Goal: Find contact information: Find contact information

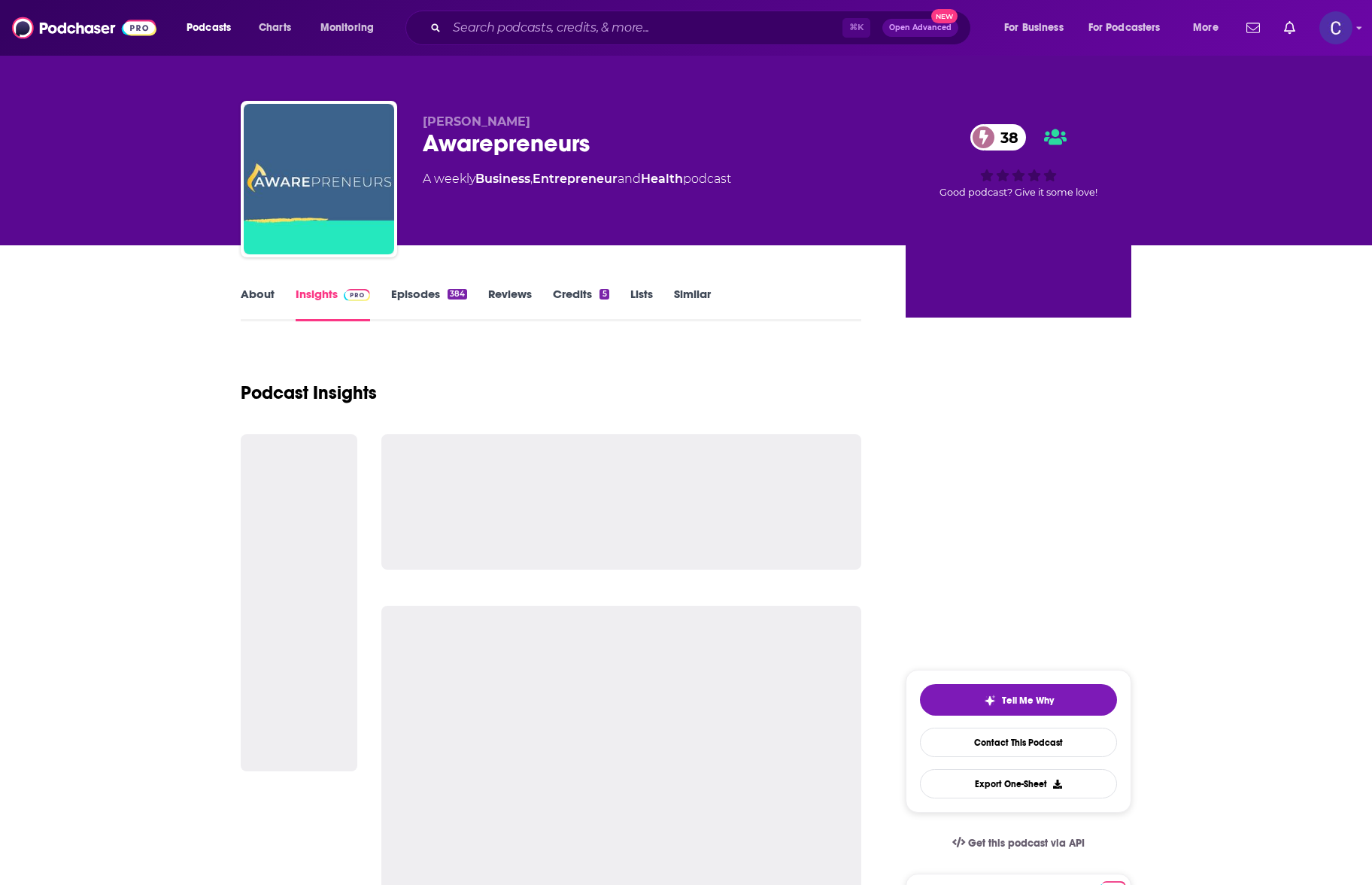
click at [603, 26] on input "Search podcasts, credits, & more..." at bounding box center [644, 28] width 396 height 24
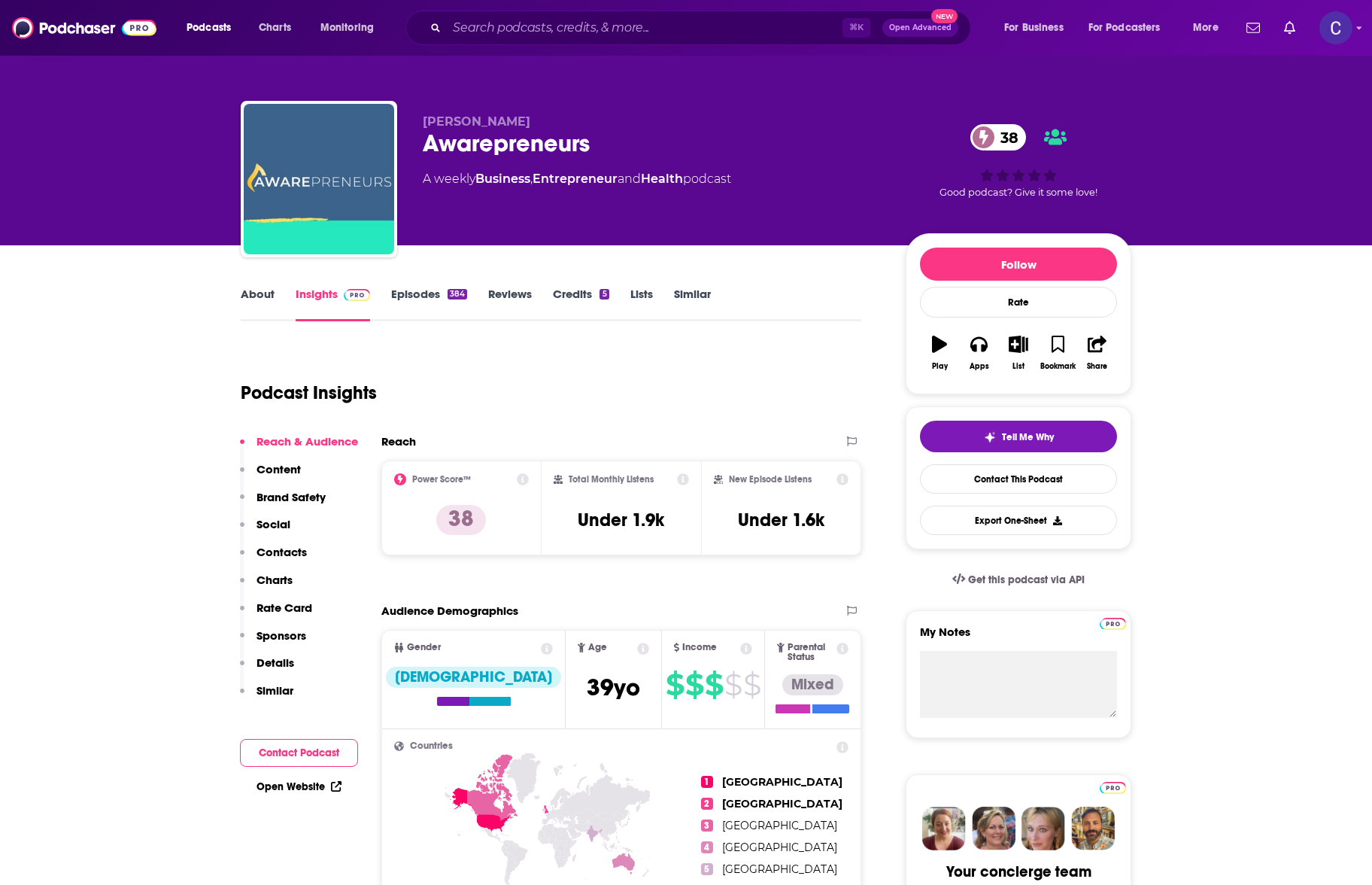
click at [575, 23] on input "Search podcasts, credits, & more..." at bounding box center [644, 28] width 396 height 24
click at [778, 126] on p "[PERSON_NAME]" at bounding box center [652, 121] width 459 height 15
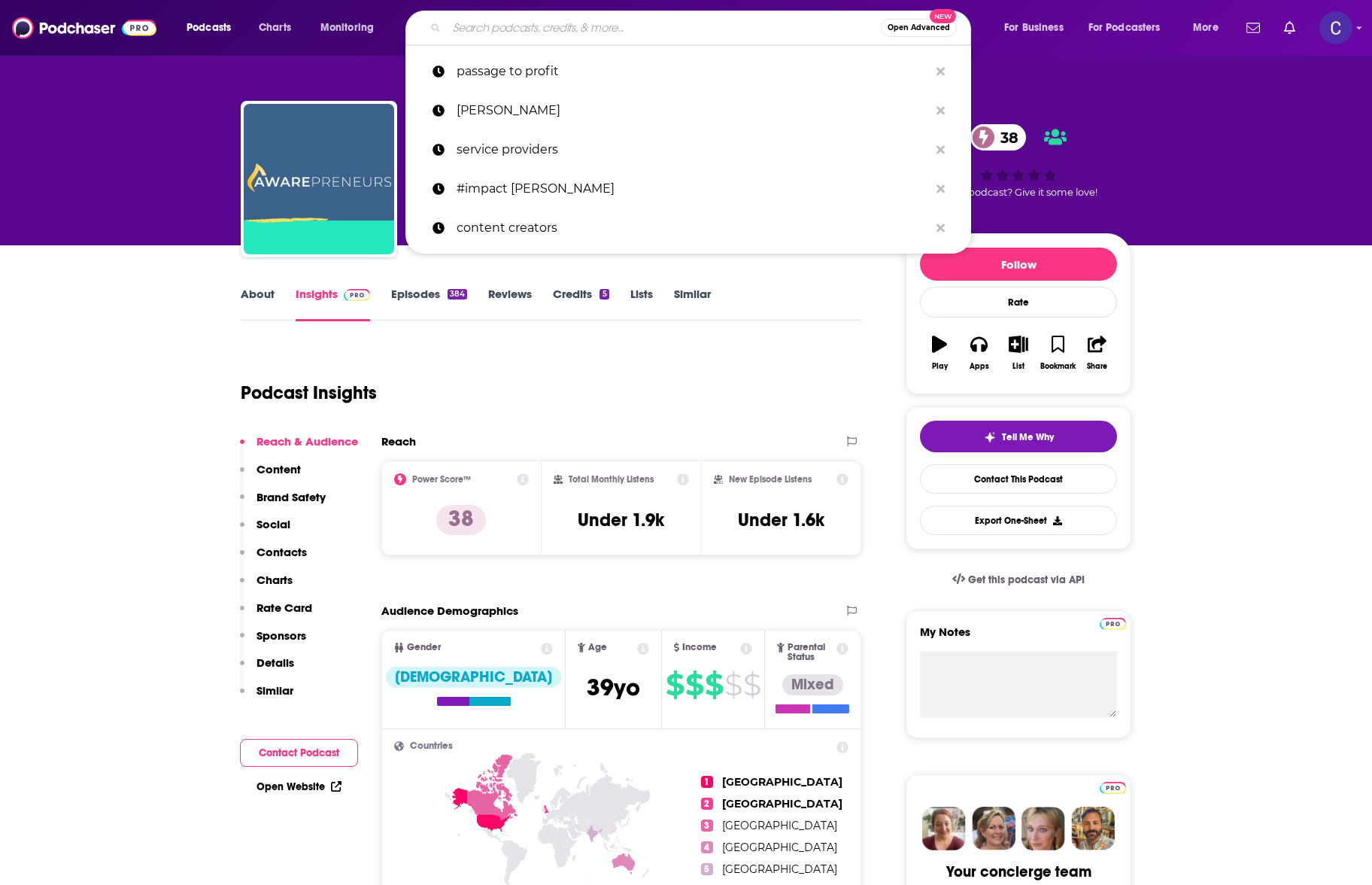
click at [658, 25] on input "Search podcasts, credits, & more..." at bounding box center [663, 28] width 434 height 24
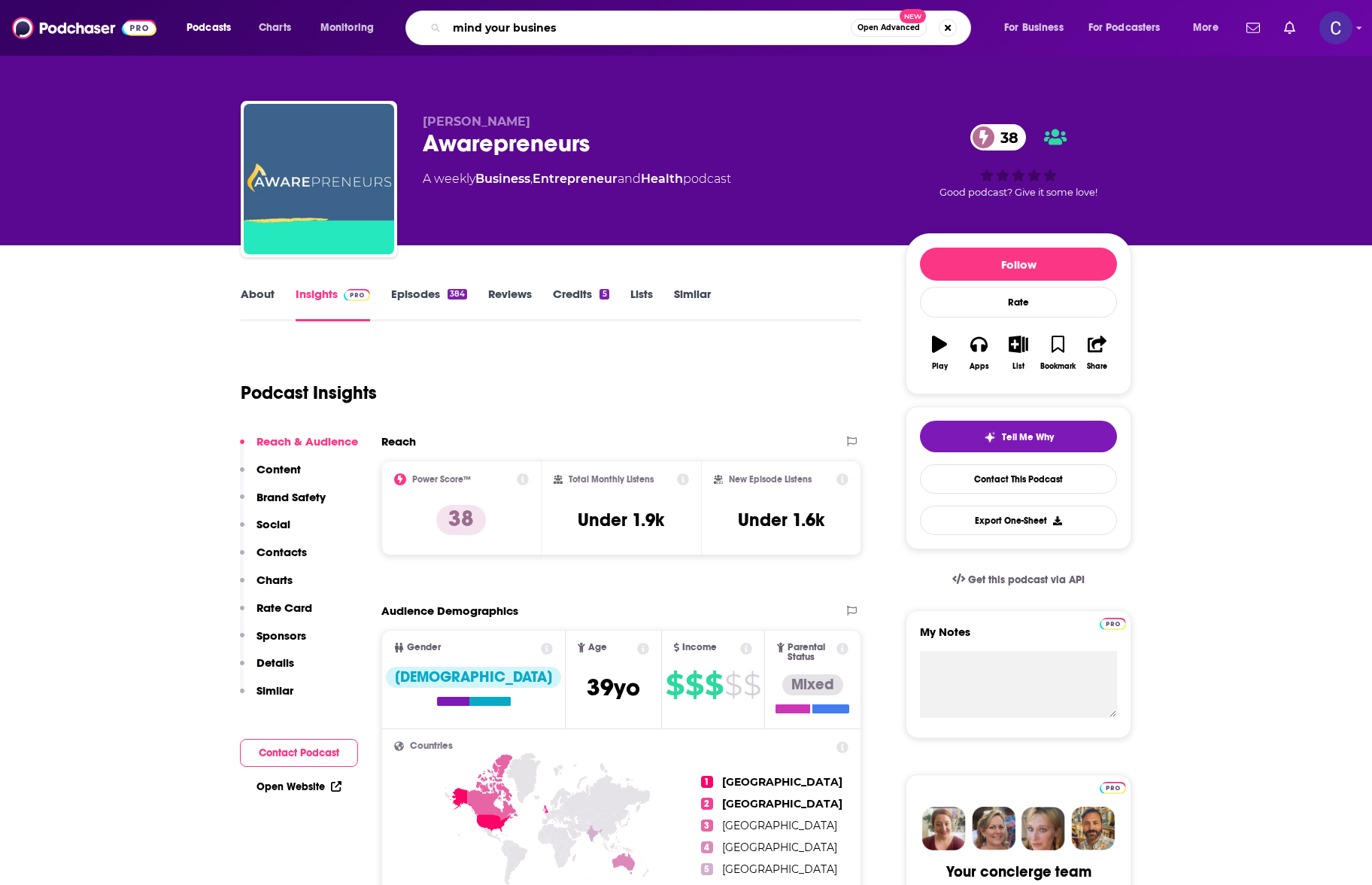
type input "mind your business"
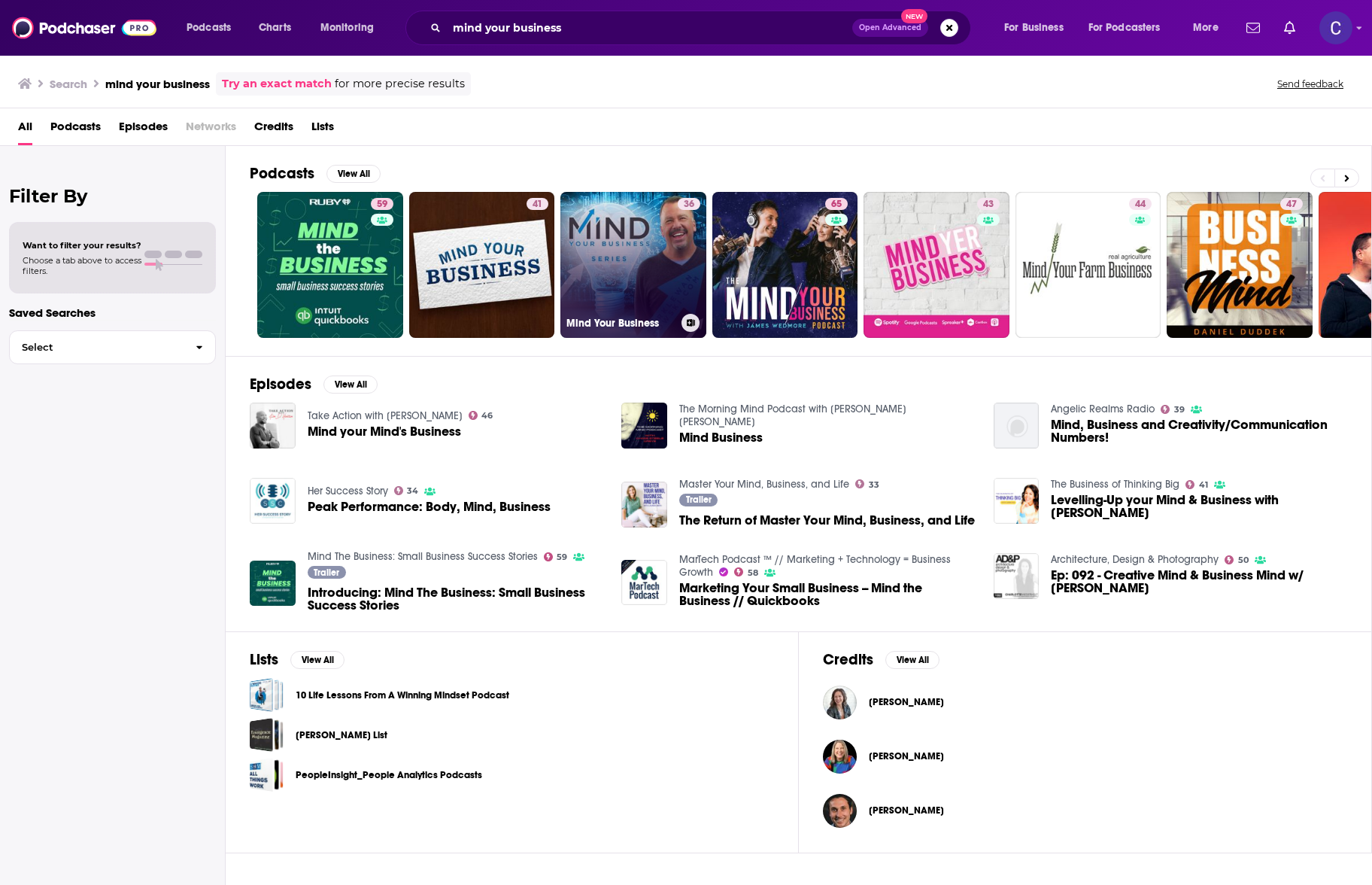
click at [640, 244] on link "36 Mind Your Business" at bounding box center [633, 265] width 146 height 146
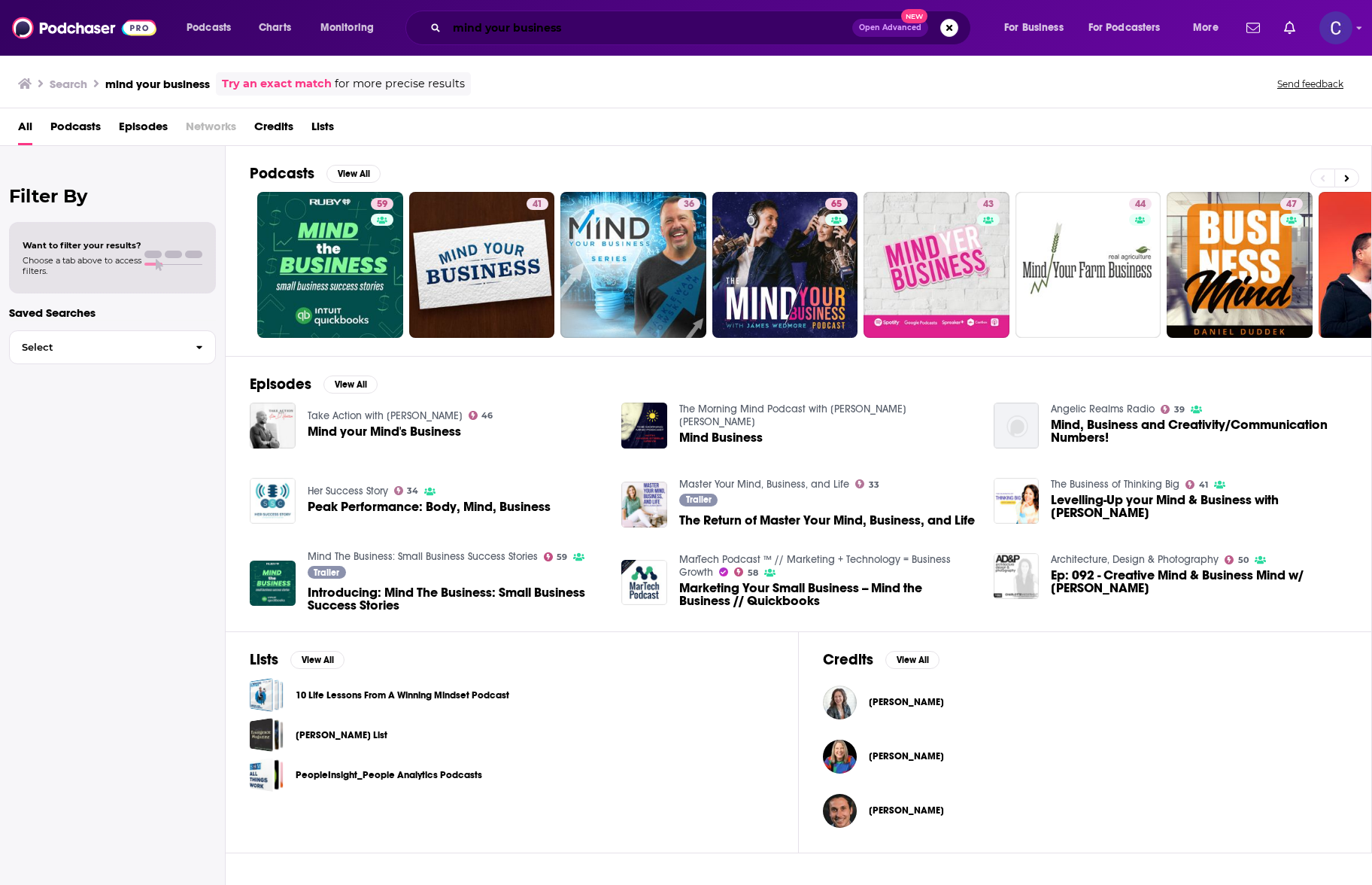
click at [651, 24] on input "mind your business" at bounding box center [650, 28] width 406 height 24
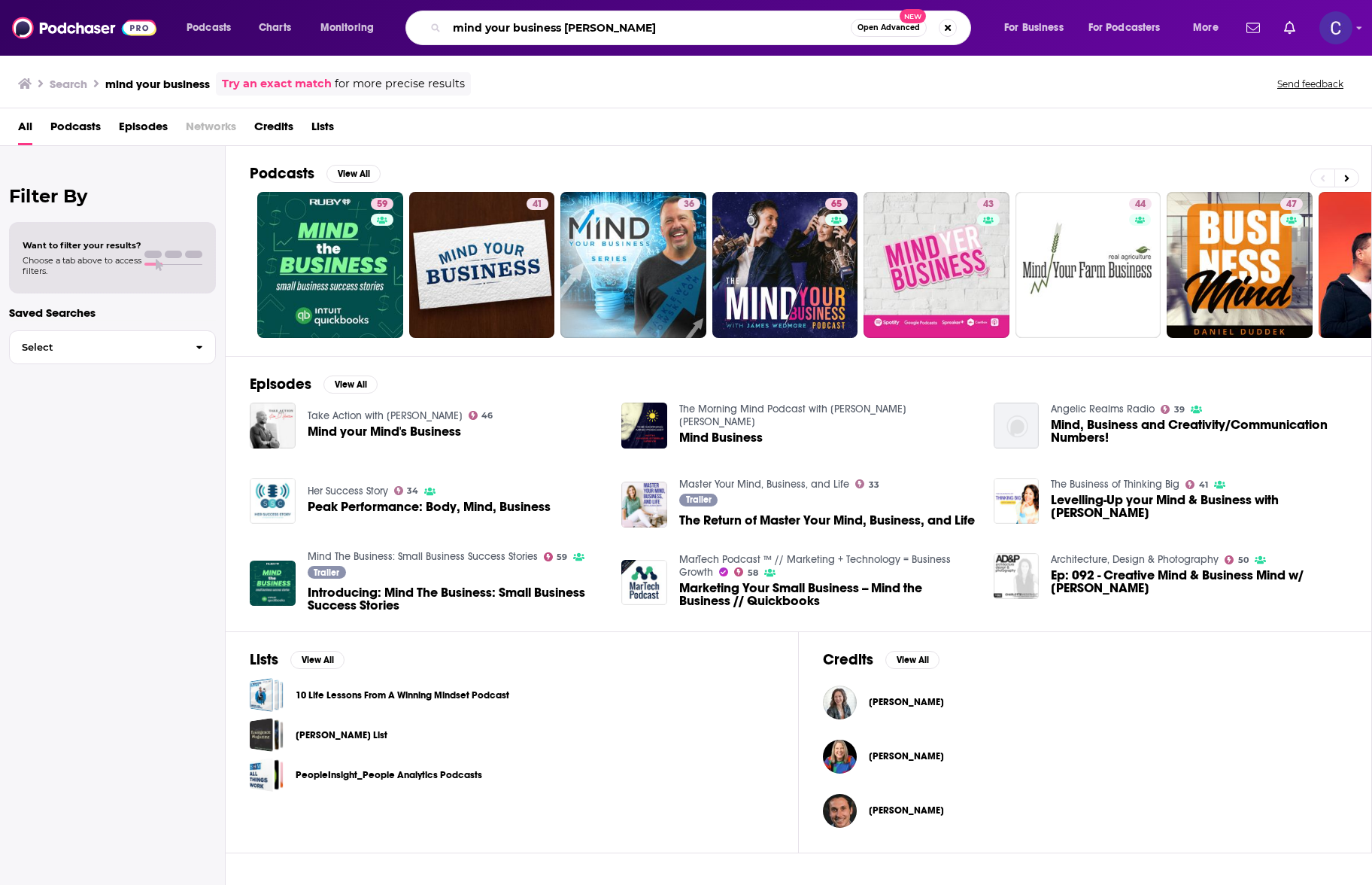
type input "mind your business [PERSON_NAME]"
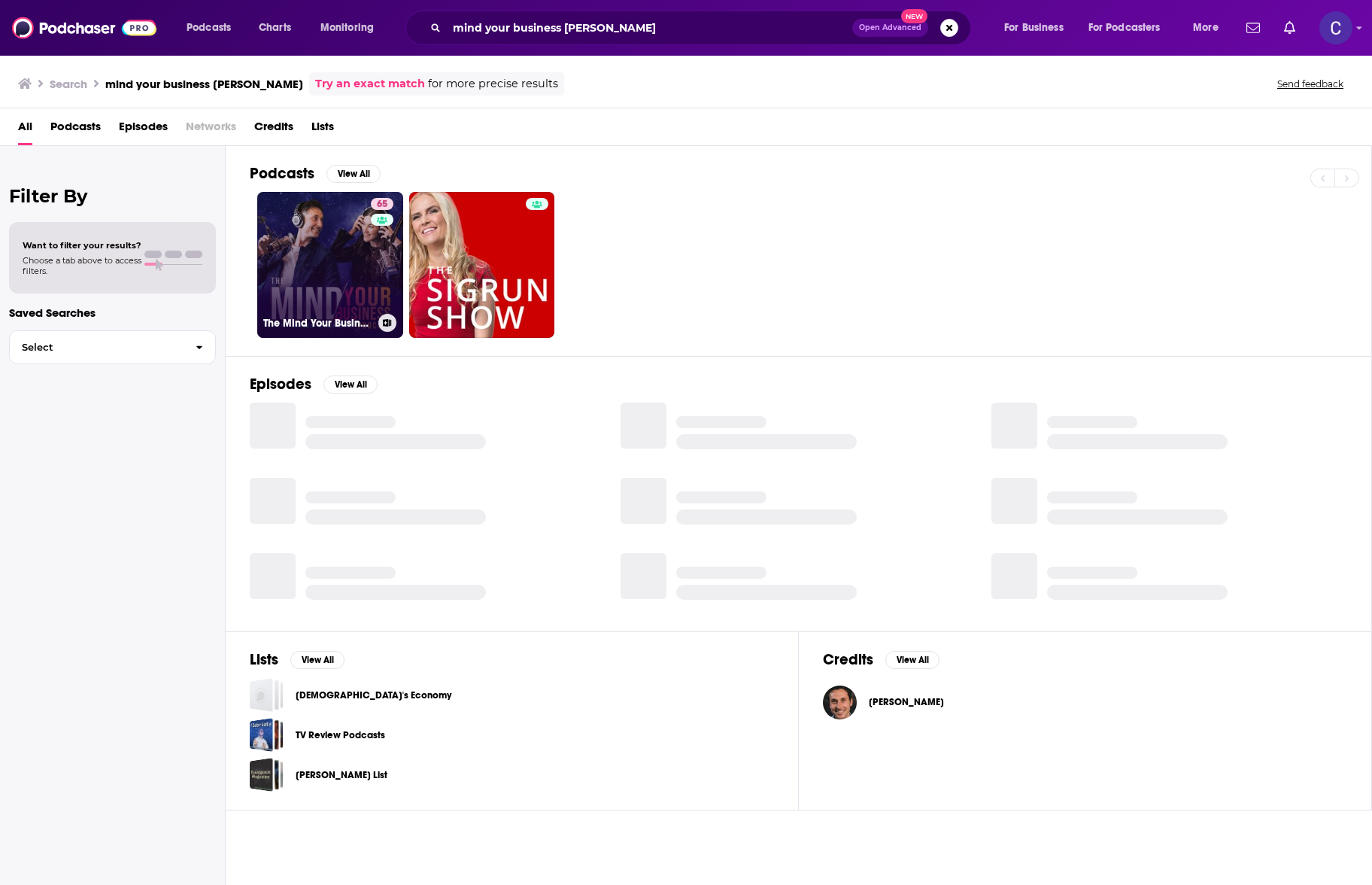
click at [382, 230] on div "65" at bounding box center [384, 256] width 26 height 116
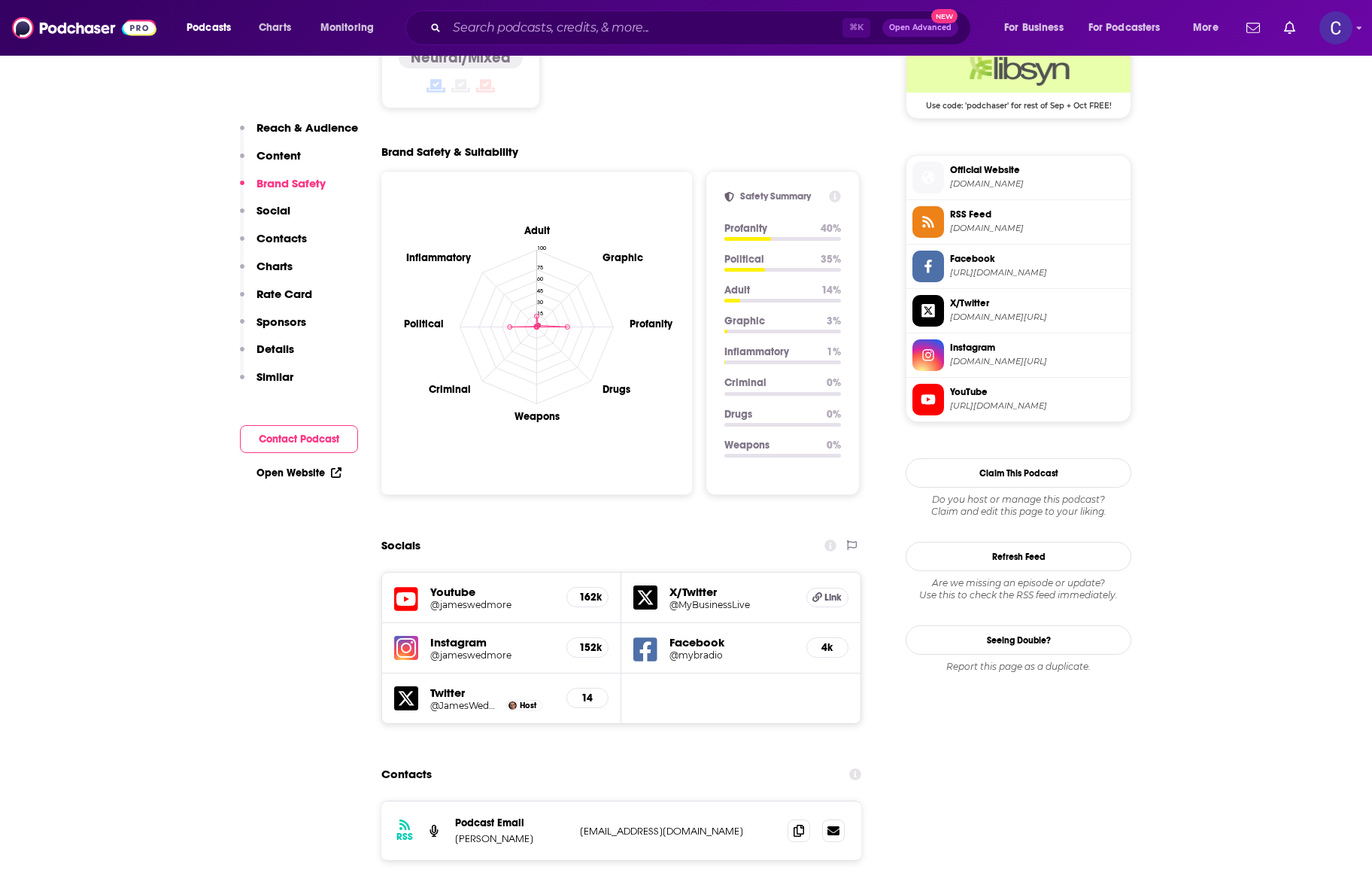
scroll to position [1274, 0]
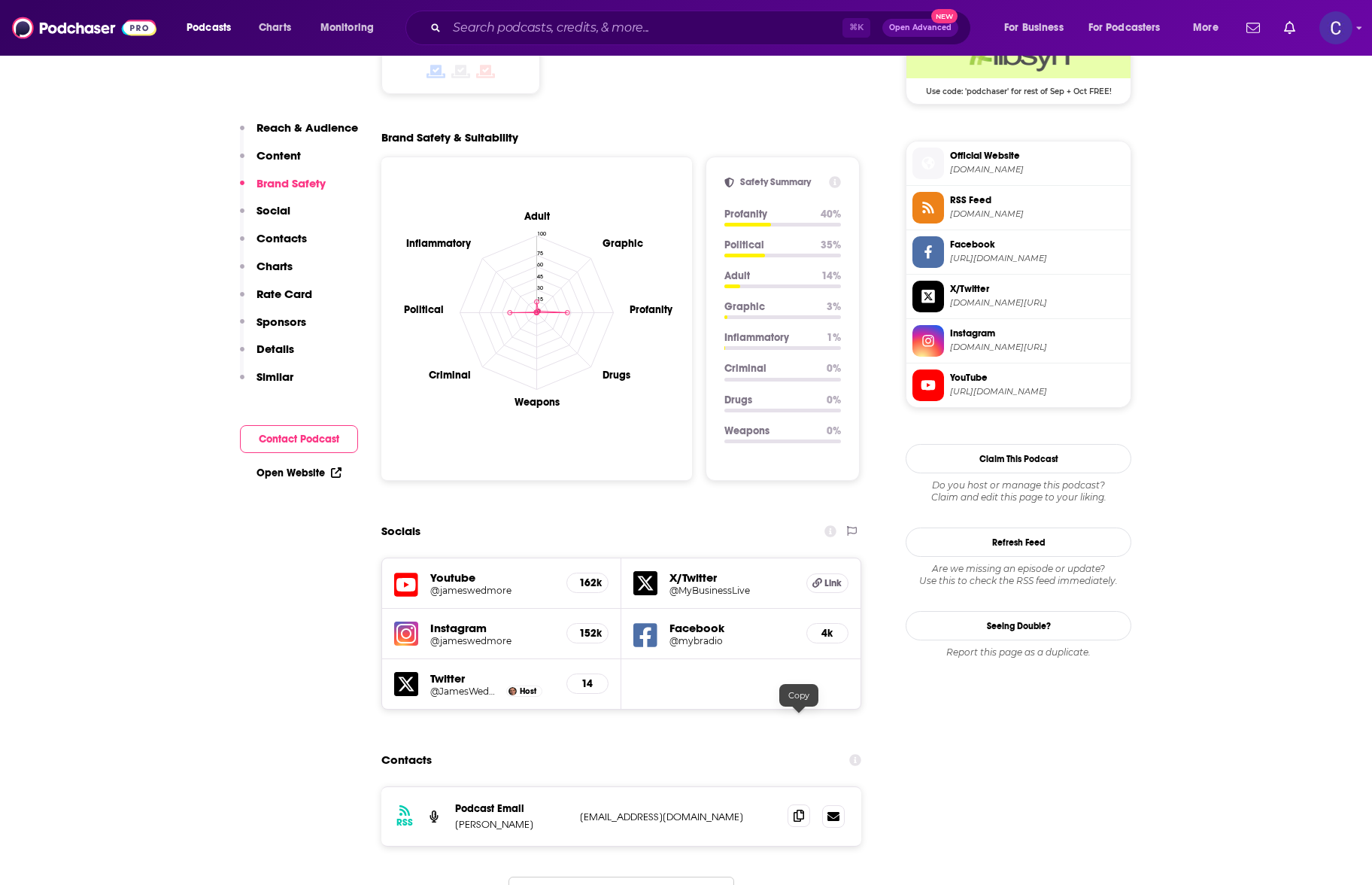
click at [795, 810] on icon at bounding box center [799, 816] width 11 height 12
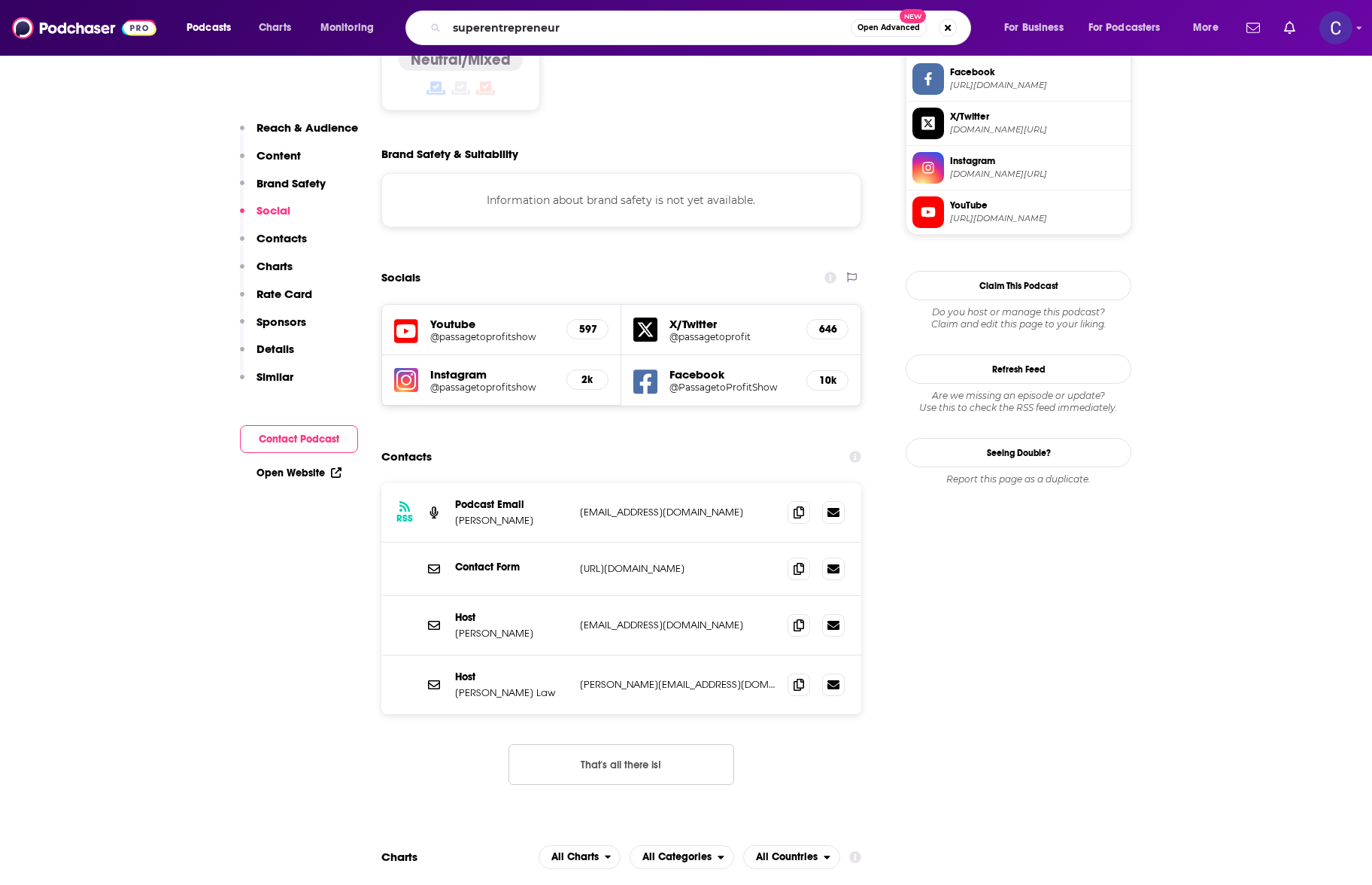
type input "superentrepreneurs"
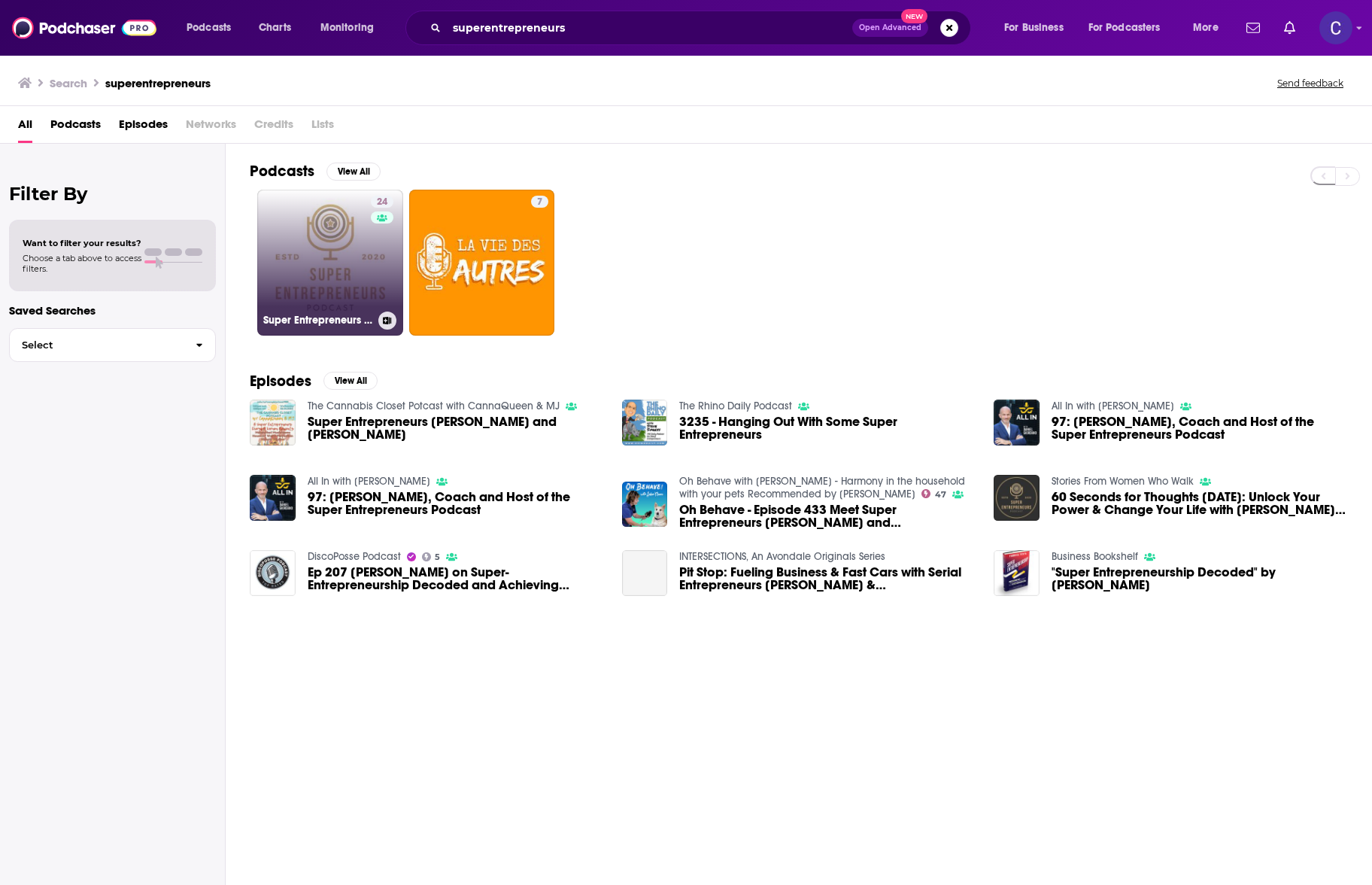
click at [304, 251] on link "24 Super Entrepreneurs Podcast" at bounding box center [330, 263] width 146 height 146
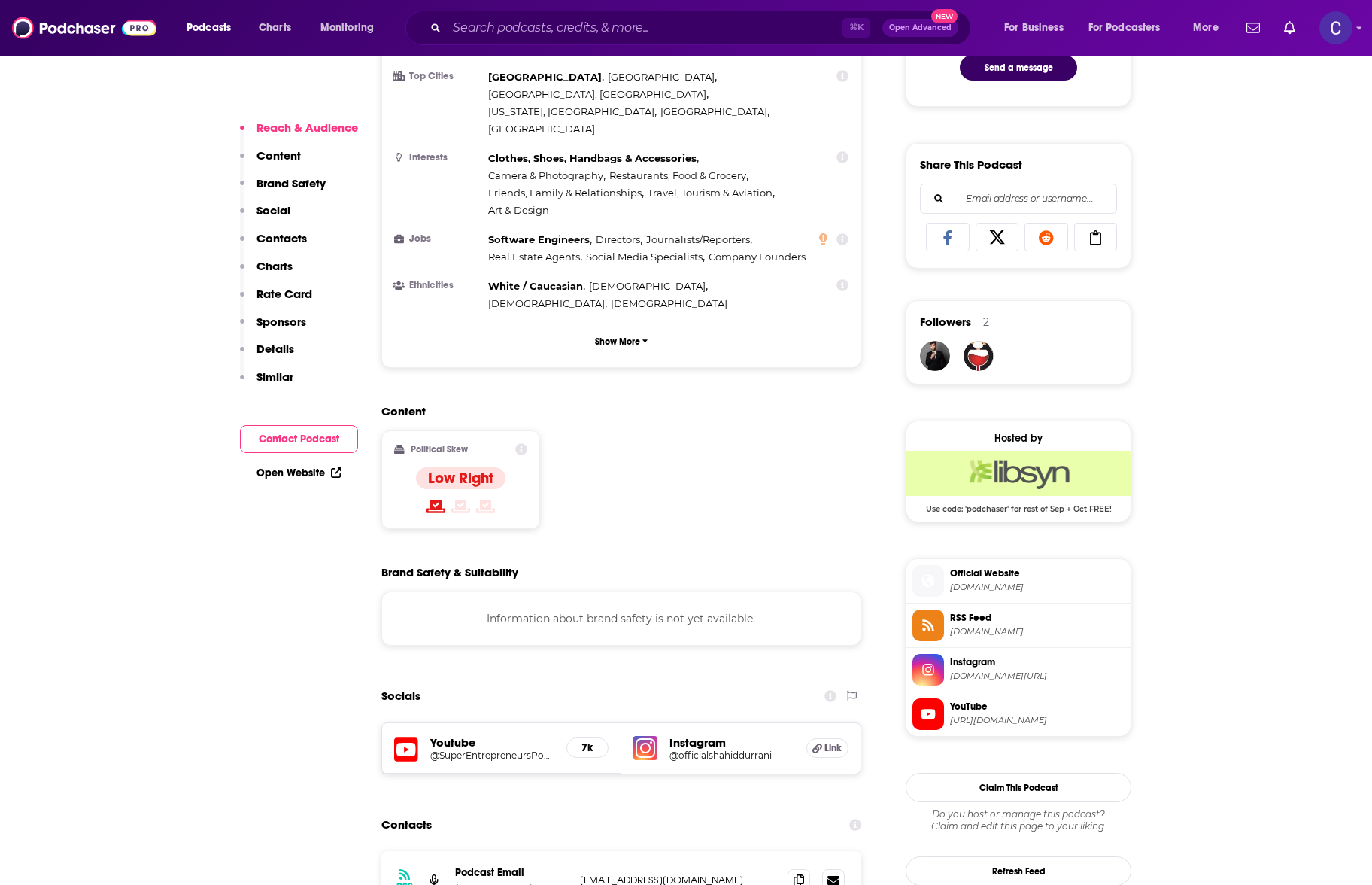
scroll to position [863, 0]
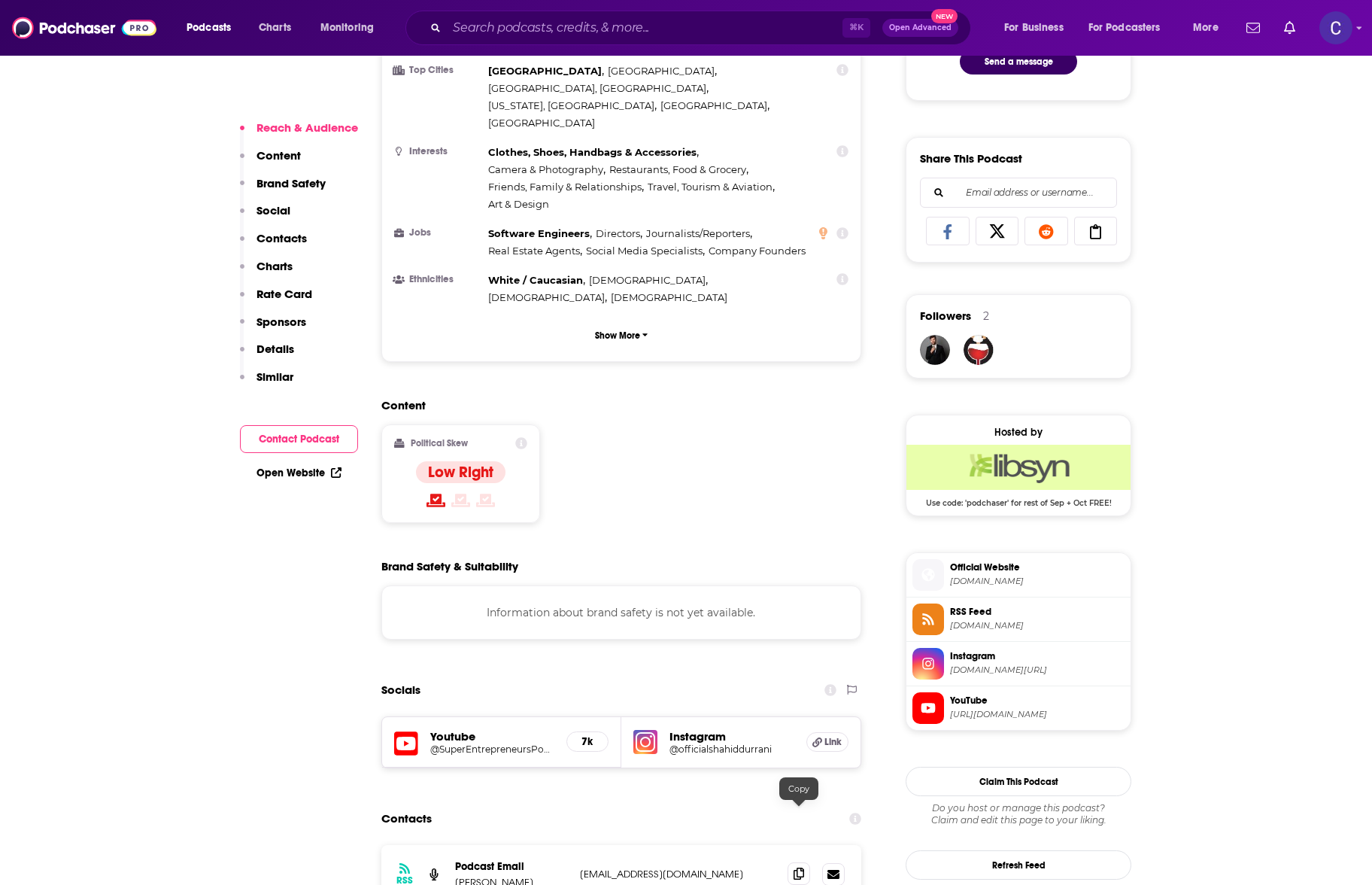
click at [798, 867] on icon at bounding box center [799, 874] width 11 height 12
click at [729, 743] on h5 "@officialshahiddurrani" at bounding box center [732, 749] width 125 height 11
click at [624, 25] on input "Search podcasts, credits, & more..." at bounding box center [644, 28] width 396 height 24
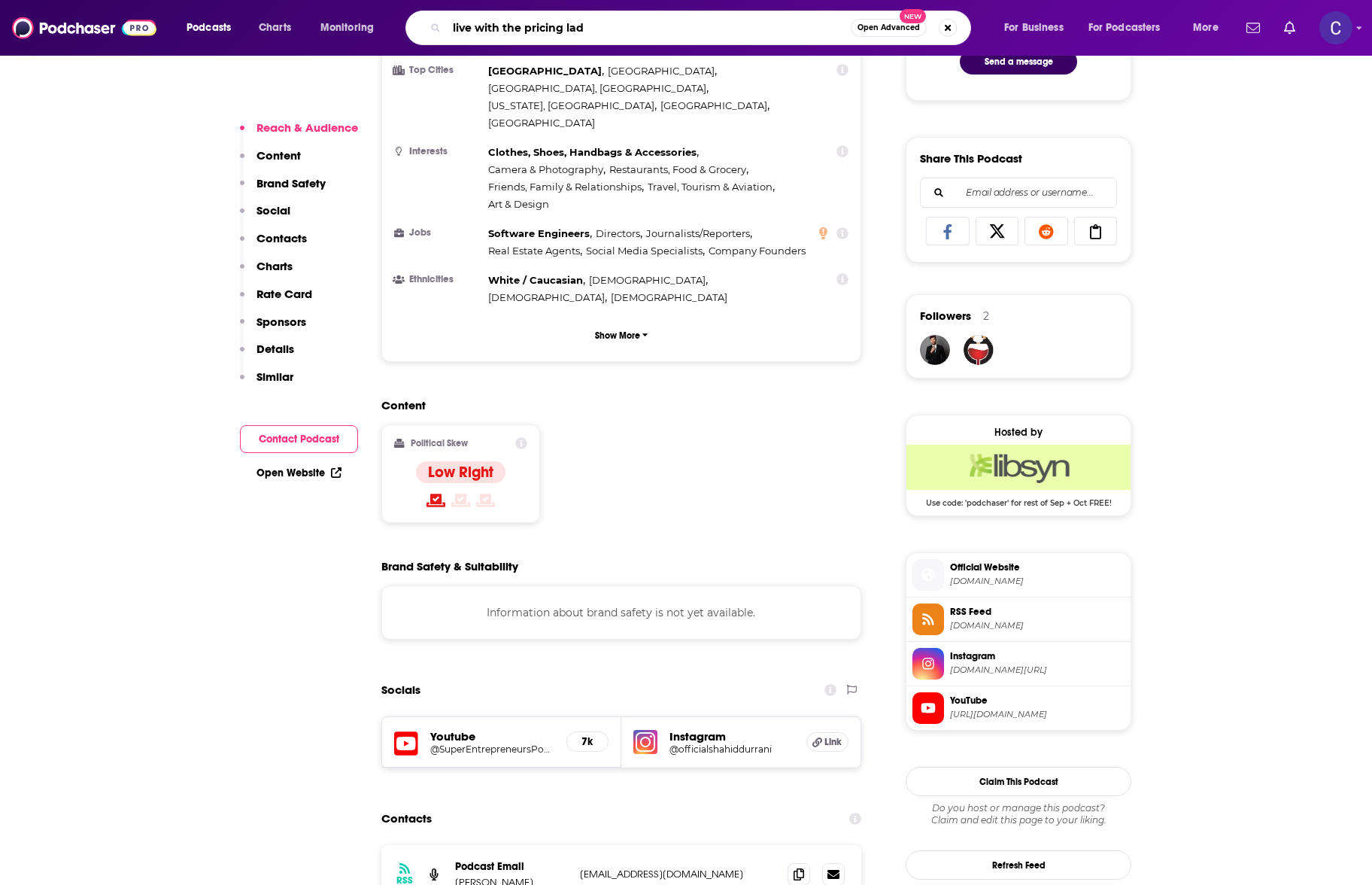
type input "live with the pricing lady"
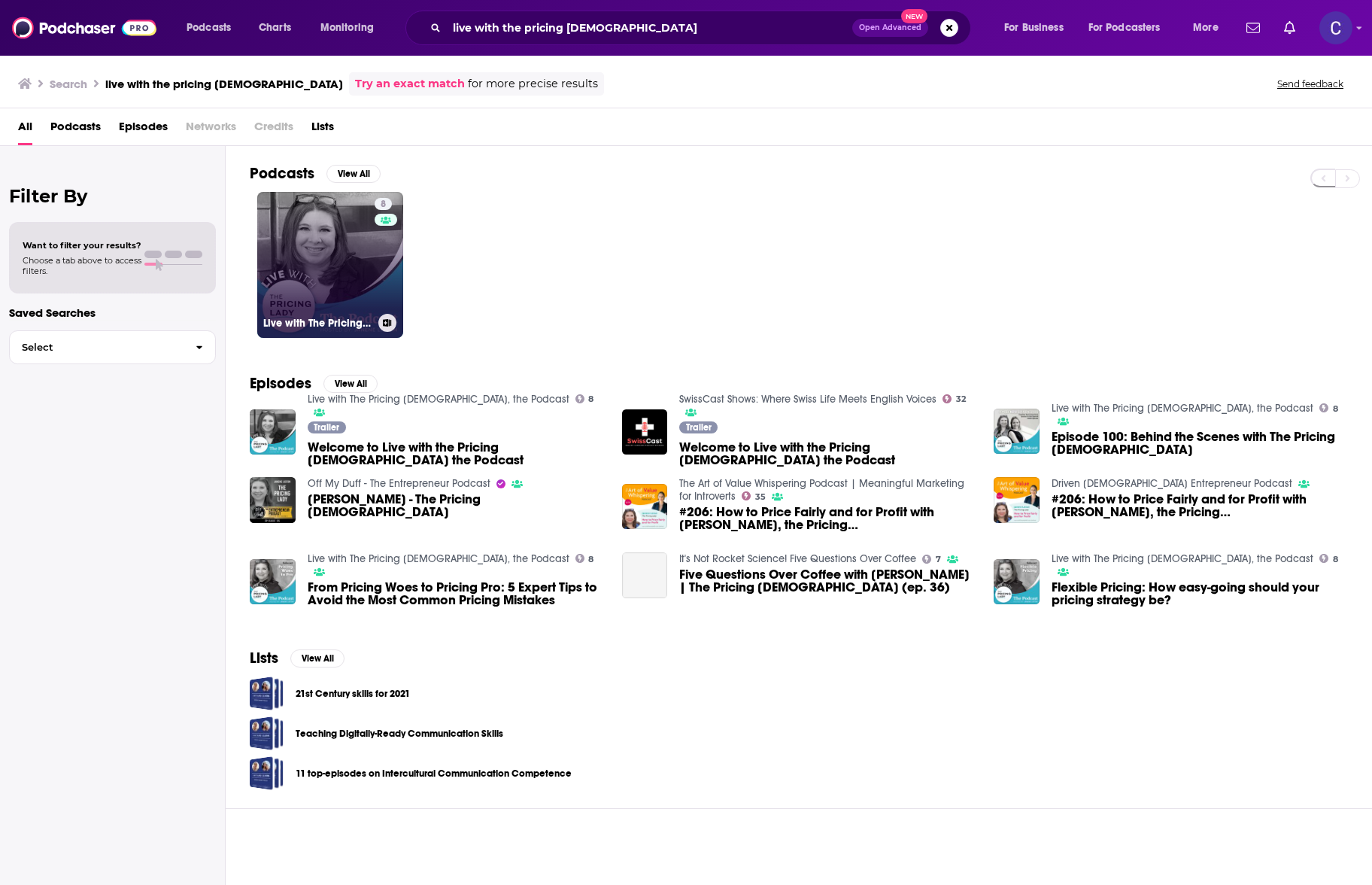
click at [367, 247] on link "8 Live with The Pricing Lady, the Podcast" at bounding box center [330, 265] width 146 height 146
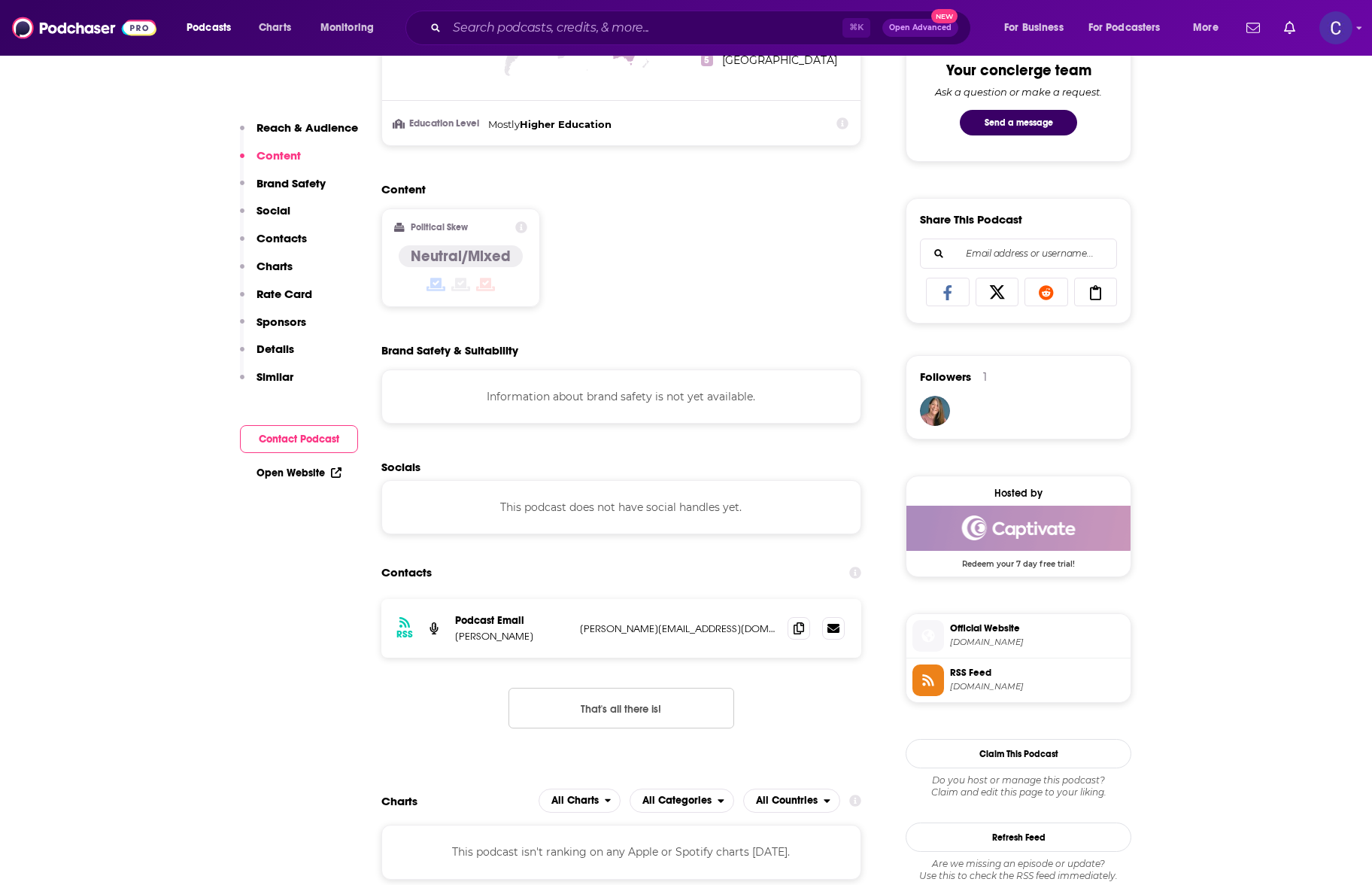
scroll to position [809, 0]
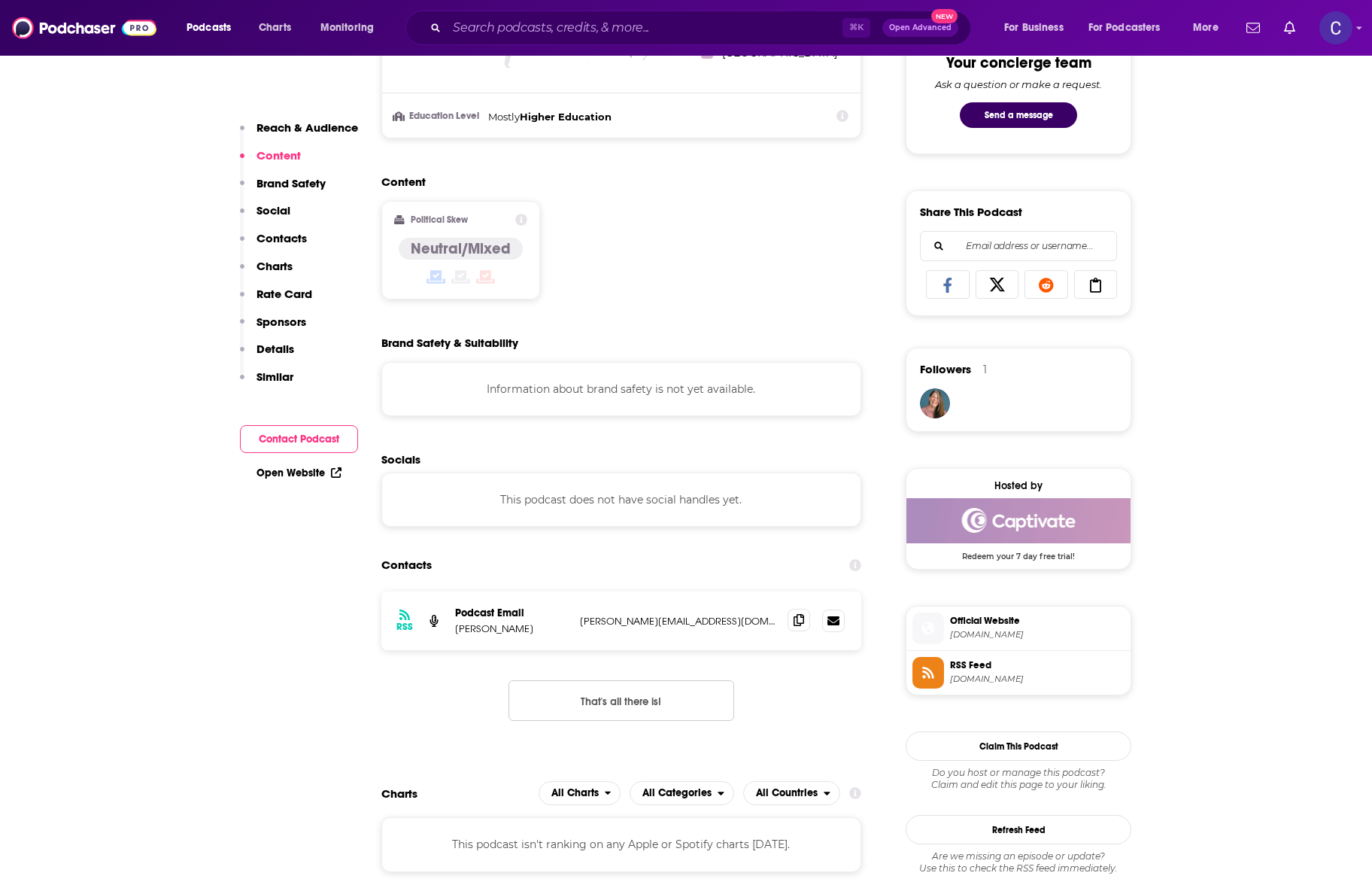
click at [788, 625] on span at bounding box center [798, 619] width 22 height 22
click at [759, 24] on input "Search podcasts, credits, & more..." at bounding box center [644, 28] width 396 height 24
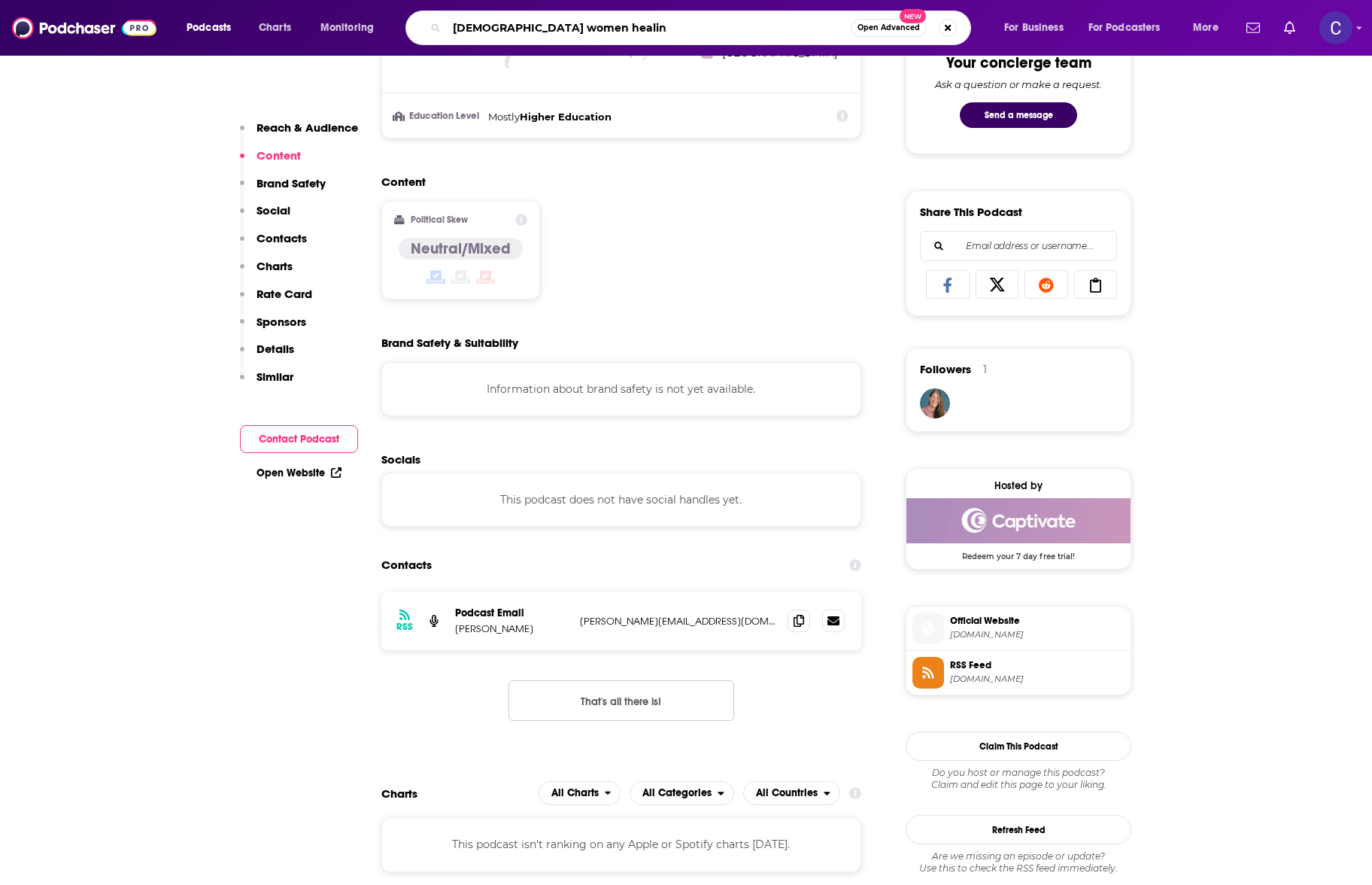
type input "black women healing"
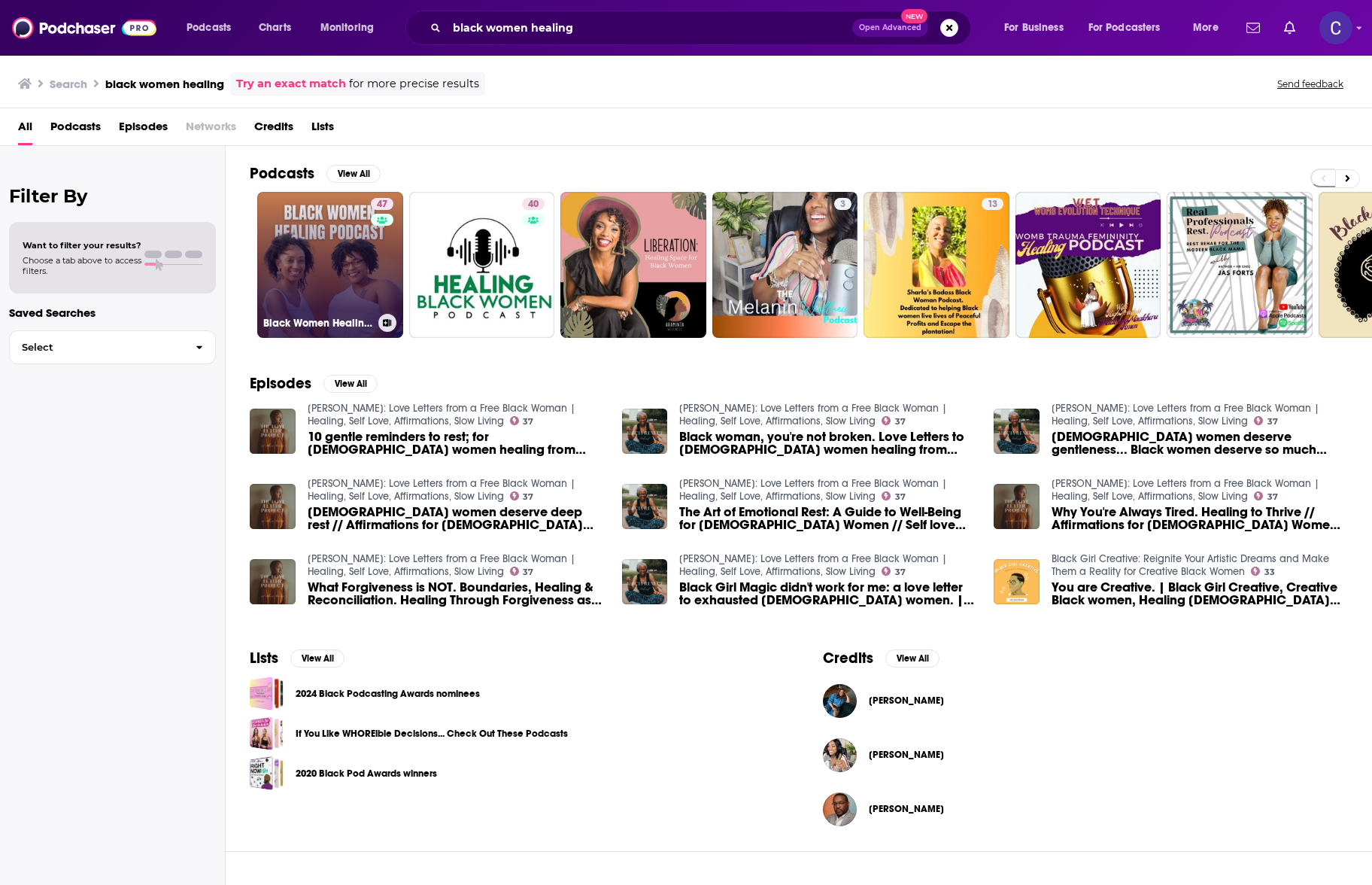
click at [345, 256] on link "47 Black Women Healing Pod" at bounding box center [330, 265] width 146 height 146
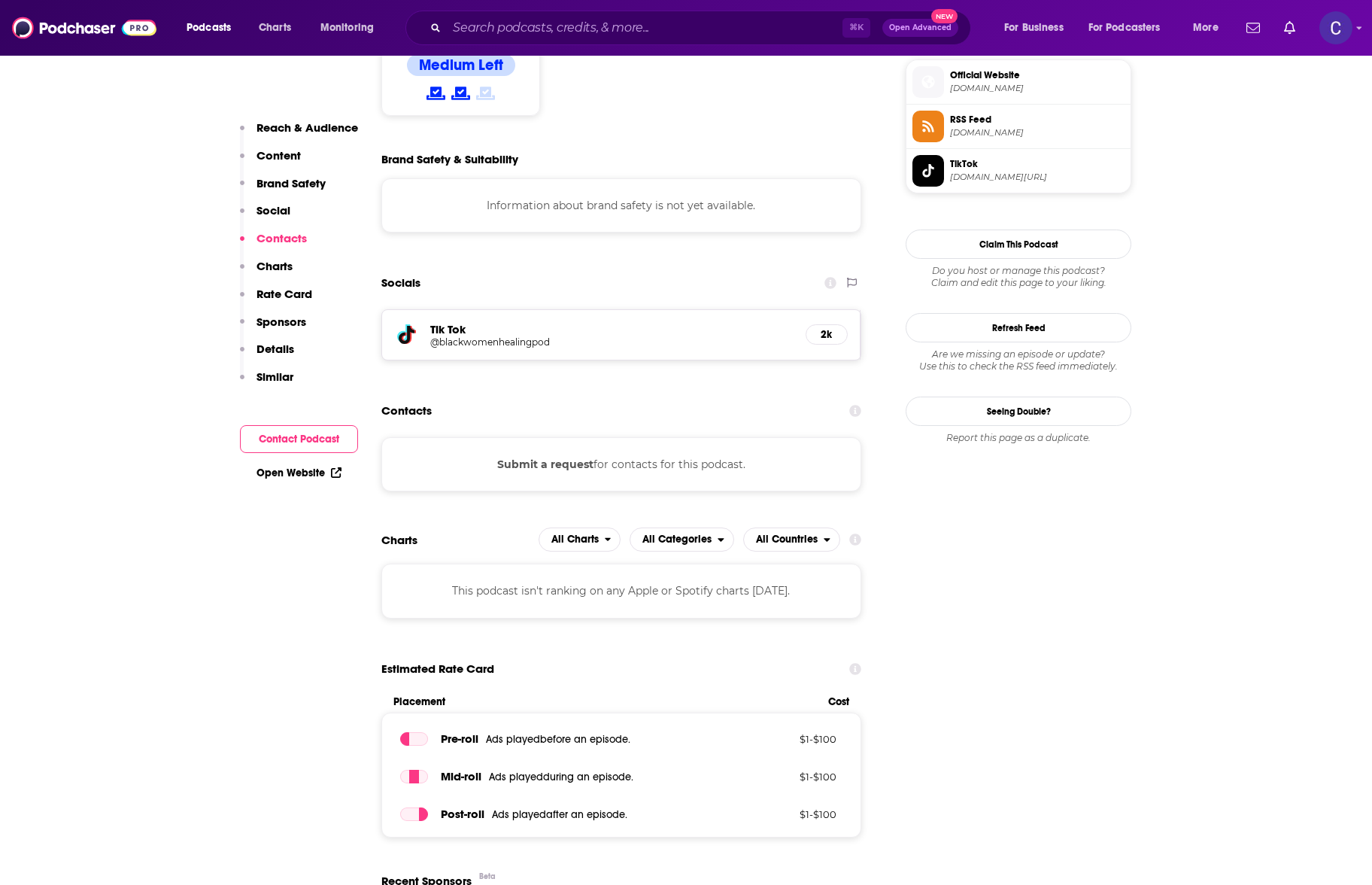
scroll to position [2072, 0]
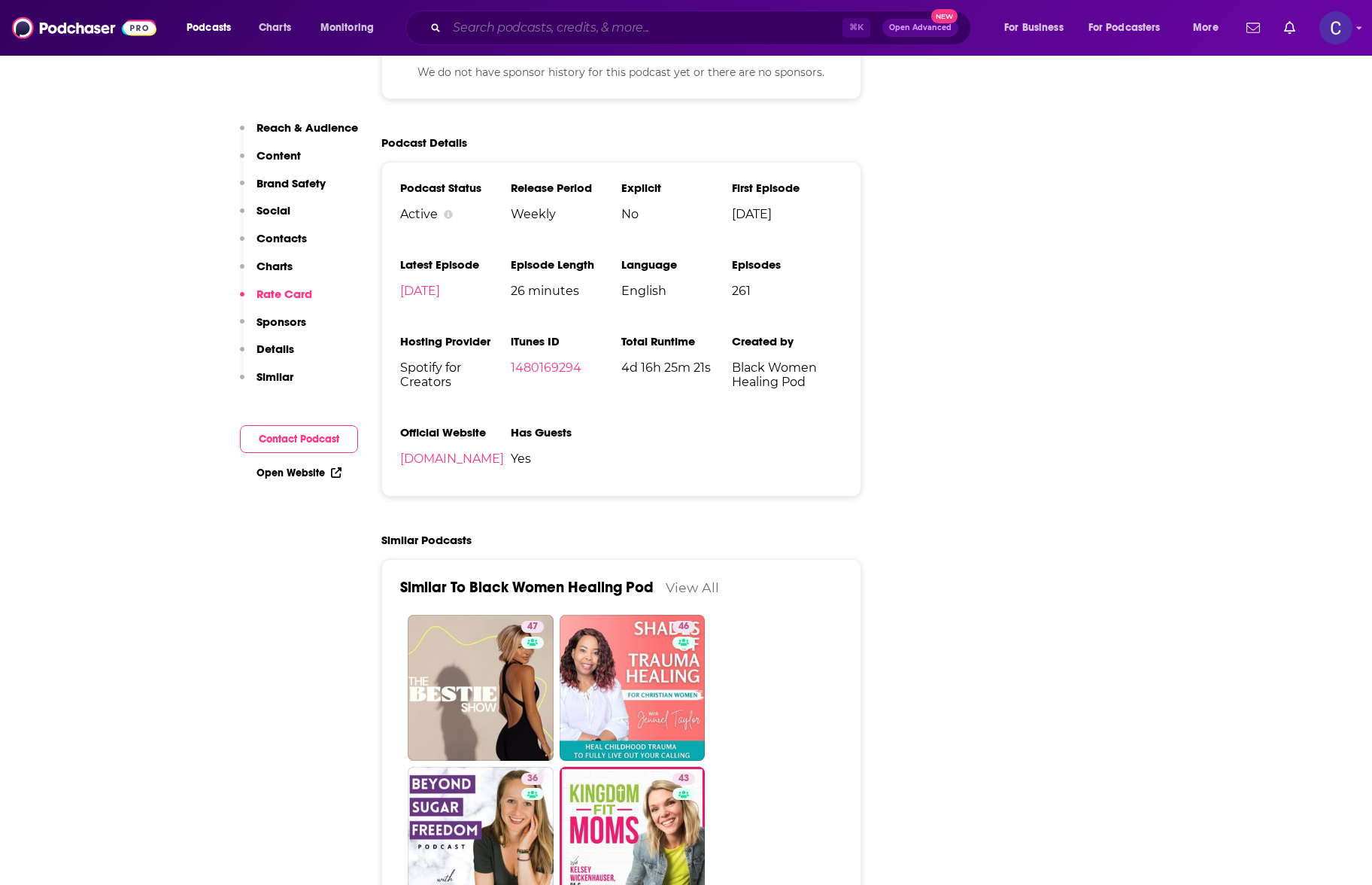
click at [536, 38] on input "Search podcasts, credits, & more..." at bounding box center [644, 28] width 396 height 24
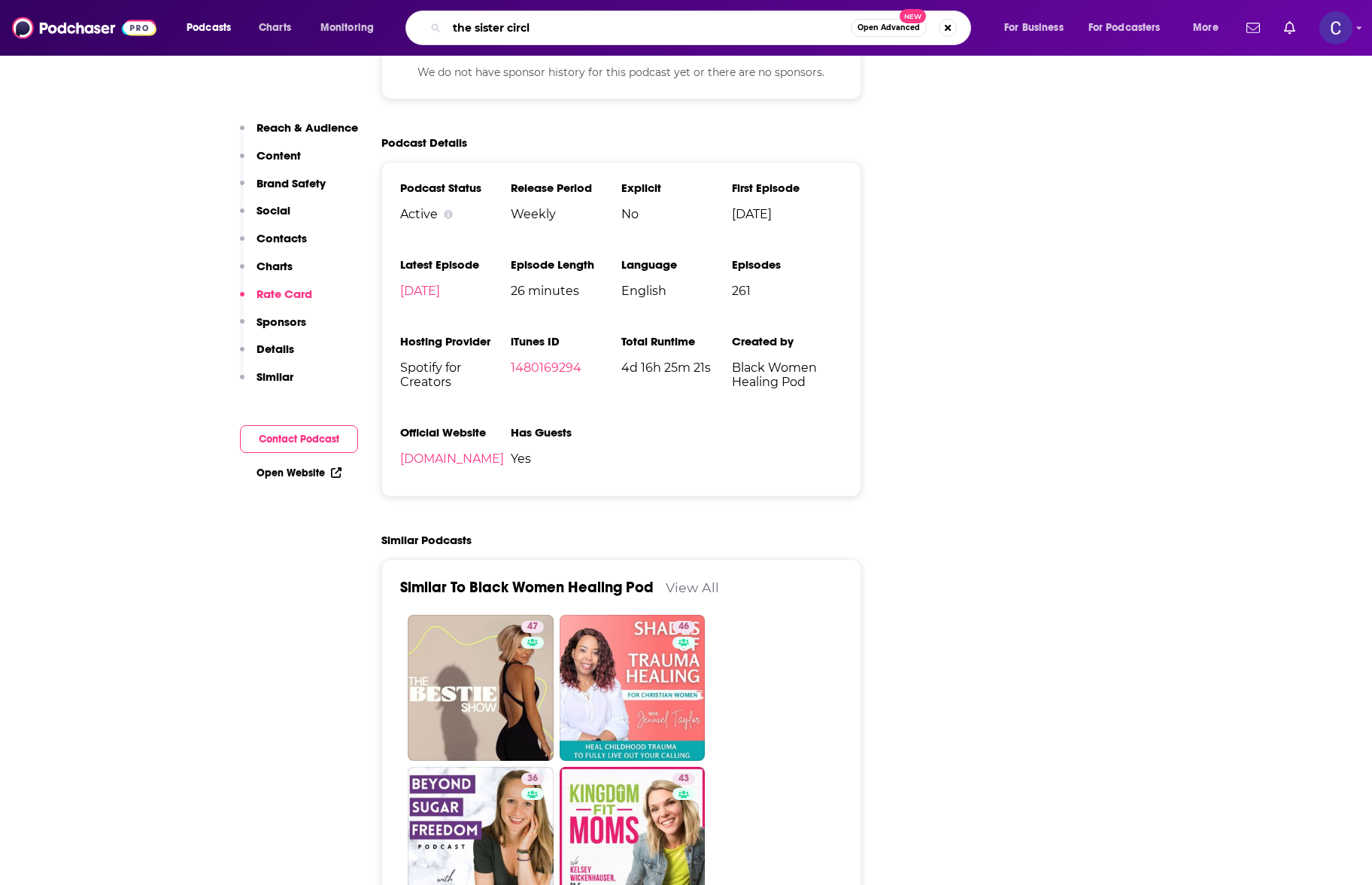
type input "the sister circle"
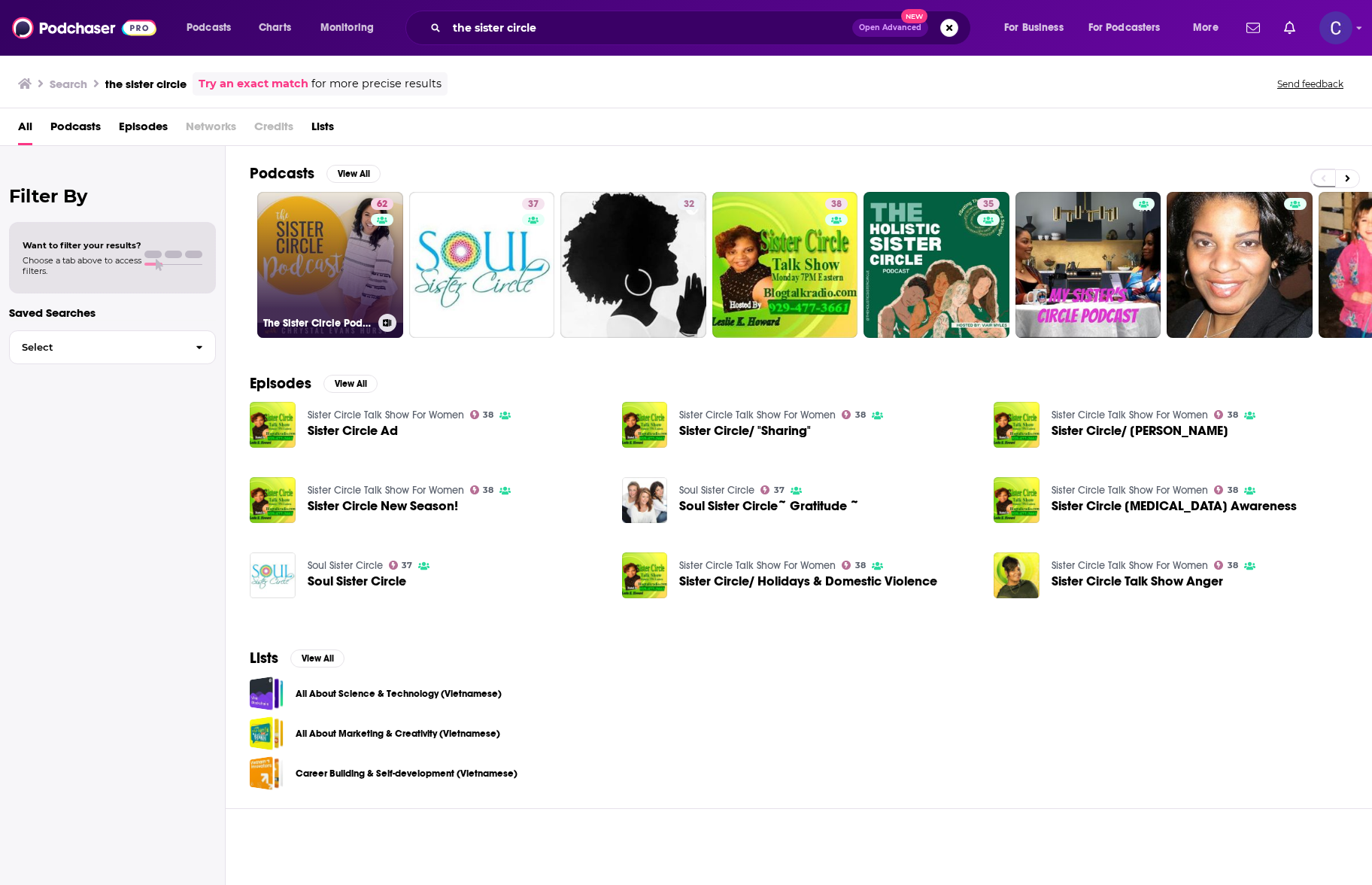
click at [326, 272] on link "62 The Sister Circle Podcast" at bounding box center [330, 265] width 146 height 146
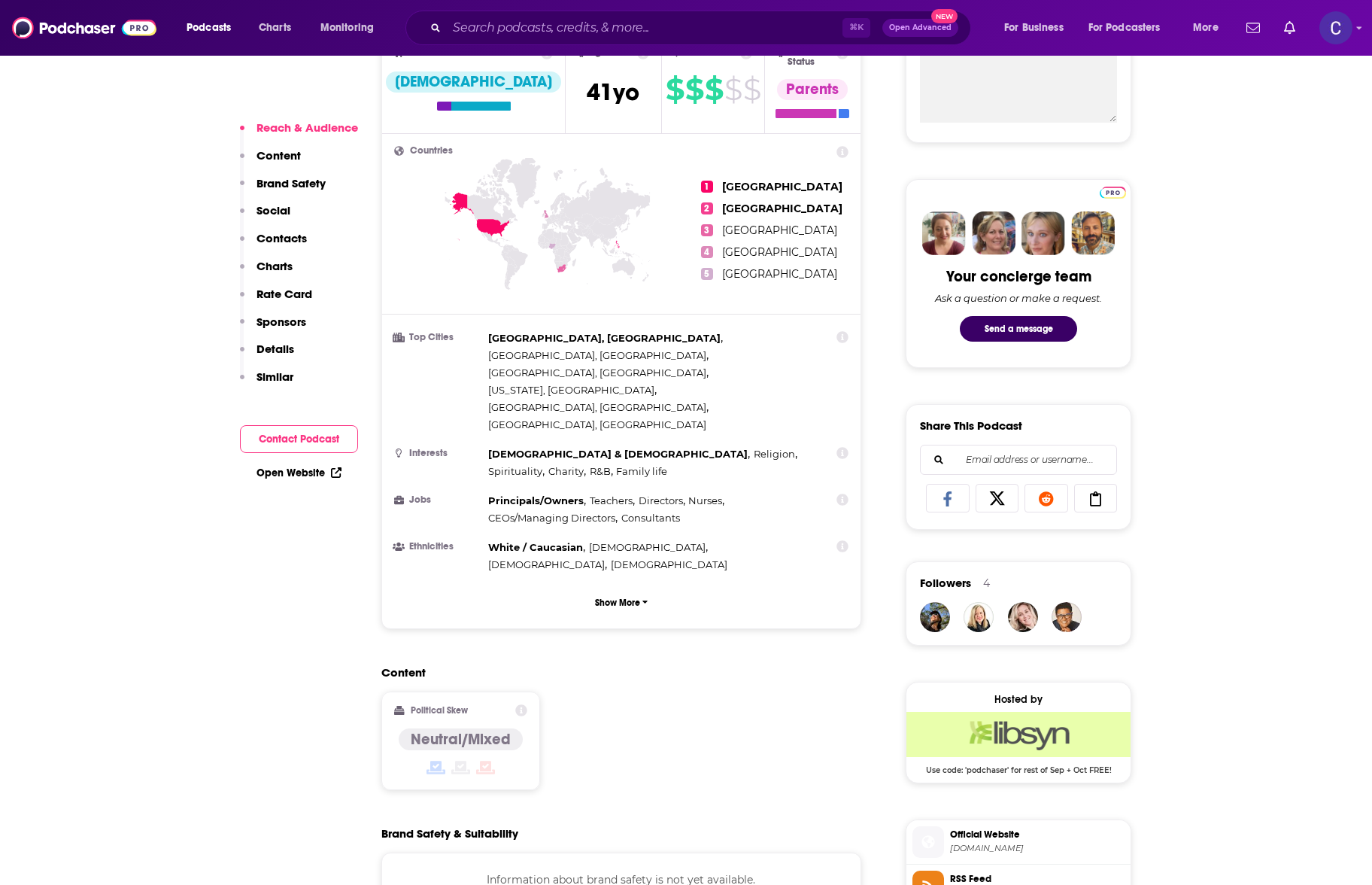
scroll to position [1243, 0]
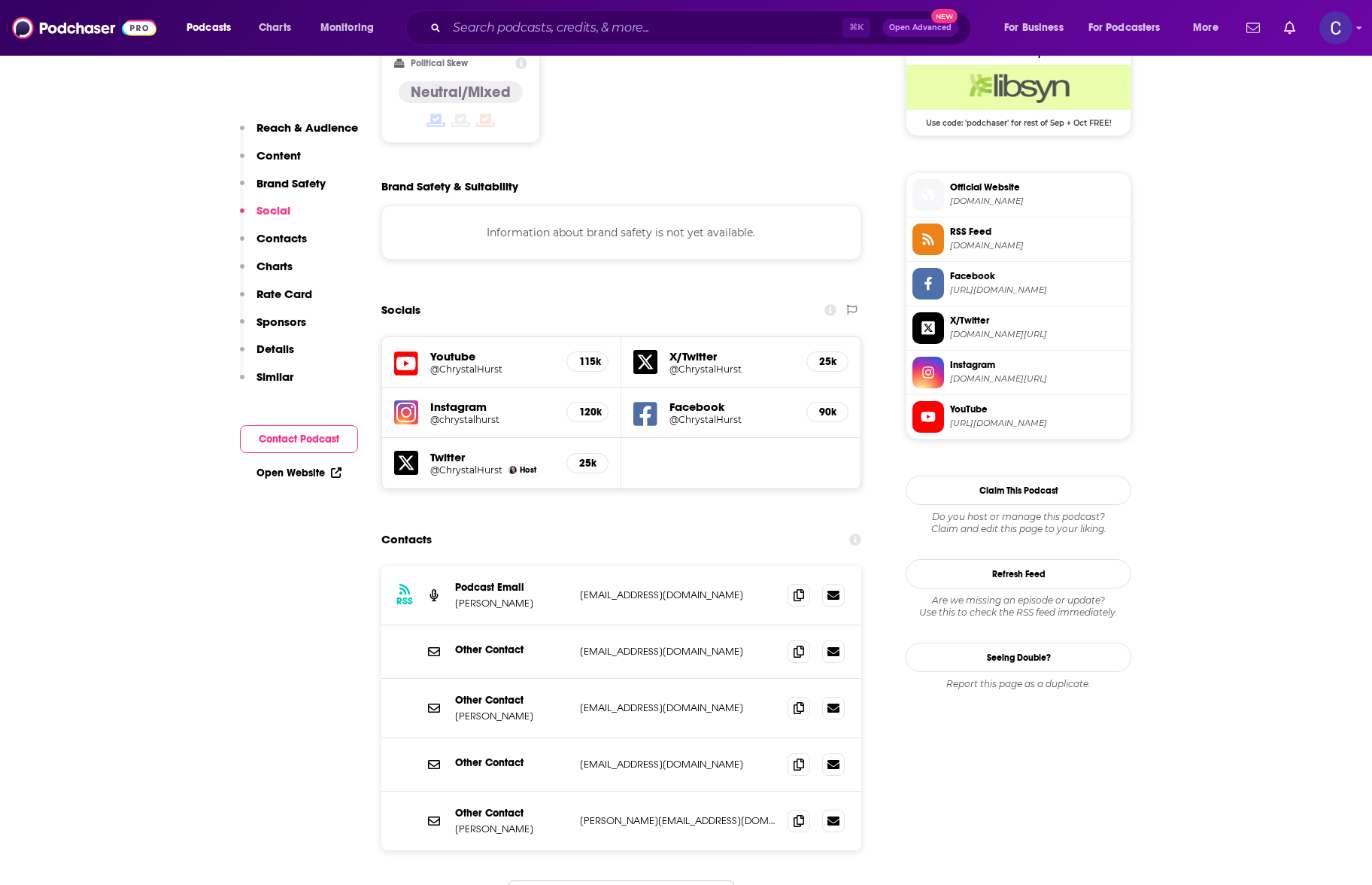
click at [478, 414] on h5 "@chrystalhurst" at bounding box center [492, 420] width 124 height 11
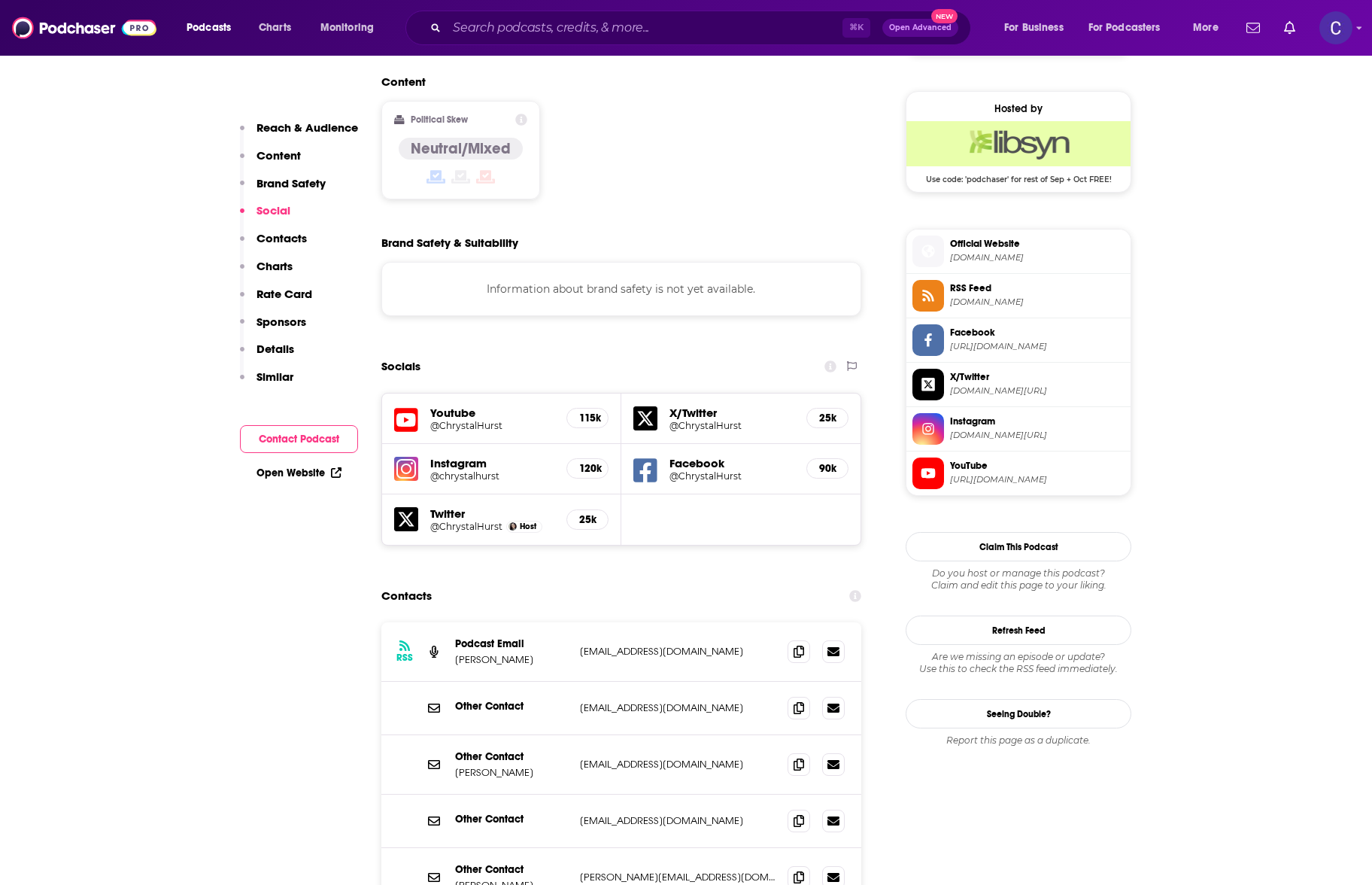
scroll to position [1218, 0]
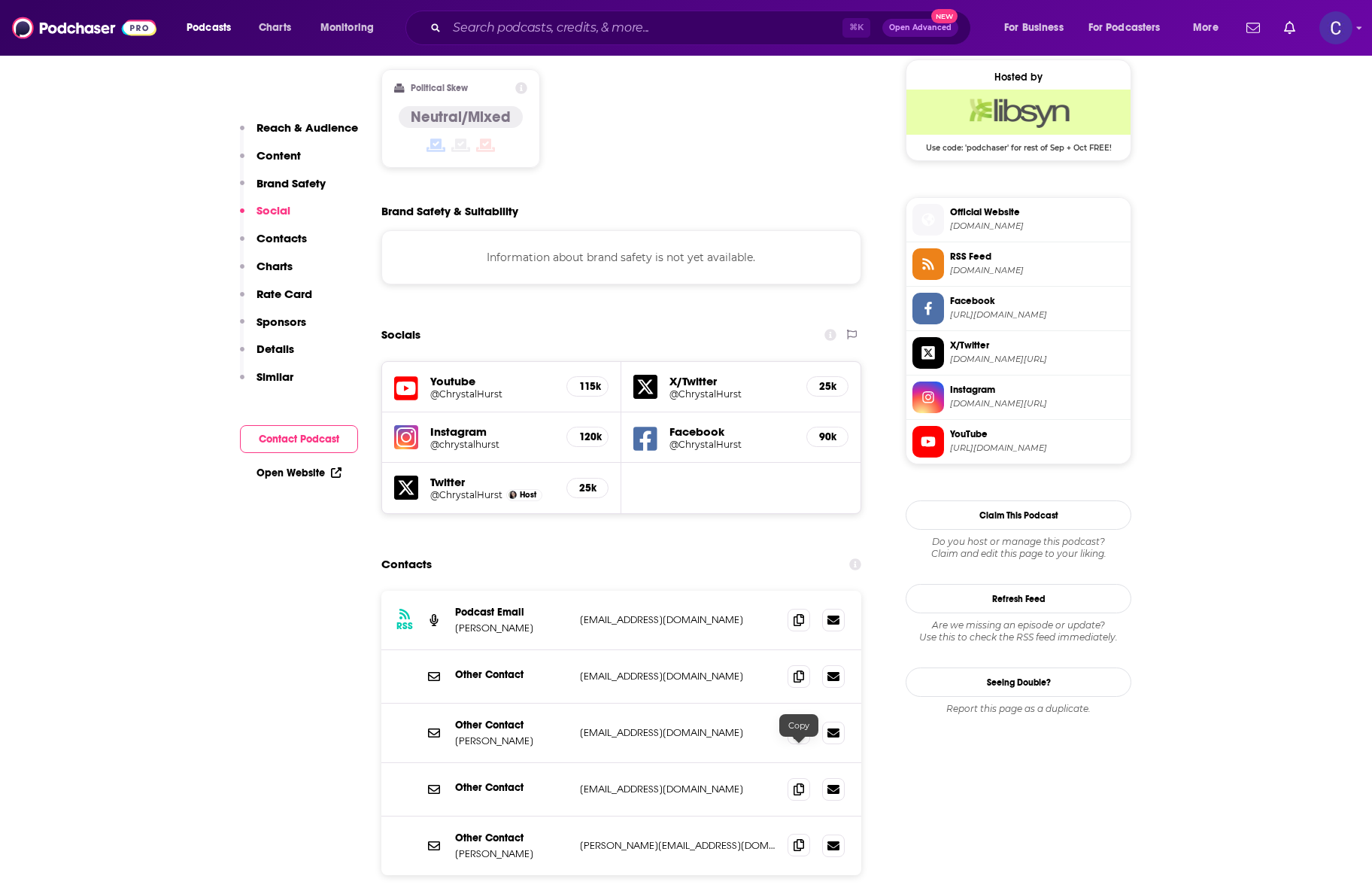
click at [798, 834] on span at bounding box center [798, 844] width 22 height 22
click at [627, 25] on input "Search podcasts, credits, & more..." at bounding box center [644, 28] width 396 height 24
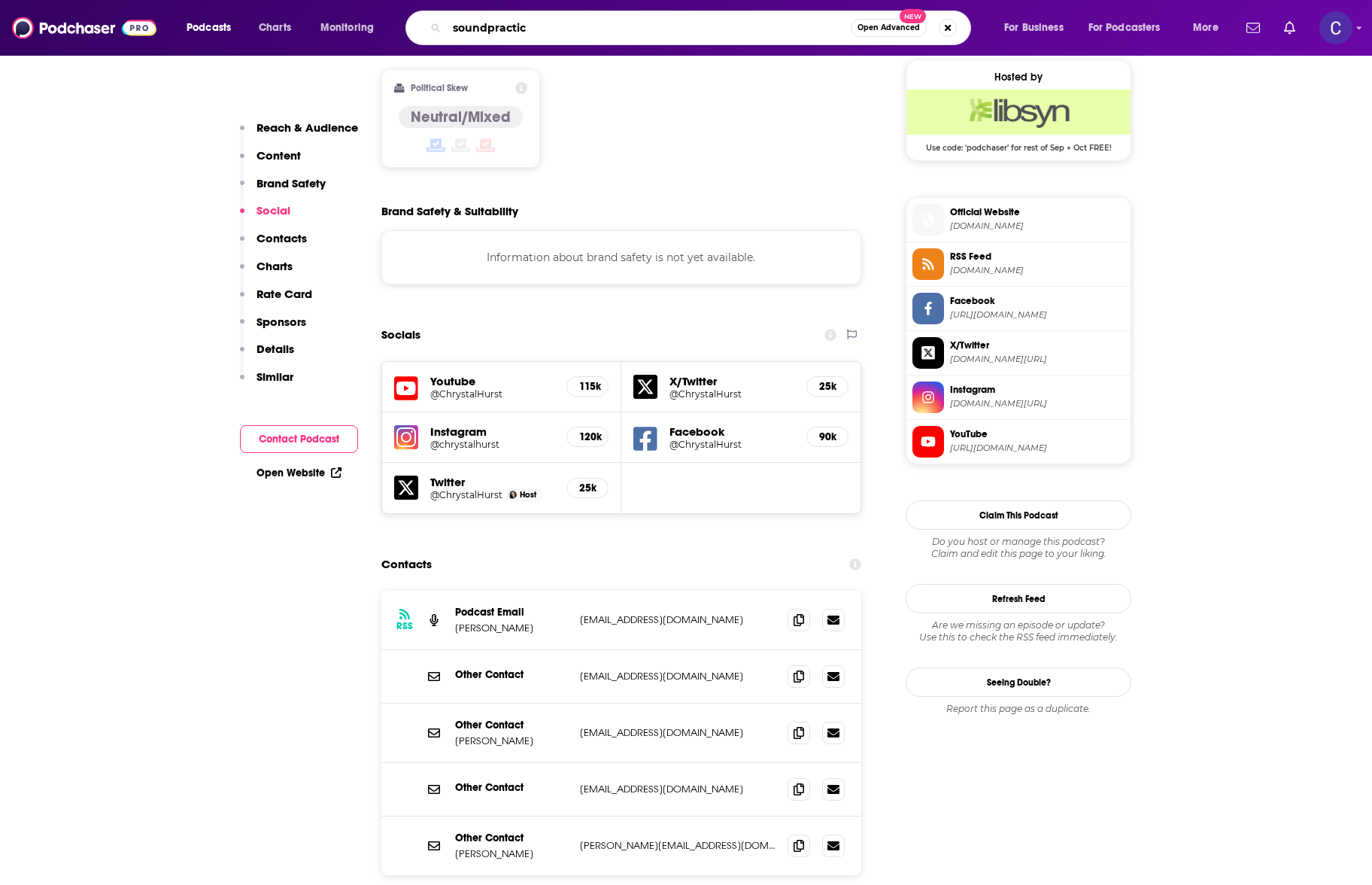
type input "soundpractice"
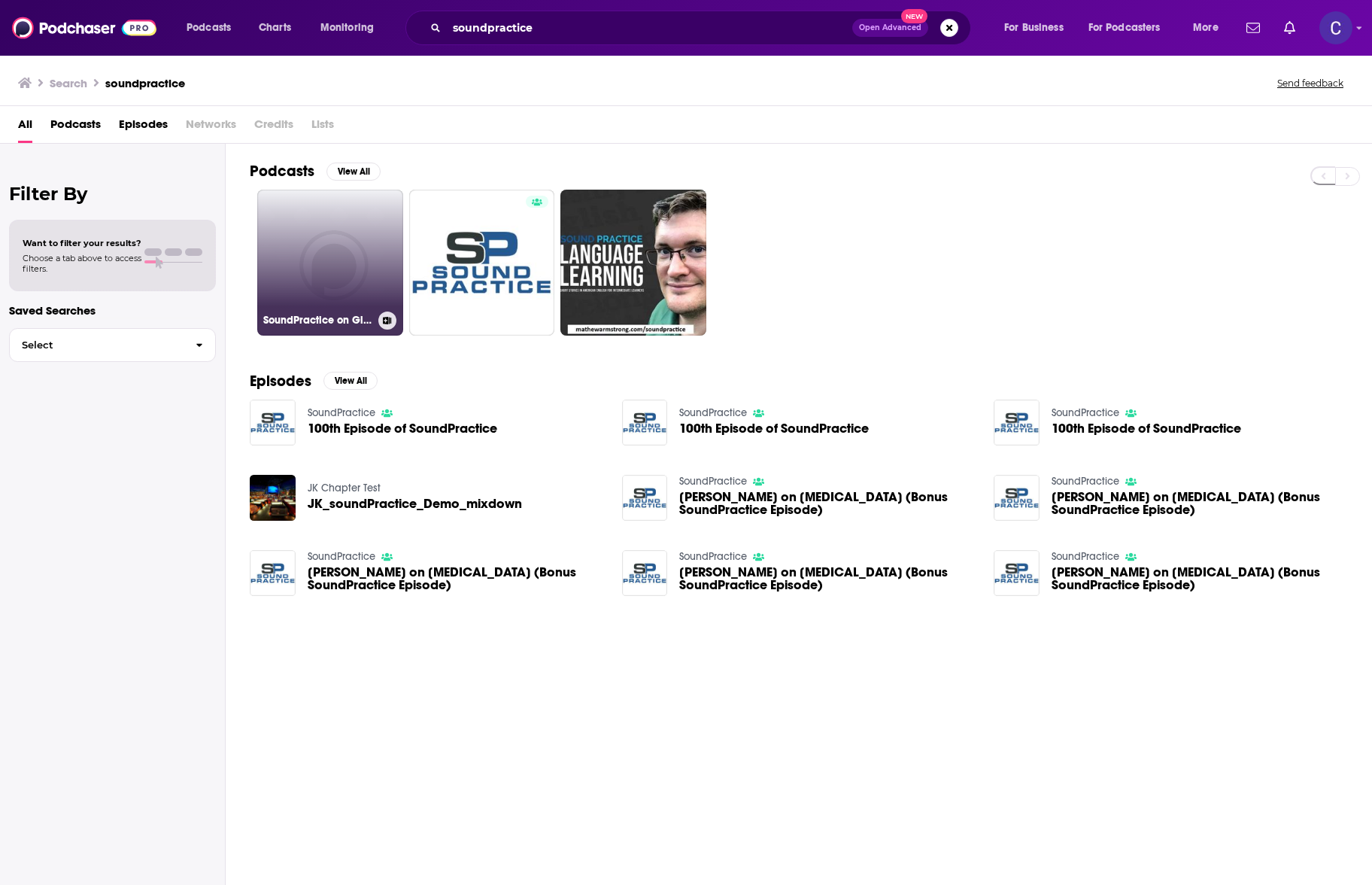
click at [334, 227] on link "SoundPractice on GigaDial Public" at bounding box center [330, 263] width 146 height 146
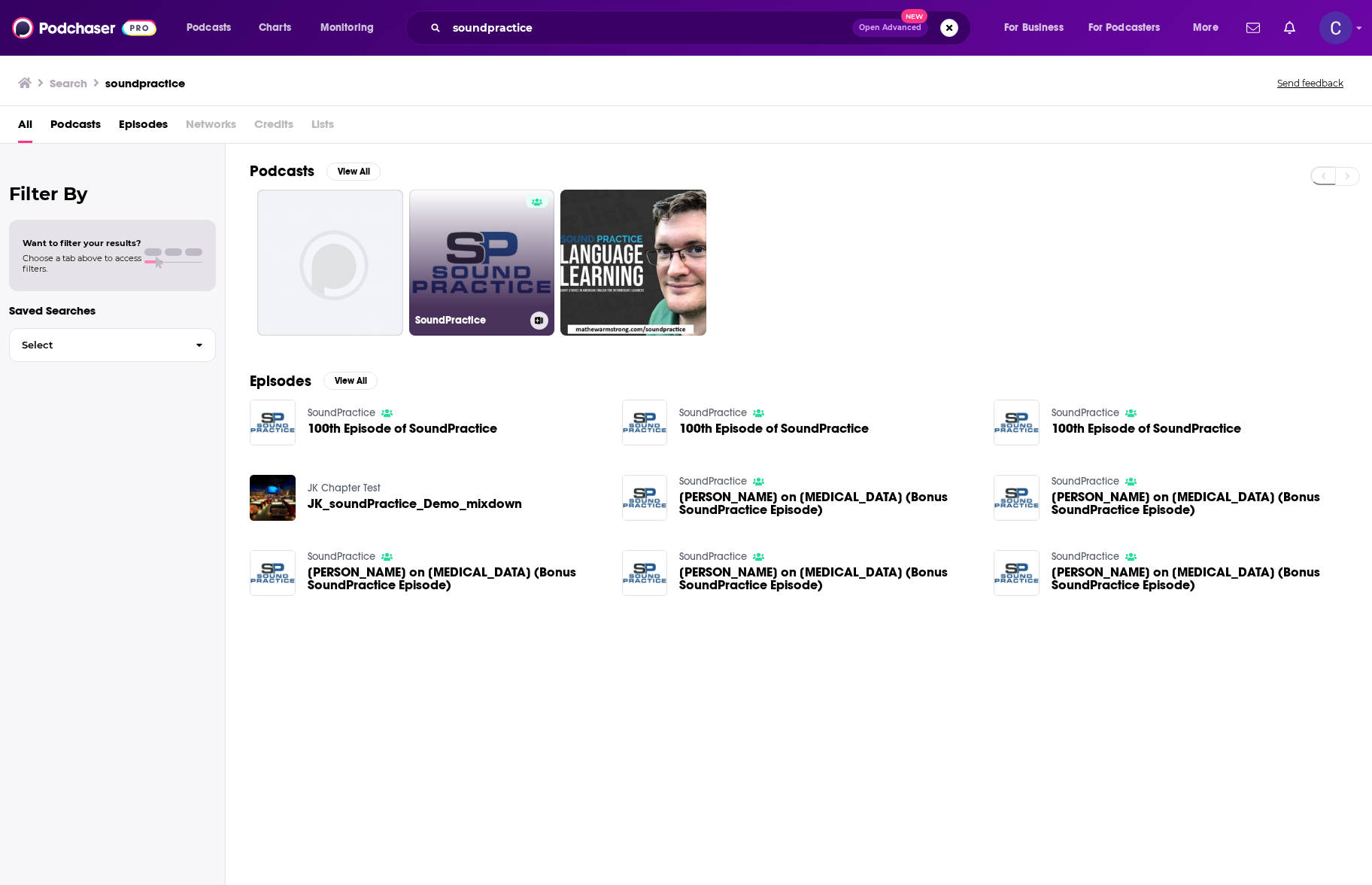
click at [500, 243] on link "SoundPractice" at bounding box center [482, 263] width 146 height 146
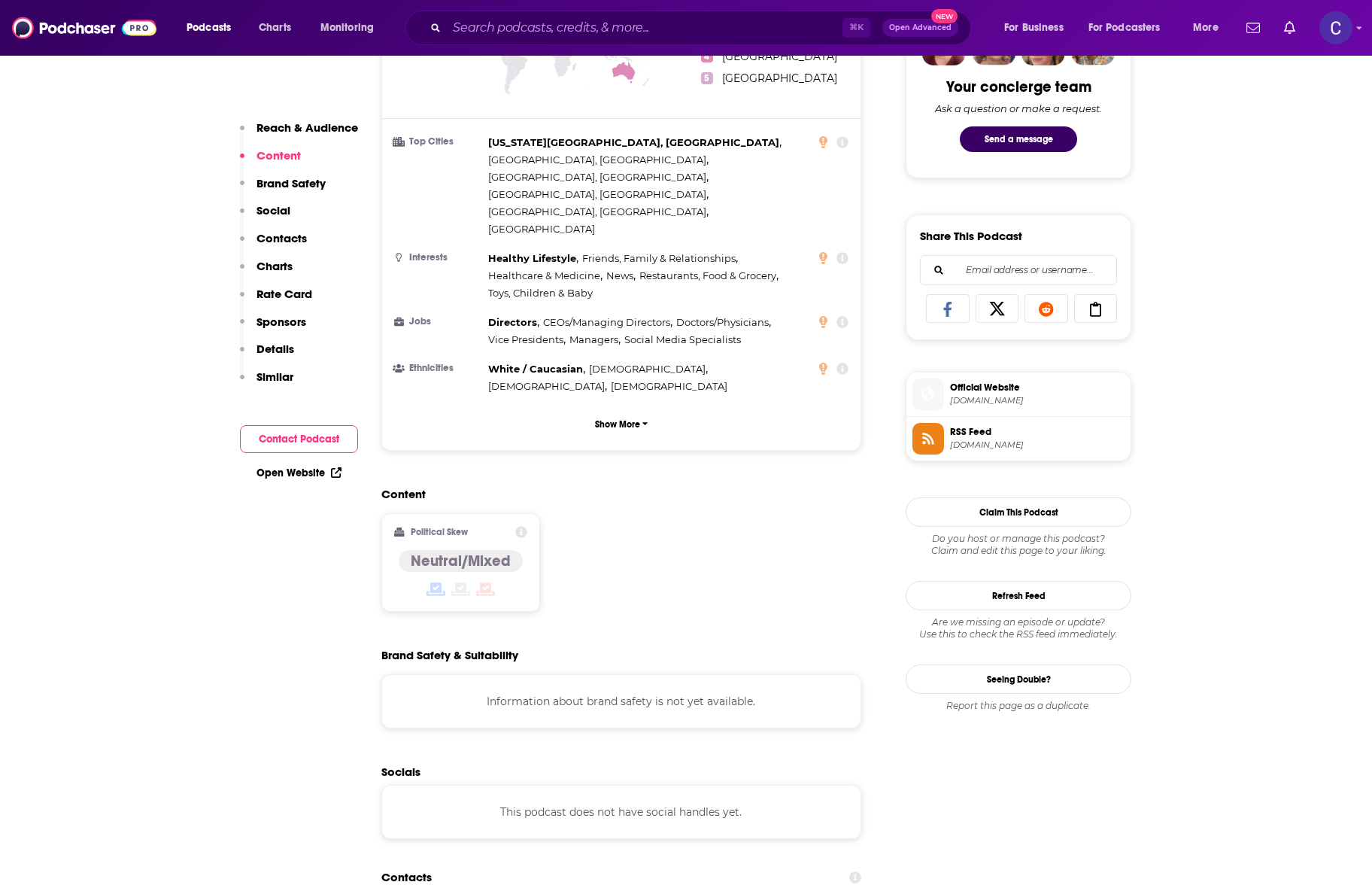
scroll to position [1063, 0]
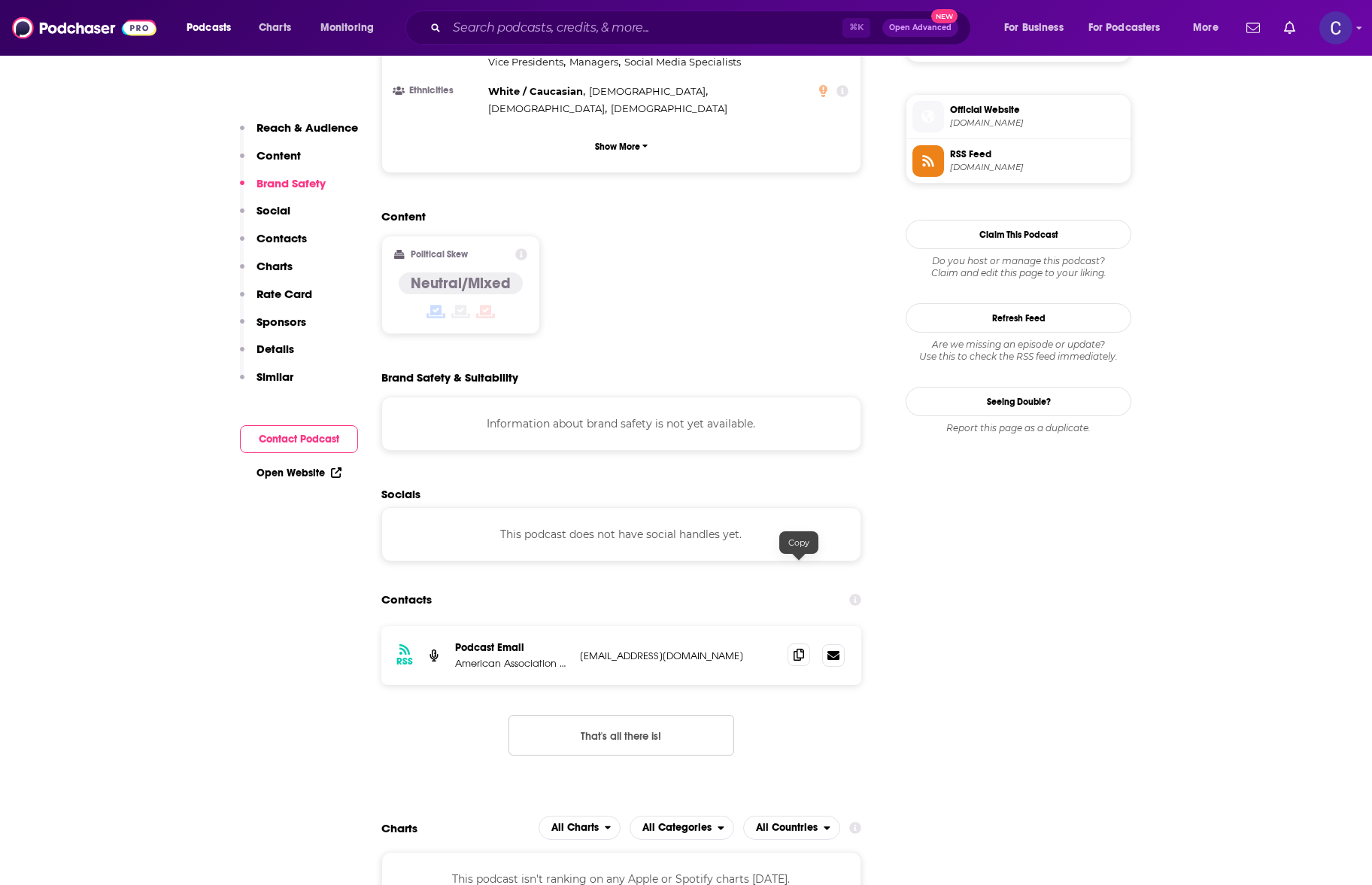
click at [800, 648] on icon at bounding box center [799, 655] width 11 height 12
click at [618, 24] on input "Search podcasts, credits, & more..." at bounding box center [644, 28] width 396 height 24
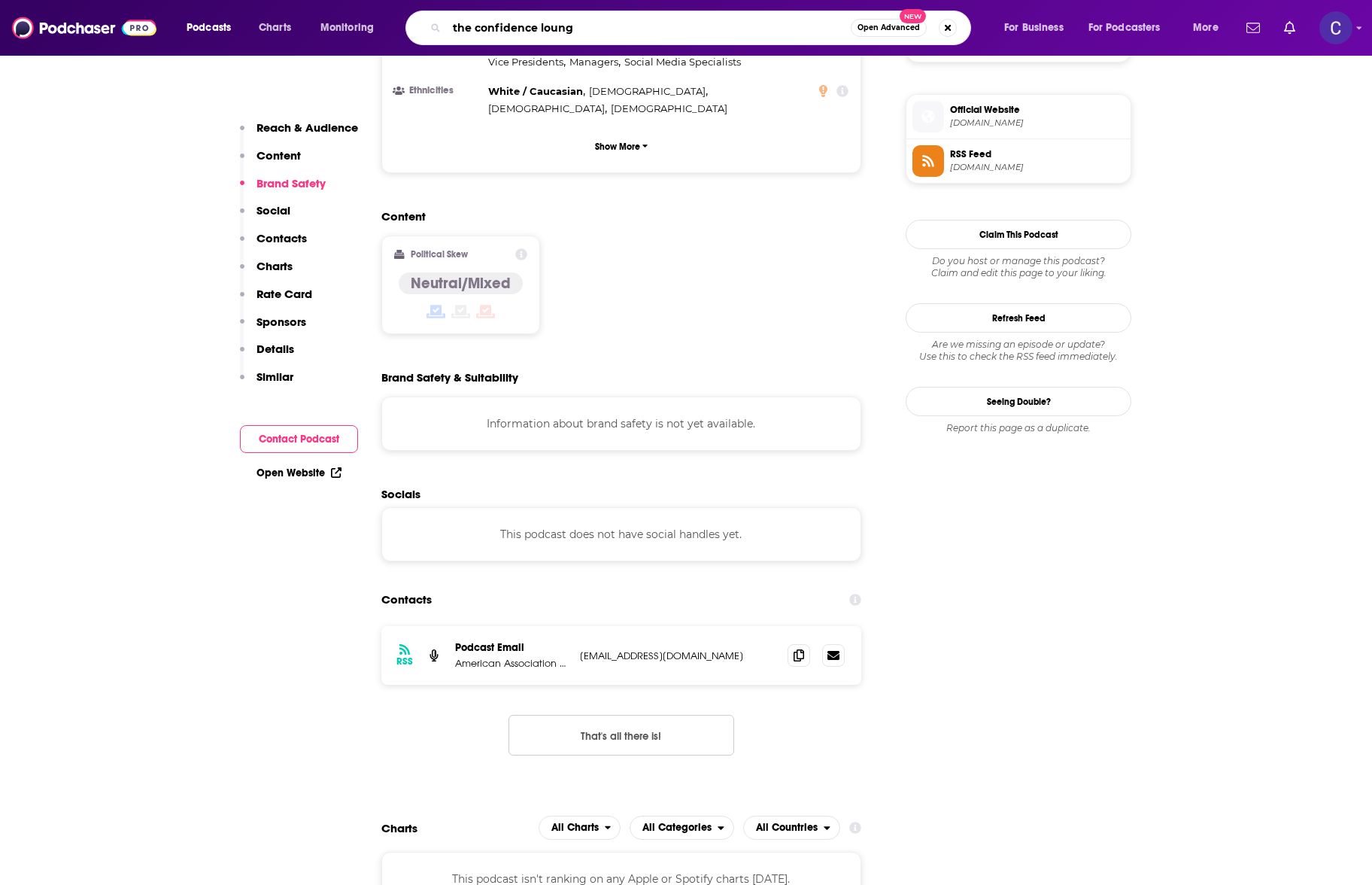
type input "the confidence lounge"
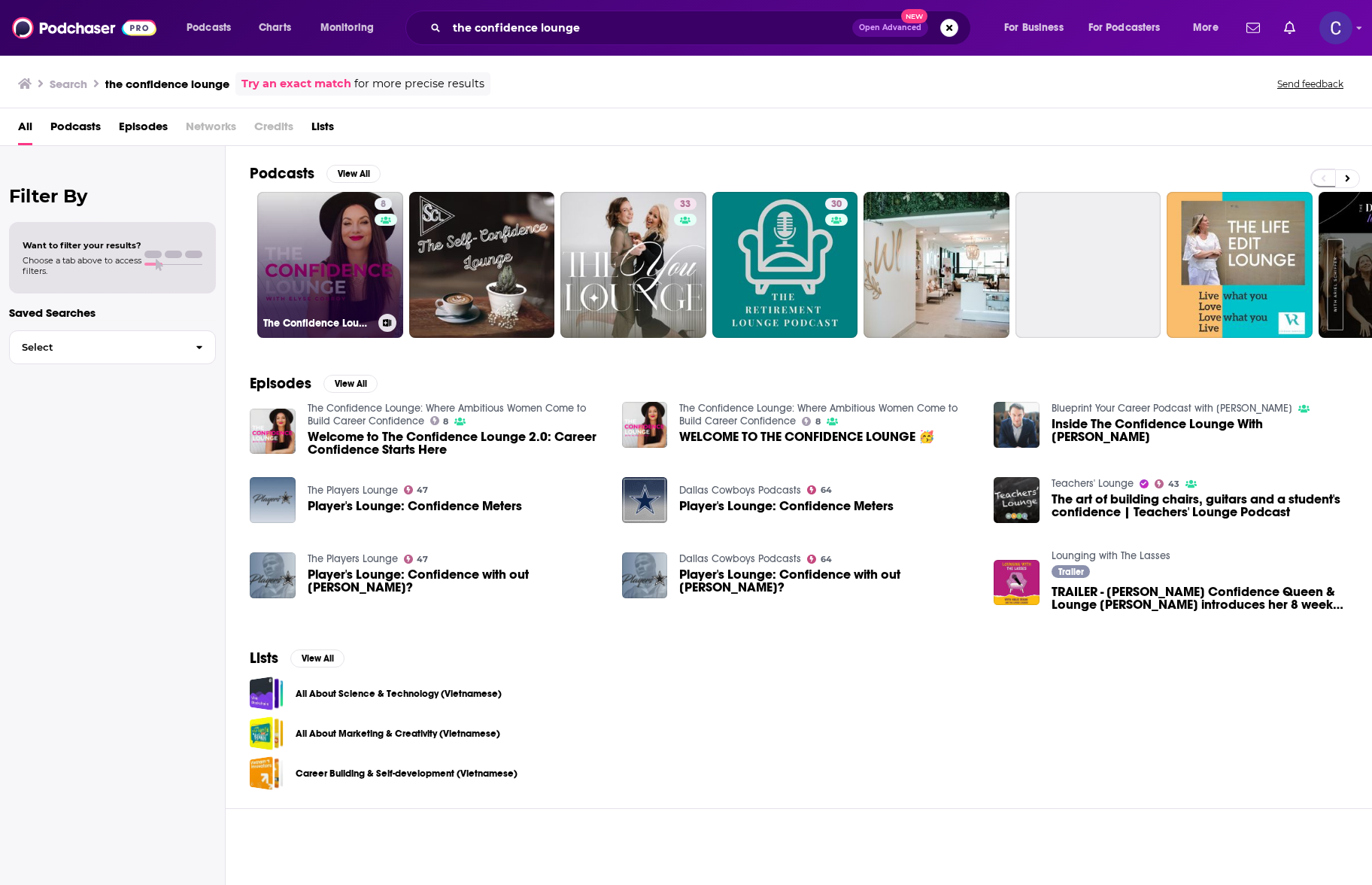
click at [396, 236] on div "8" at bounding box center [386, 256] width 22 height 116
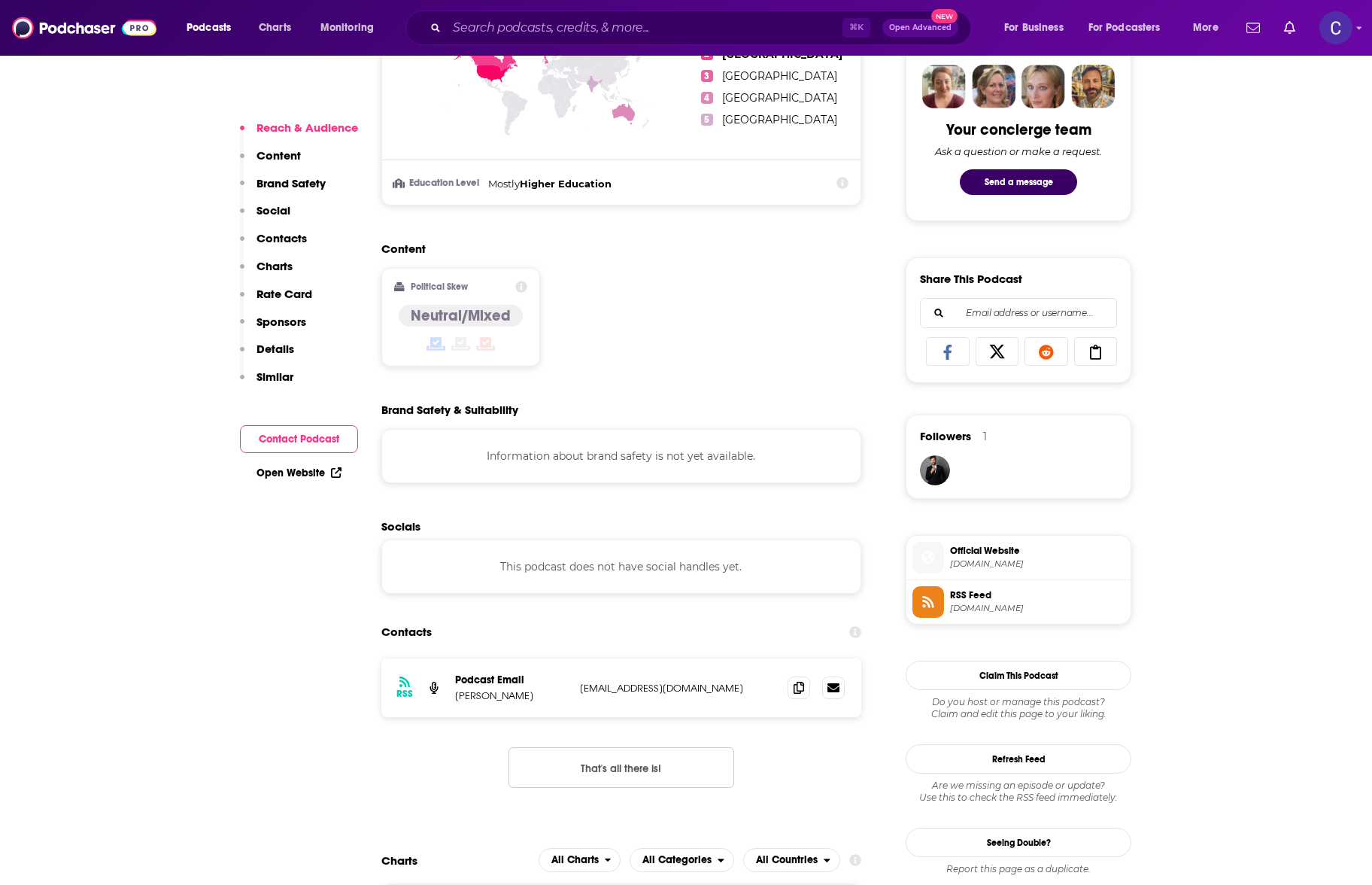
scroll to position [903, 0]
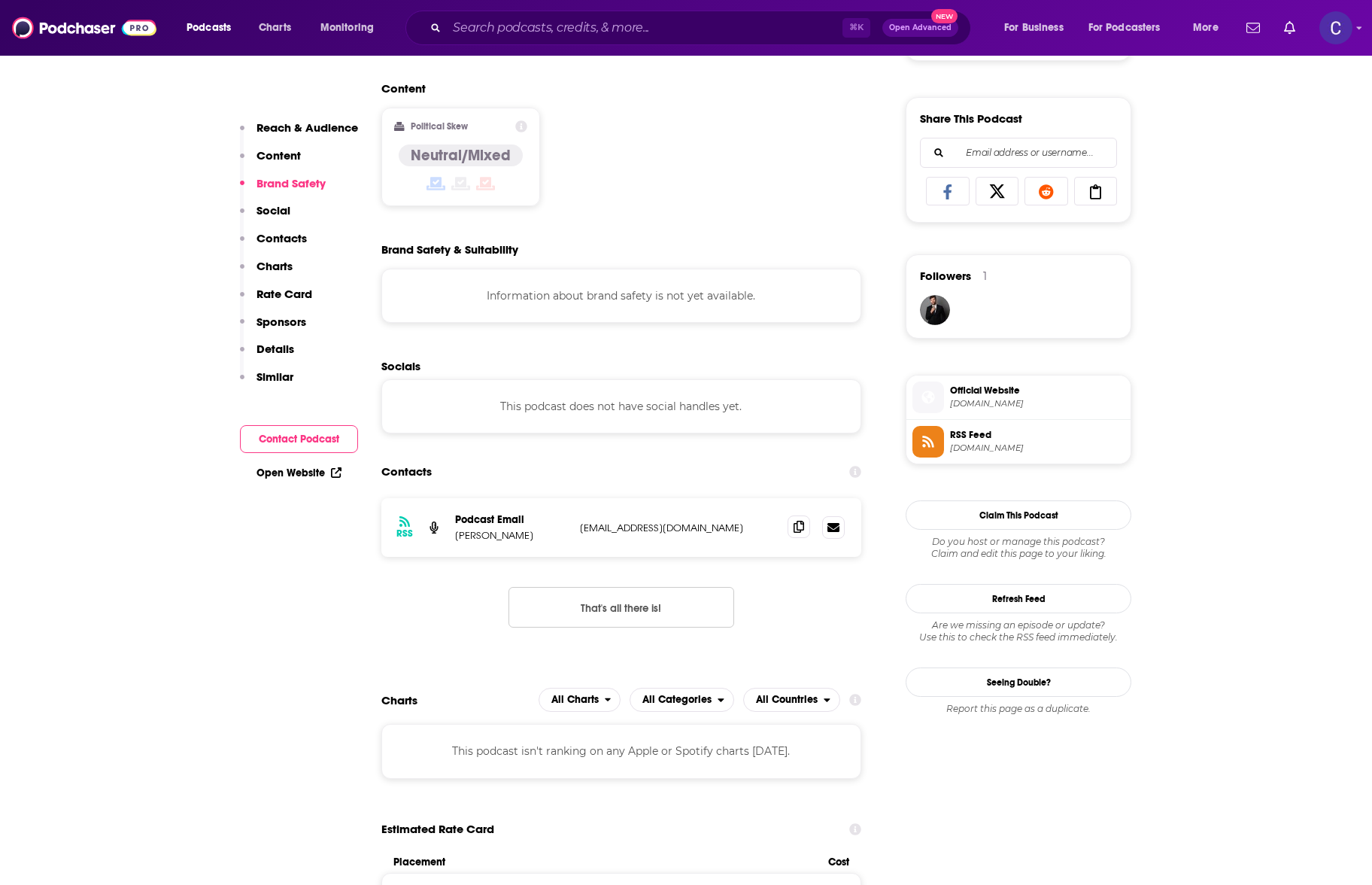
click at [800, 534] on span at bounding box center [798, 526] width 22 height 22
click at [490, 33] on input "Search podcasts, credits, & more..." at bounding box center [644, 28] width 396 height 24
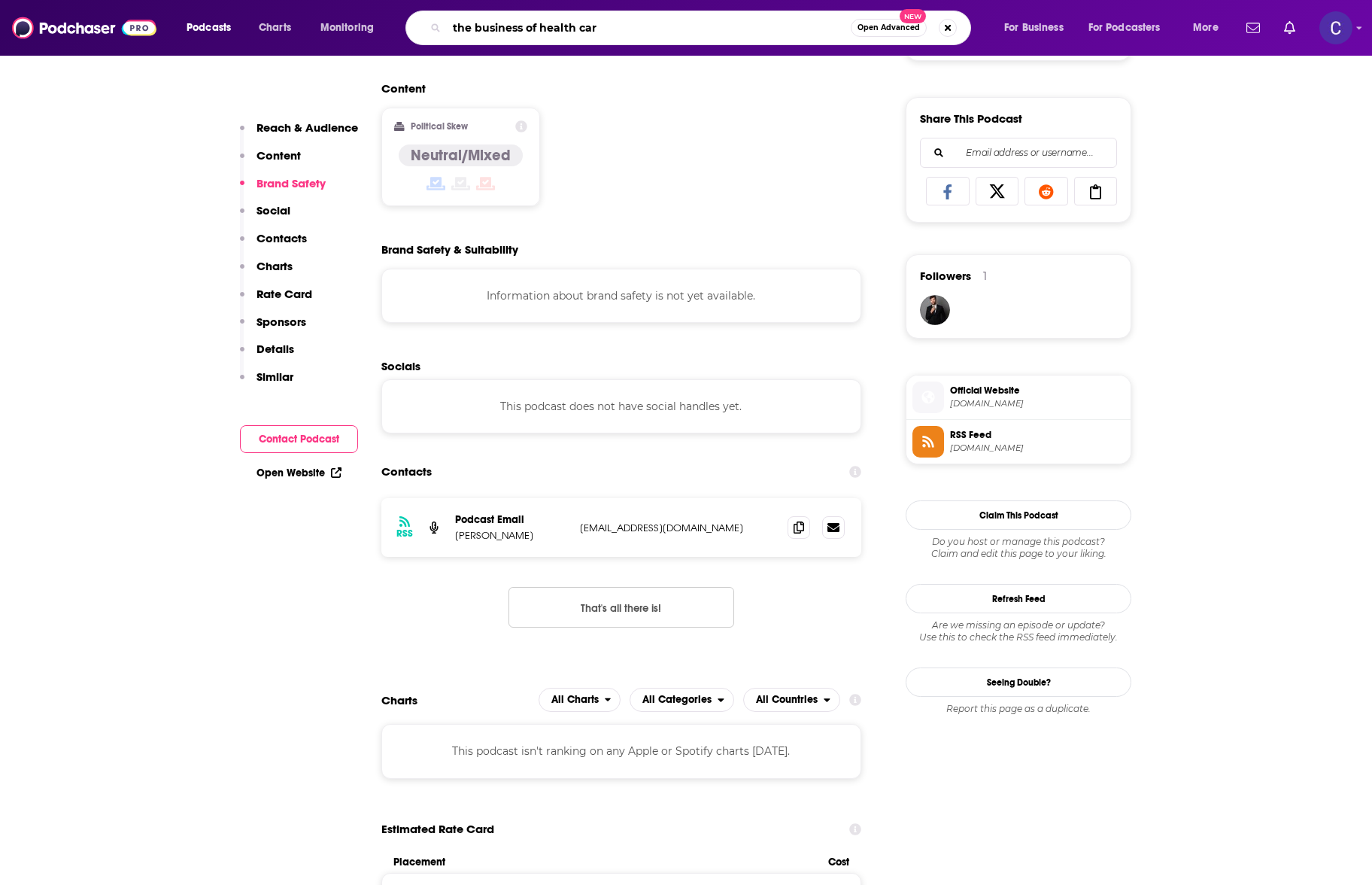
type input "the business of health care"
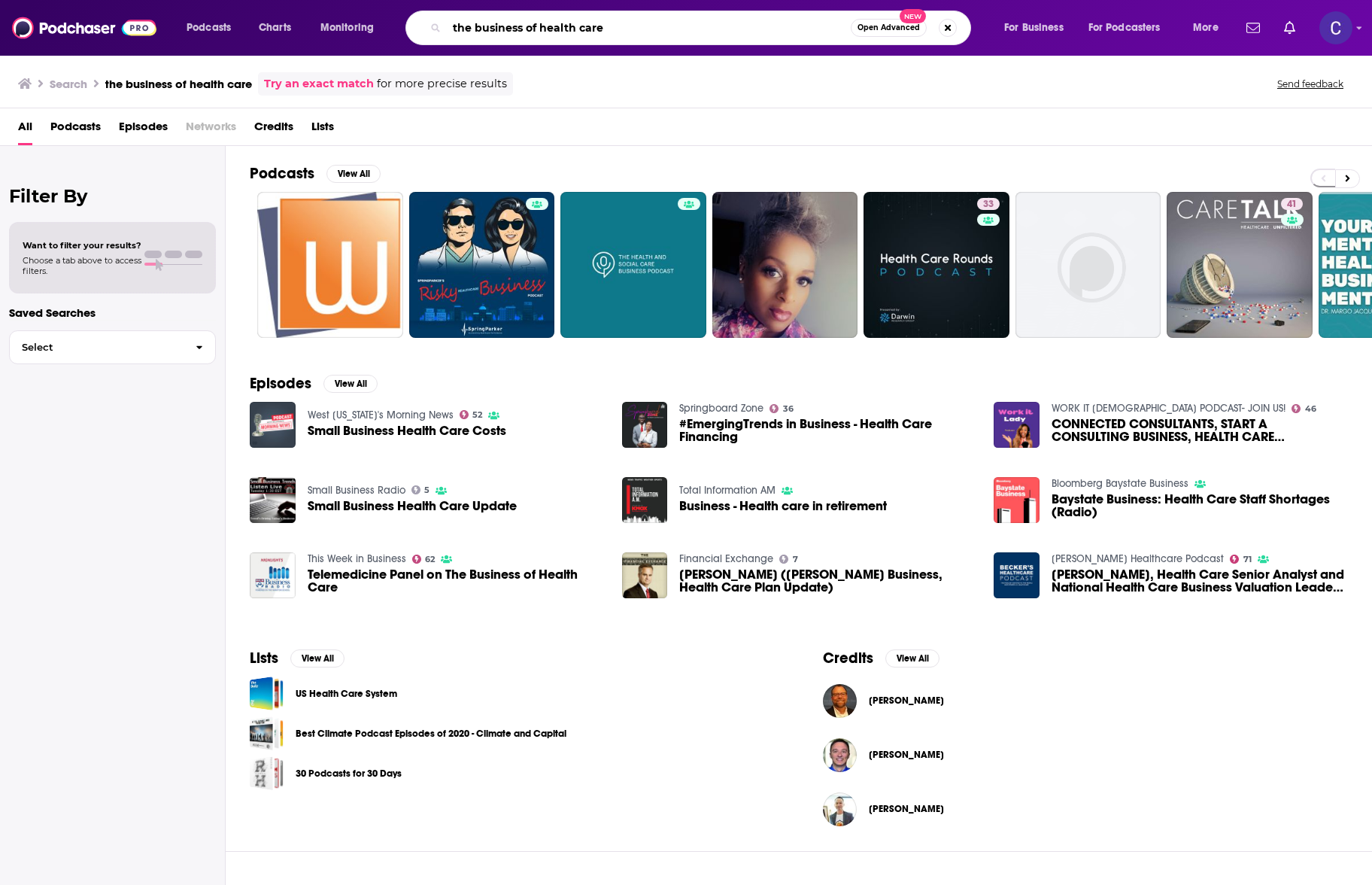
click at [580, 25] on input "the business of health care" at bounding box center [649, 28] width 404 height 24
type input "the business of healthcare"
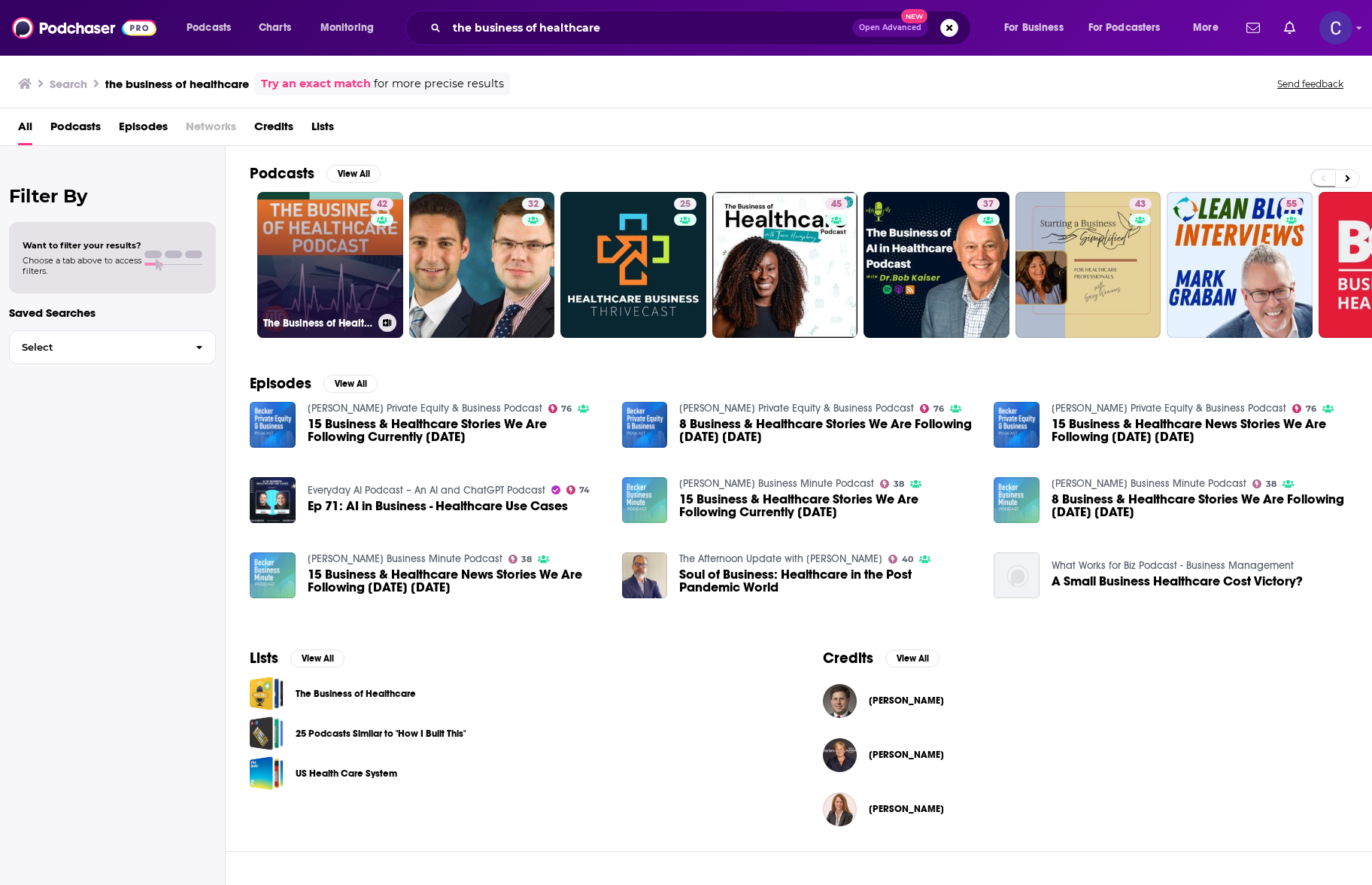
click at [350, 325] on h3 "The Business of Healthcare Podcast" at bounding box center [318, 323] width 109 height 13
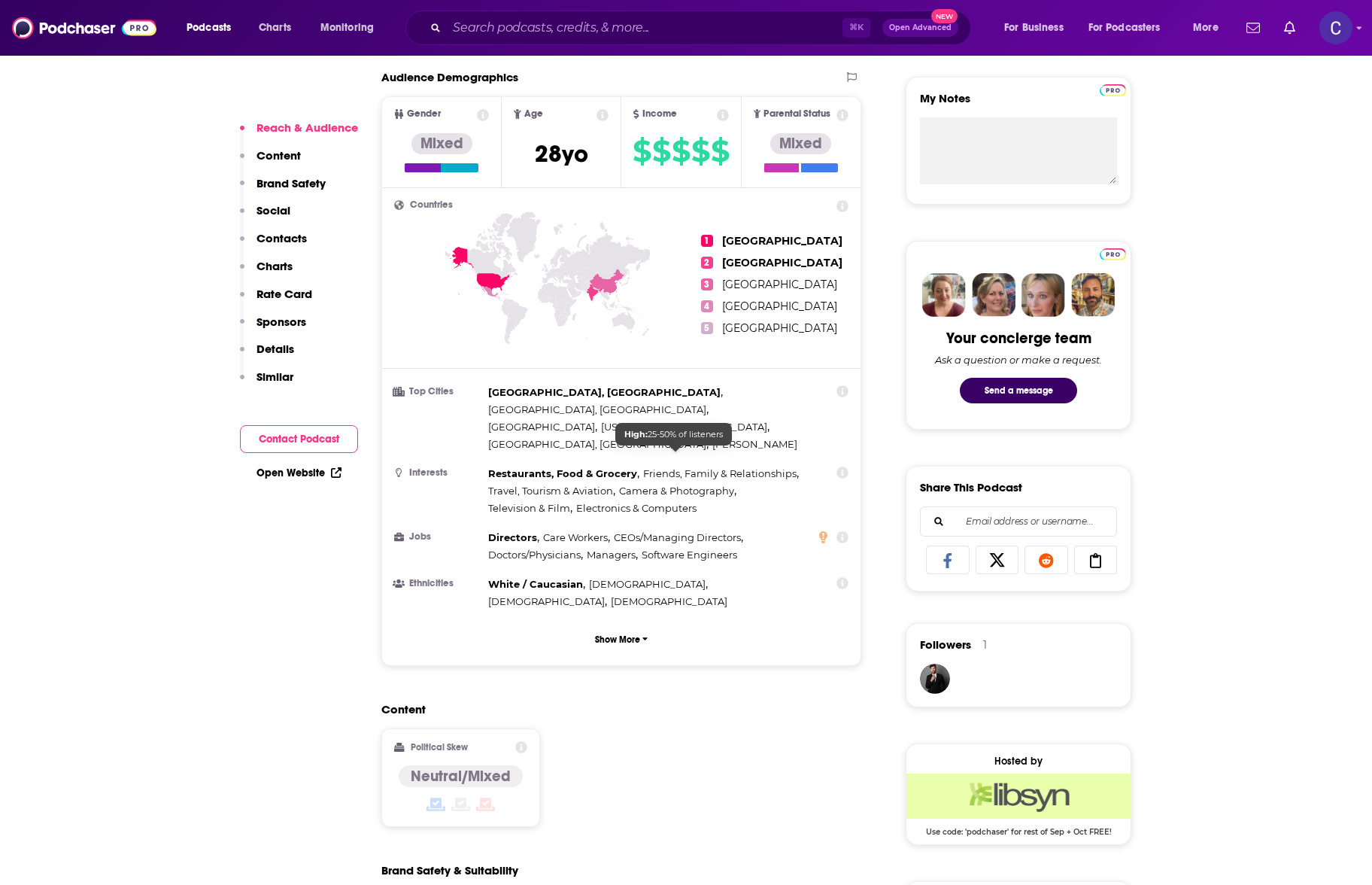
scroll to position [988, 0]
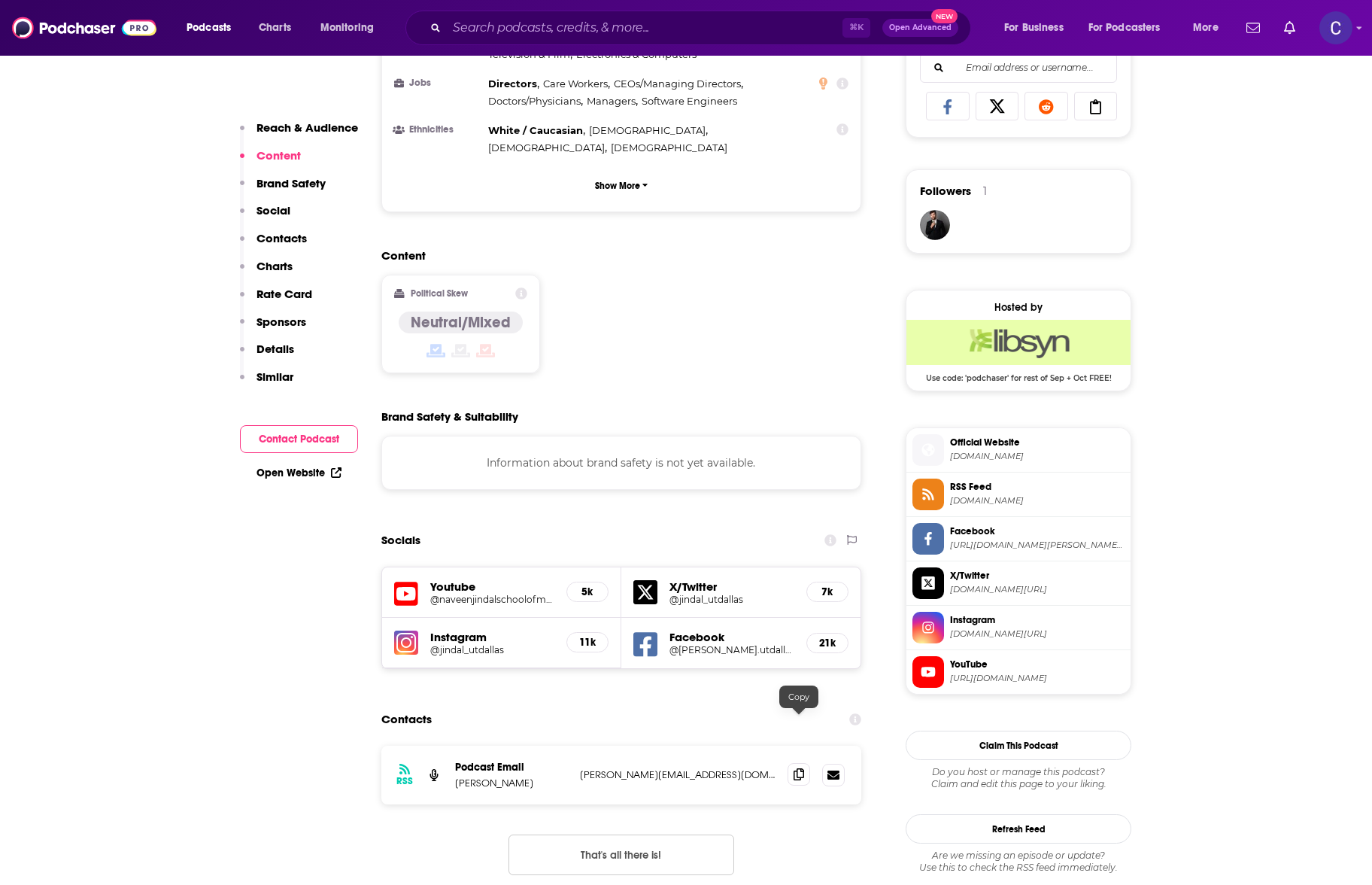
click at [803, 769] on icon at bounding box center [799, 775] width 11 height 12
click at [530, 36] on input "Search podcasts, credits, & more..." at bounding box center [644, 28] width 396 height 24
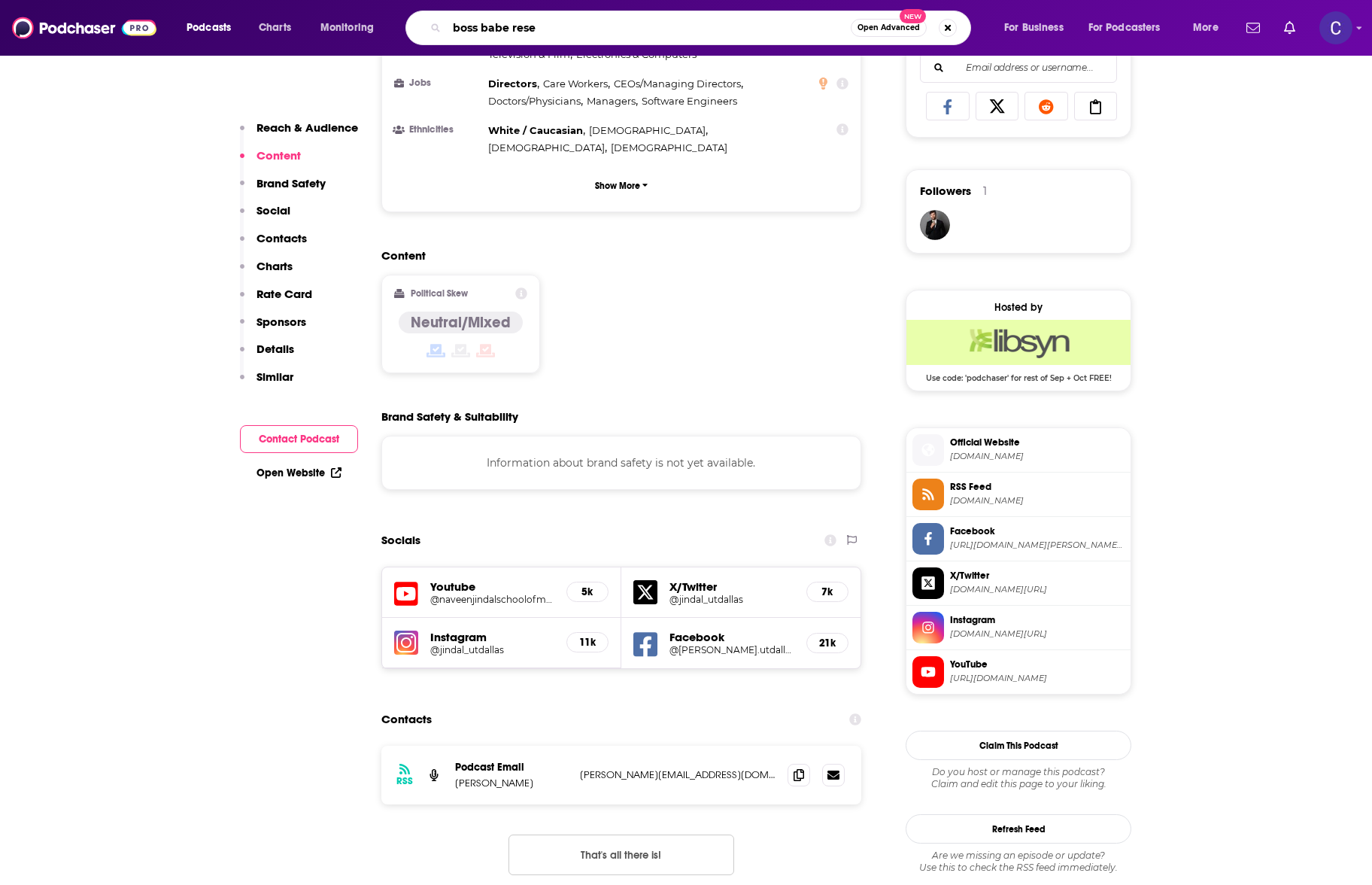
type input "boss babe reset"
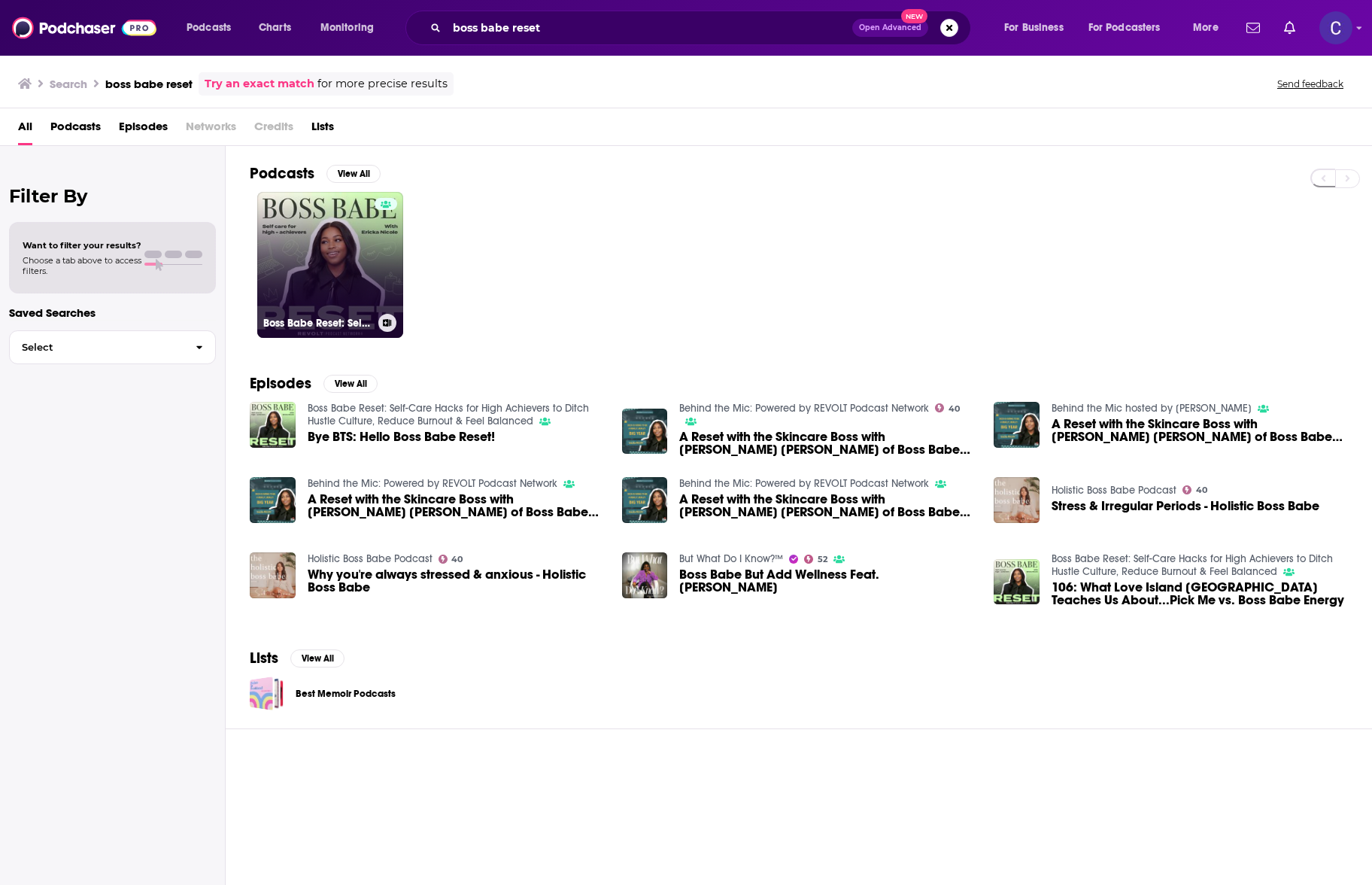
click at [357, 241] on link "Boss Babe Reset: Self-Care Hacks for High Achievers to Ditch Hustle Culture, Re…" at bounding box center [330, 265] width 146 height 146
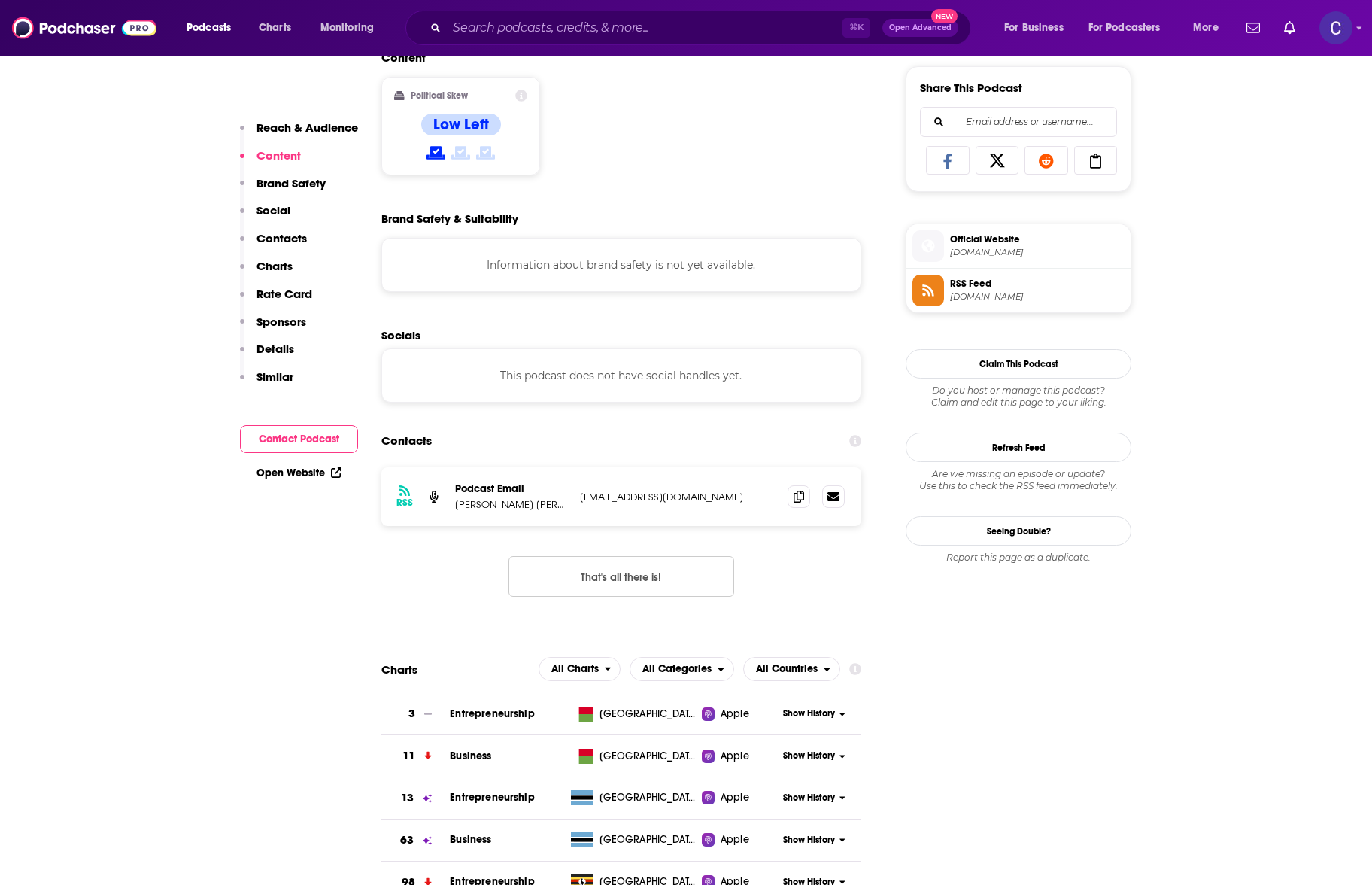
scroll to position [970, 0]
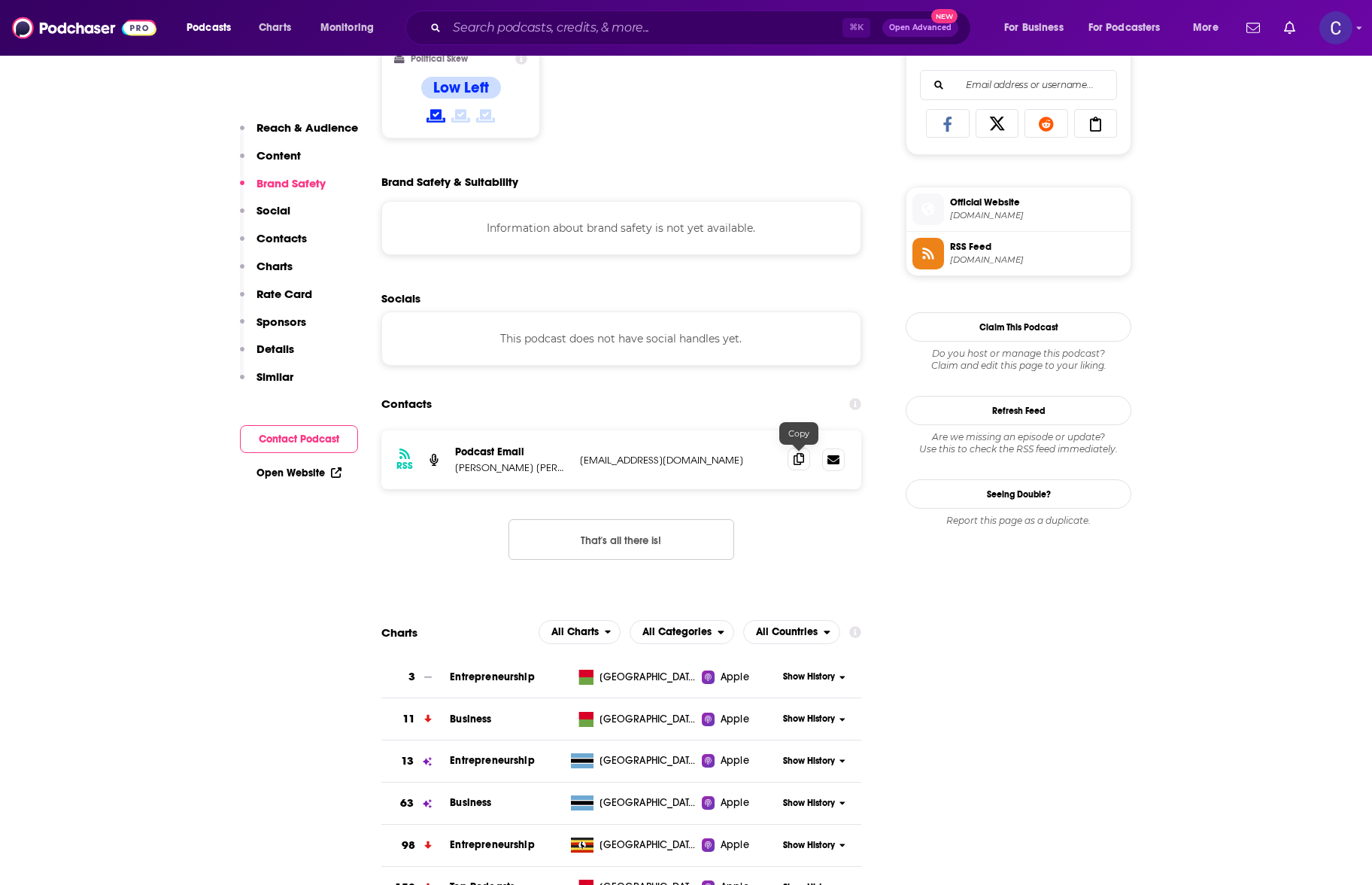
click at [800, 459] on icon at bounding box center [799, 459] width 11 height 12
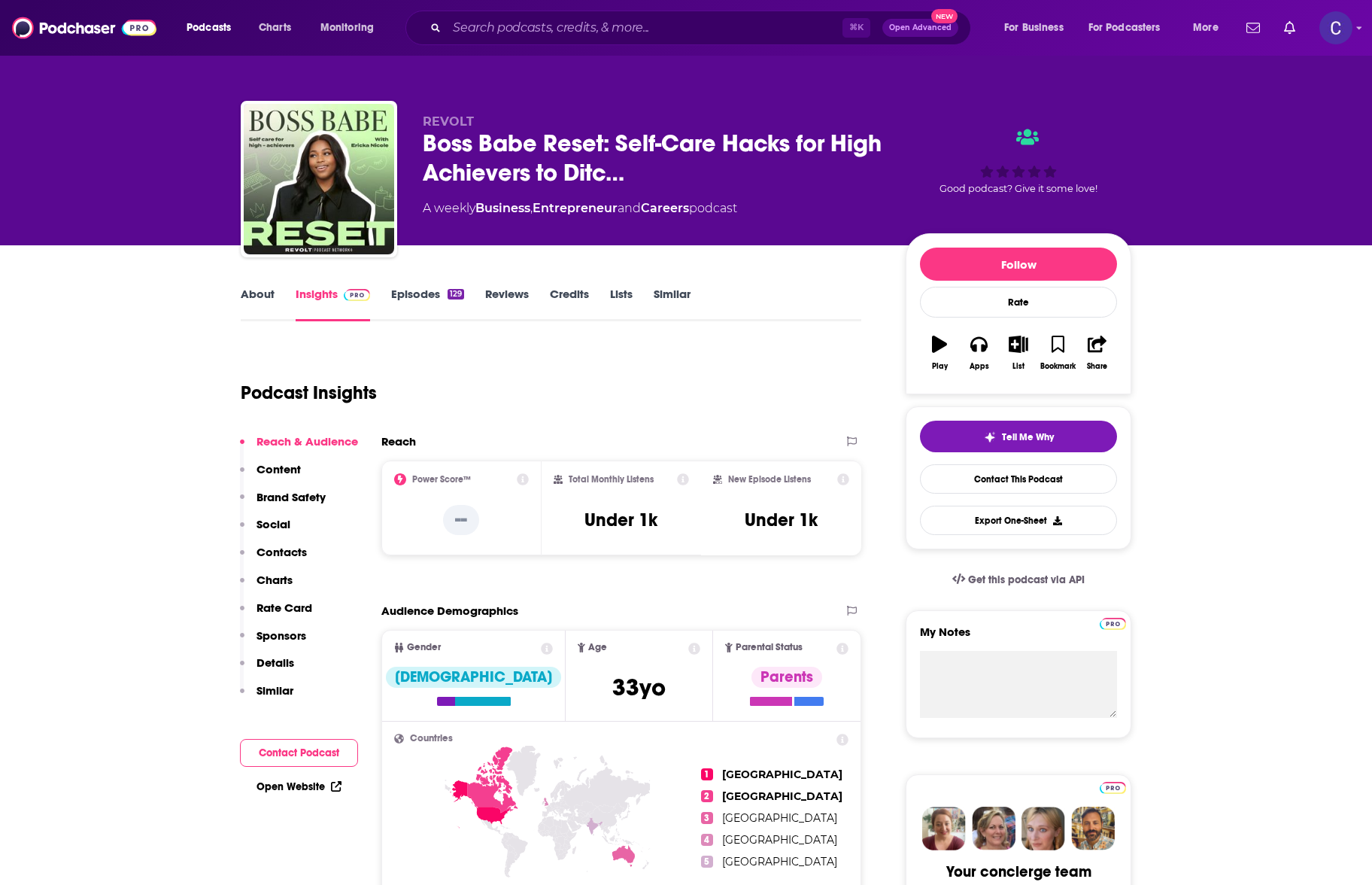
click at [641, 364] on div "Podcast Insights" at bounding box center [545, 384] width 608 height 77
click at [435, 301] on link "Episodes 129" at bounding box center [427, 304] width 73 height 34
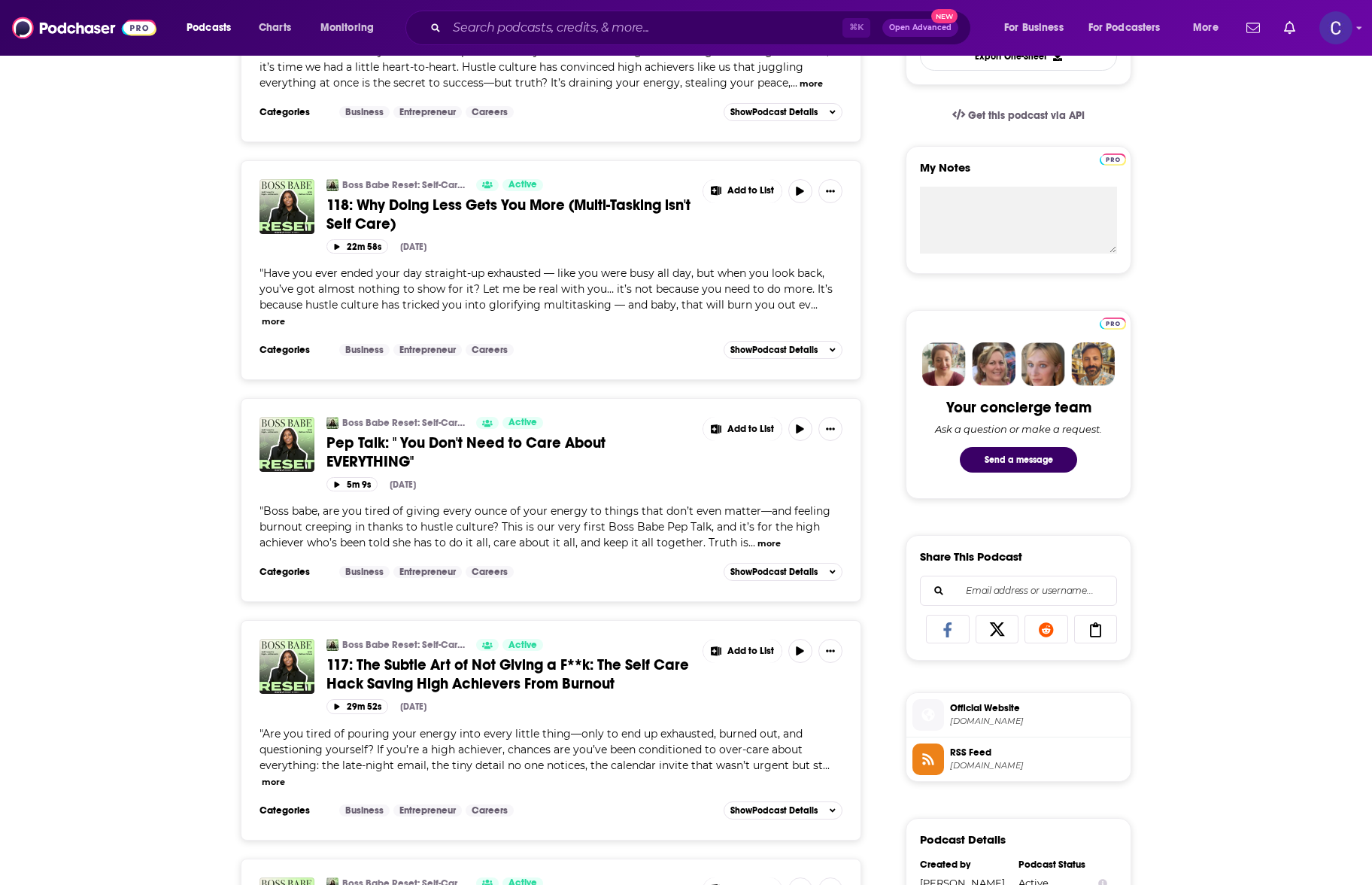
scroll to position [423, 0]
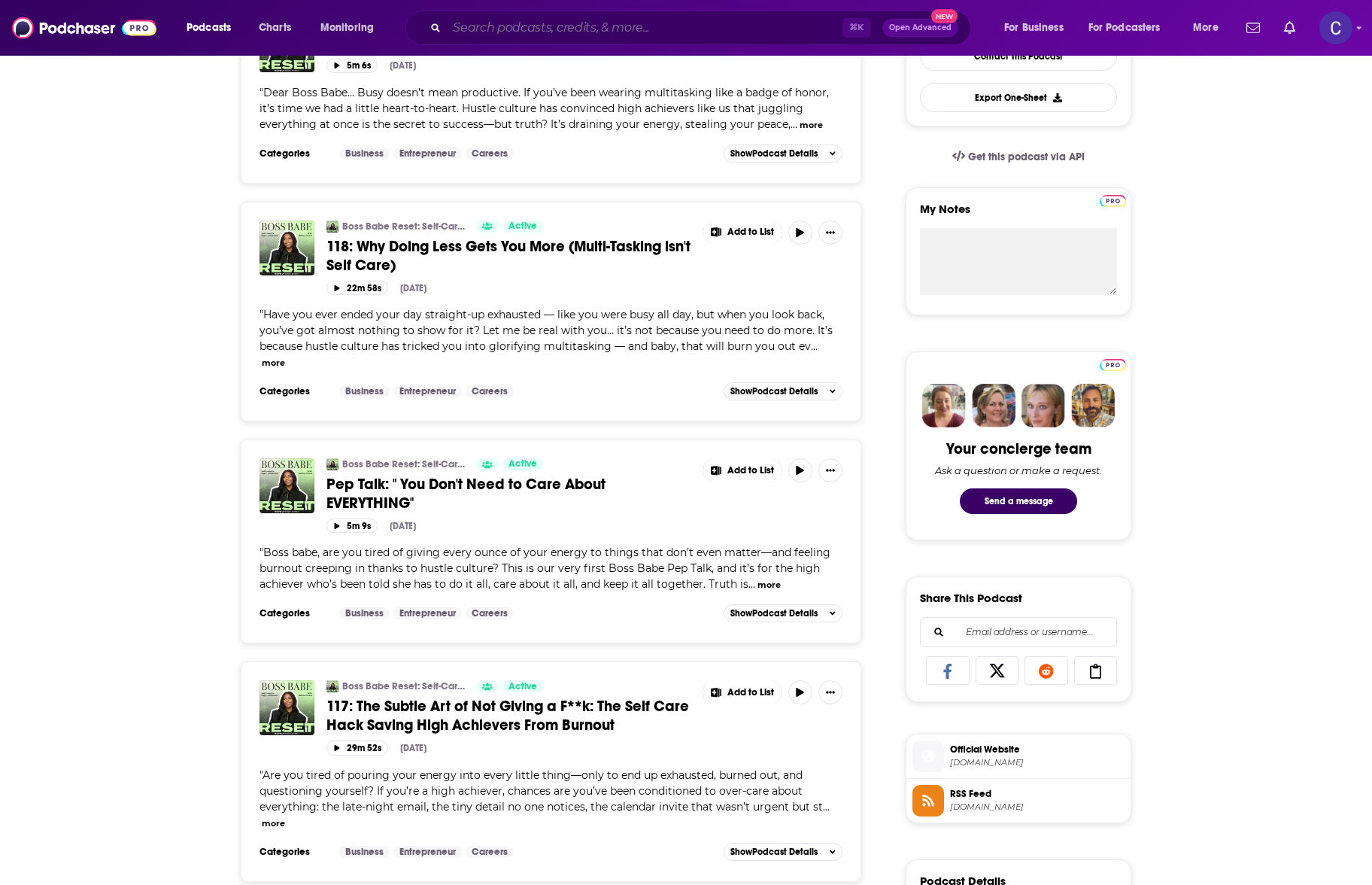
click at [548, 28] on input "Search podcasts, credits, & more..." at bounding box center [644, 28] width 396 height 24
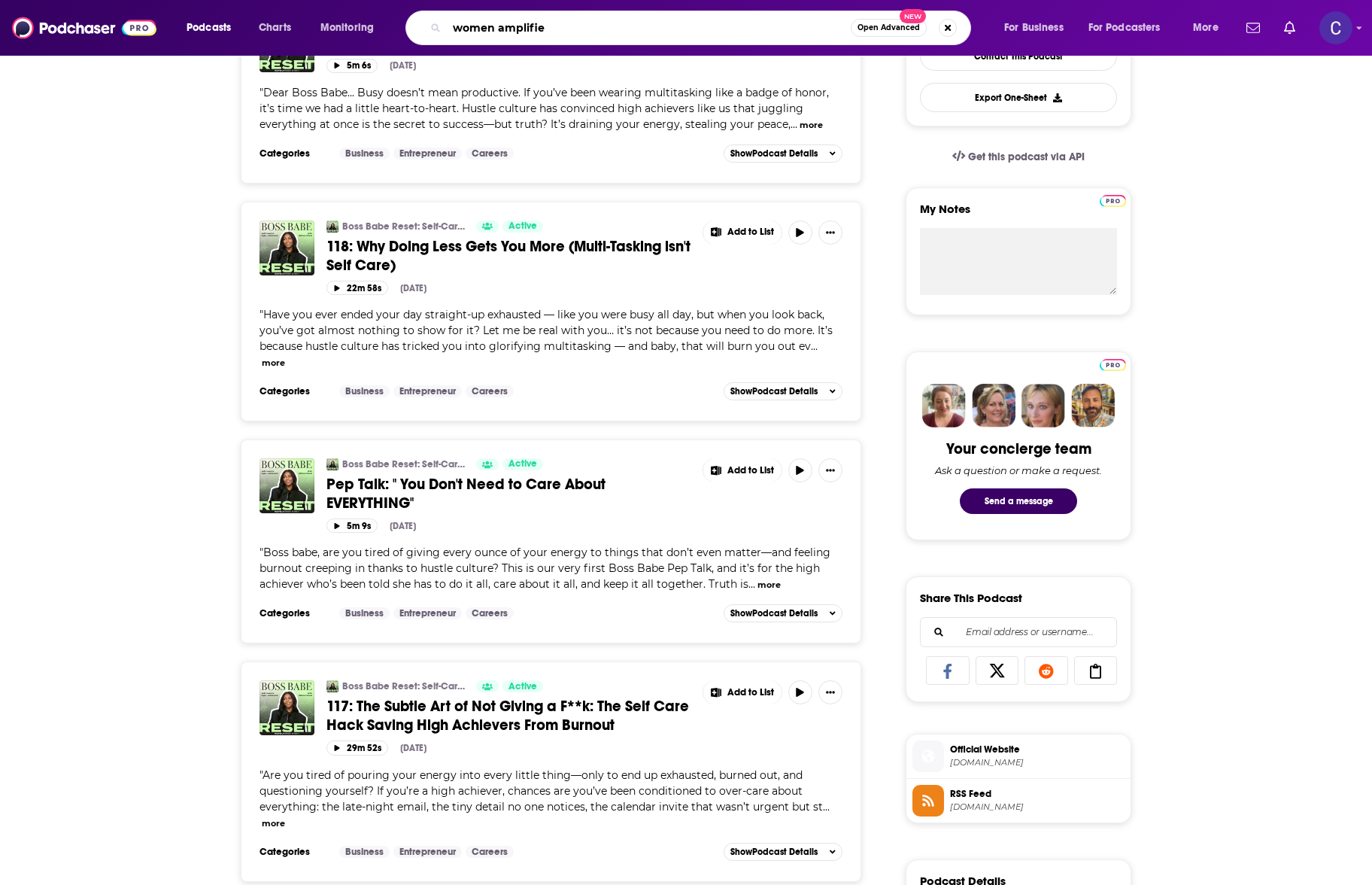
type input "women amplified"
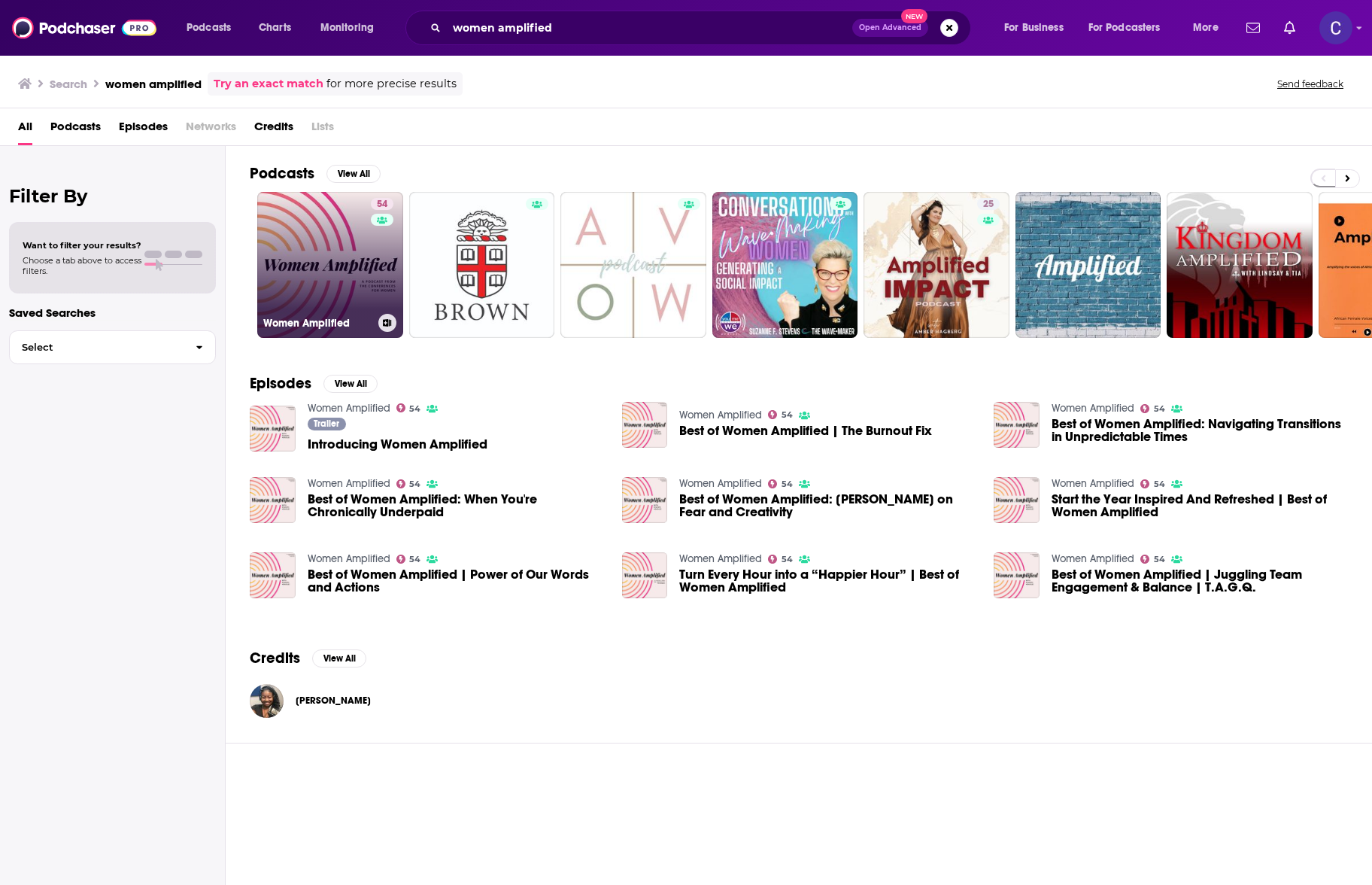
click at [347, 230] on link "54 Women Amplified" at bounding box center [330, 265] width 146 height 146
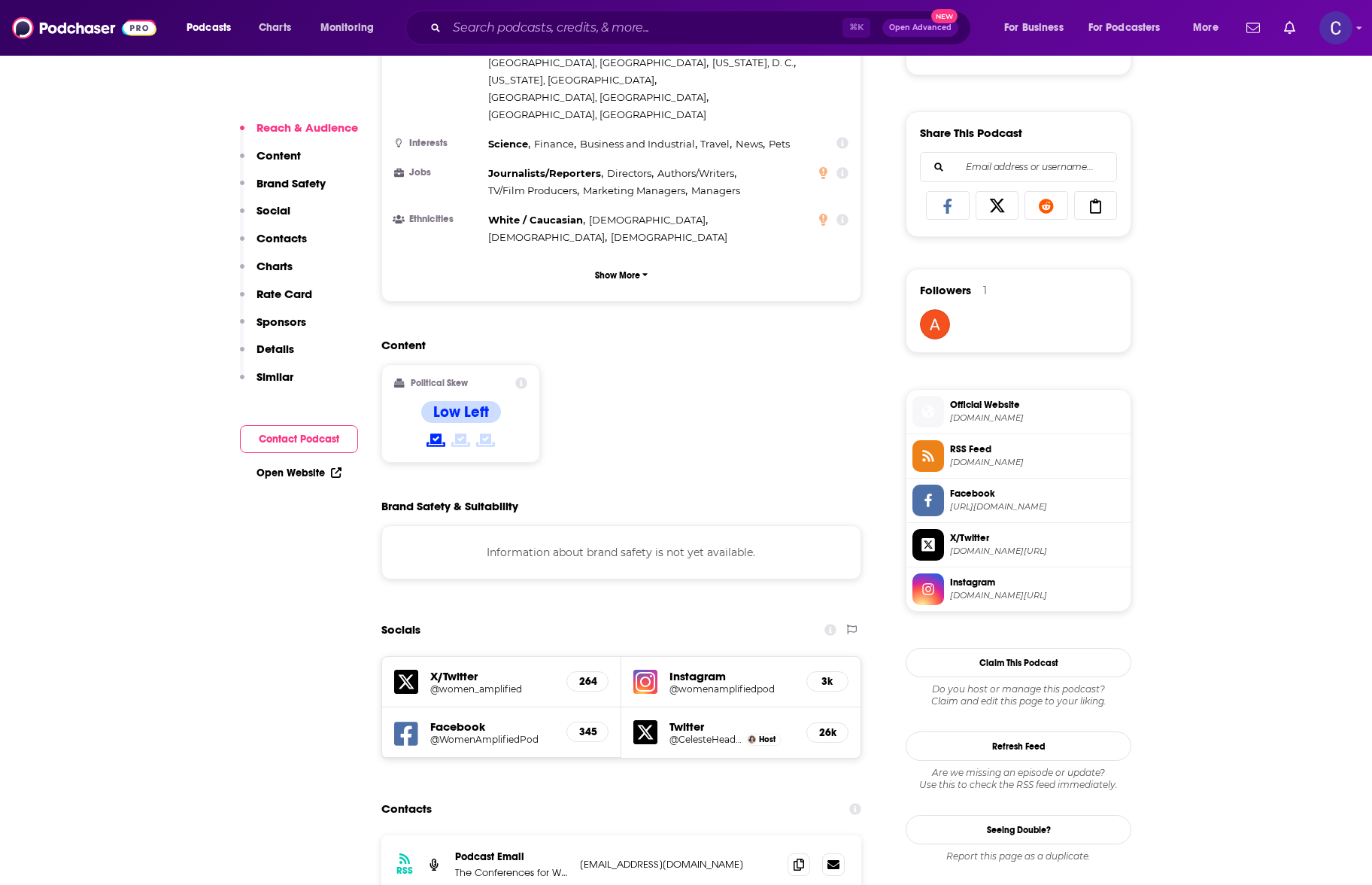
scroll to position [1098, 0]
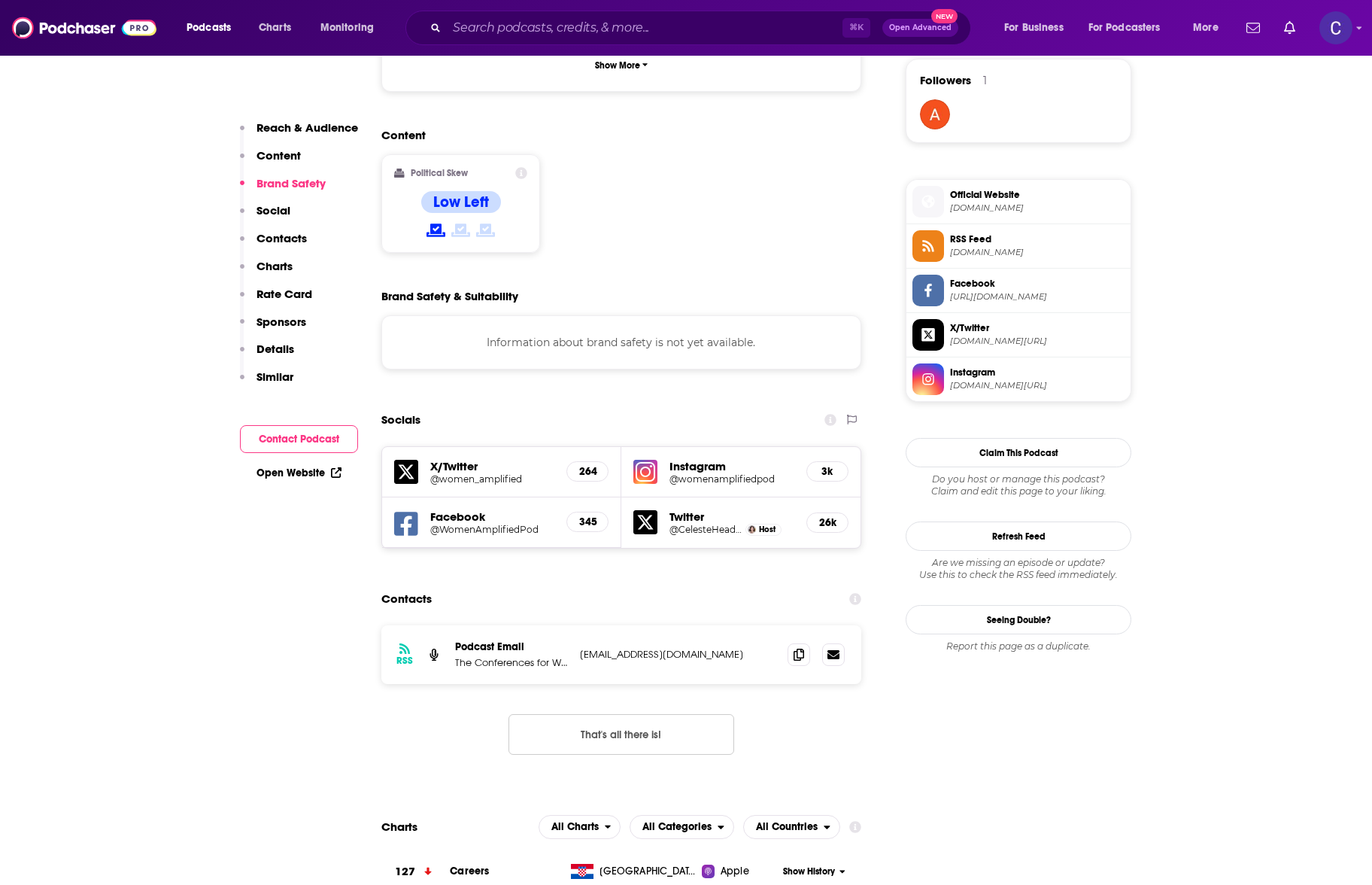
click at [714, 473] on h5 "@womenamplifiedpod" at bounding box center [732, 478] width 125 height 11
click at [794, 648] on icon at bounding box center [799, 654] width 11 height 12
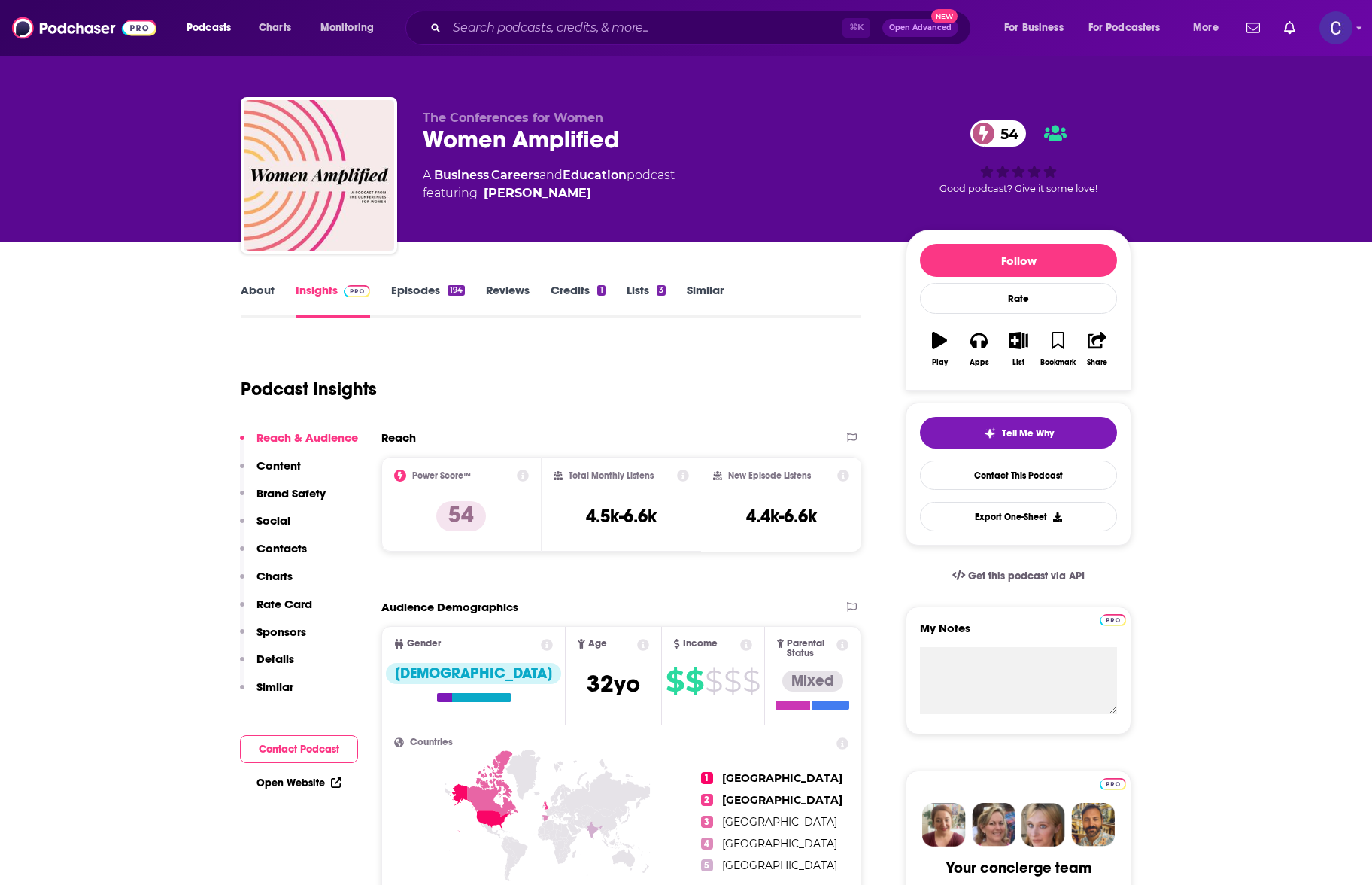
scroll to position [0, 0]
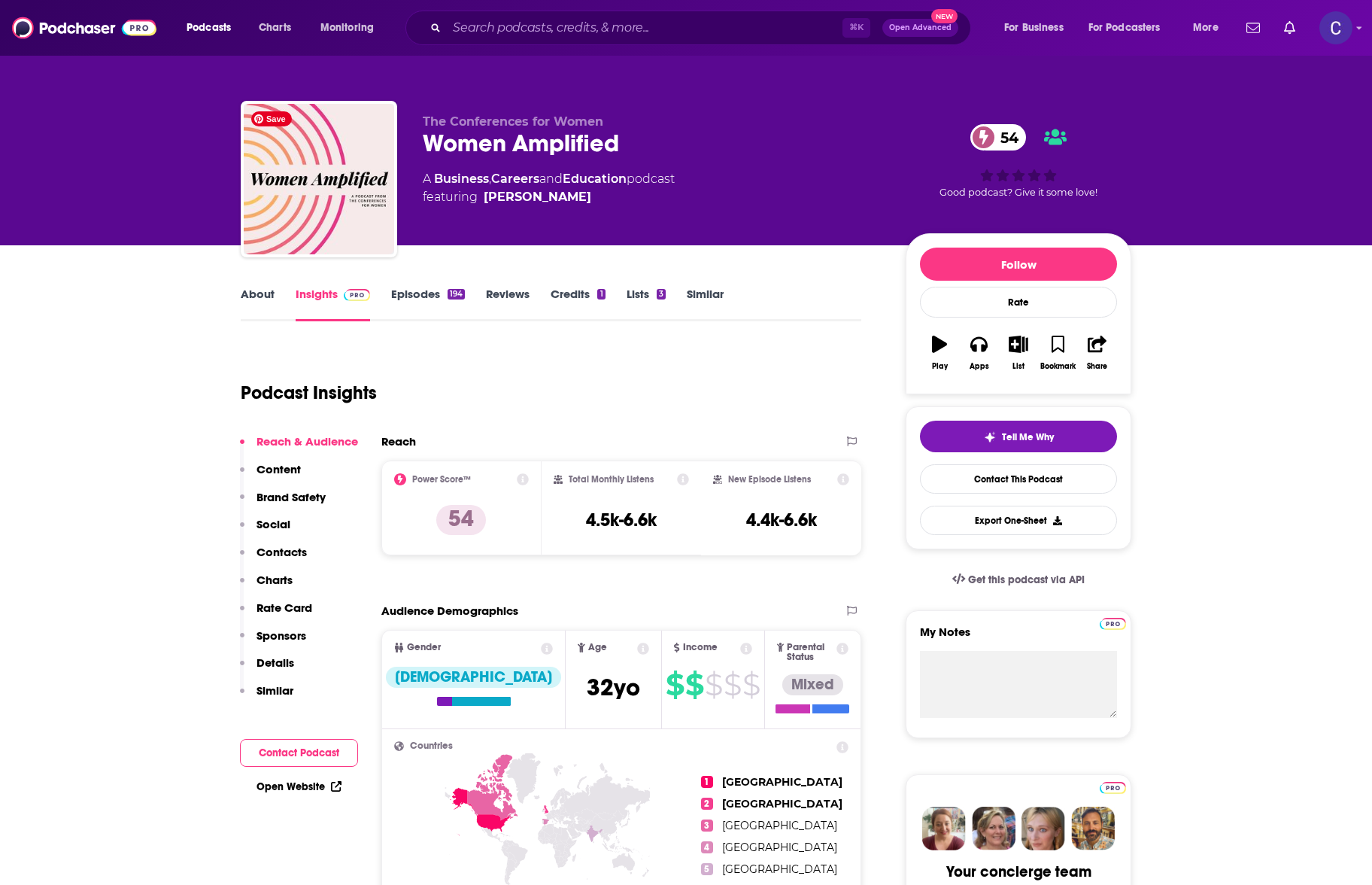
click at [412, 286] on div "About Insights Episodes 194 Reviews Credits 1 Lists 3 Similar" at bounding box center [551, 303] width 621 height 37
click at [412, 294] on link "Episodes 194" at bounding box center [428, 304] width 73 height 34
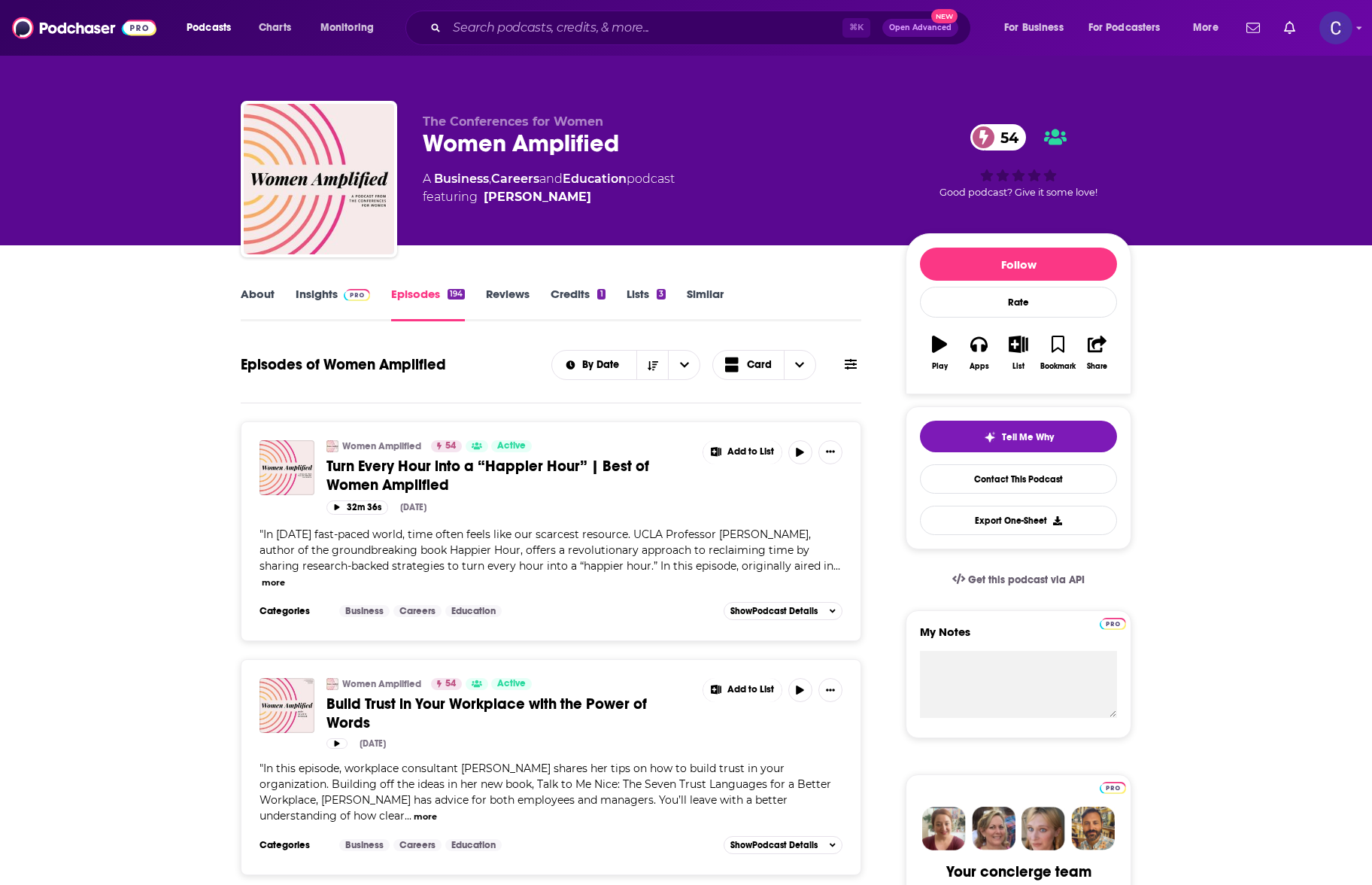
click at [414, 811] on button "more" at bounding box center [425, 817] width 23 height 13
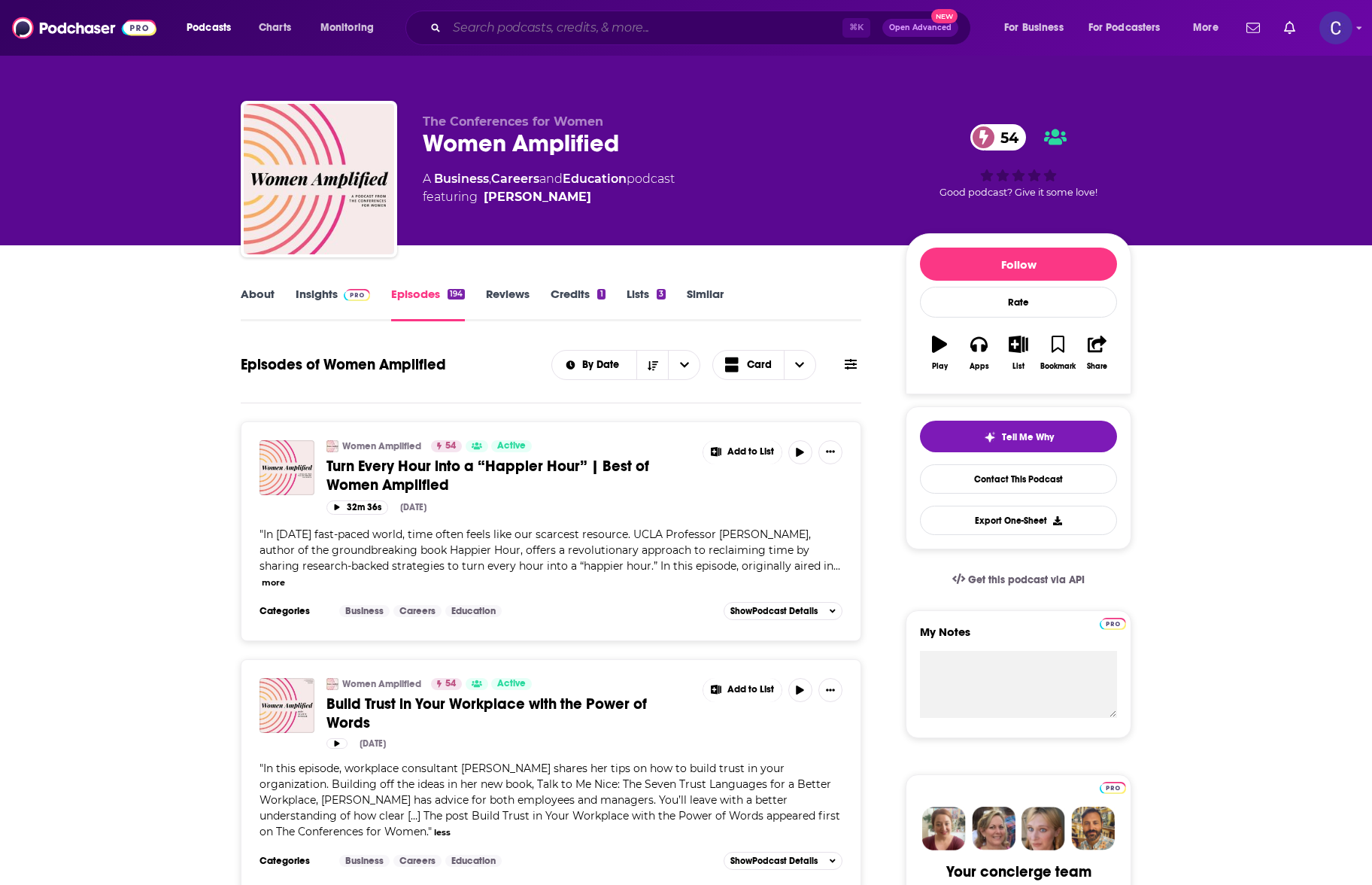
click at [591, 18] on input "Search podcasts, credits, & more..." at bounding box center [644, 28] width 396 height 24
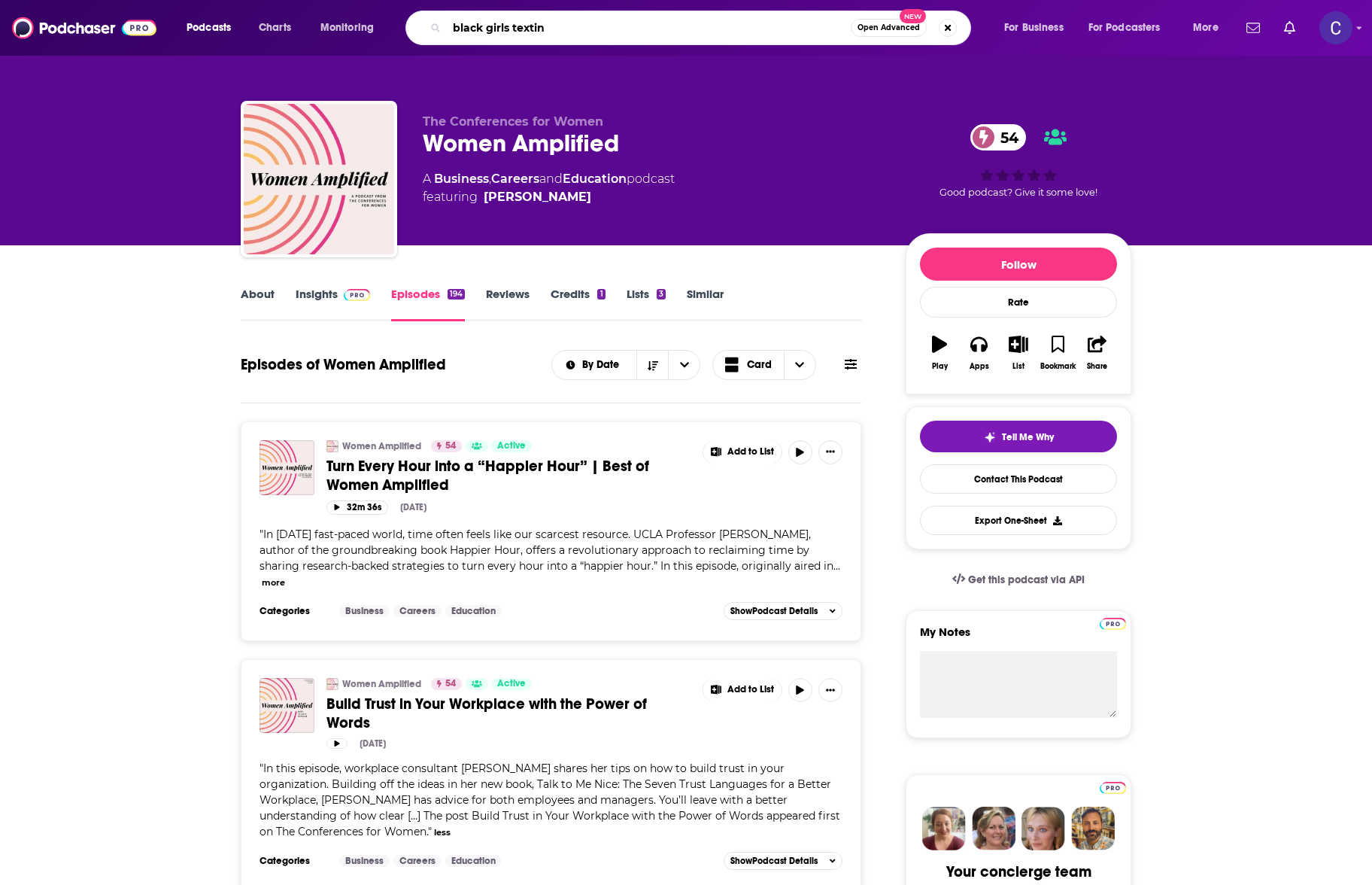
type input "black girls texting"
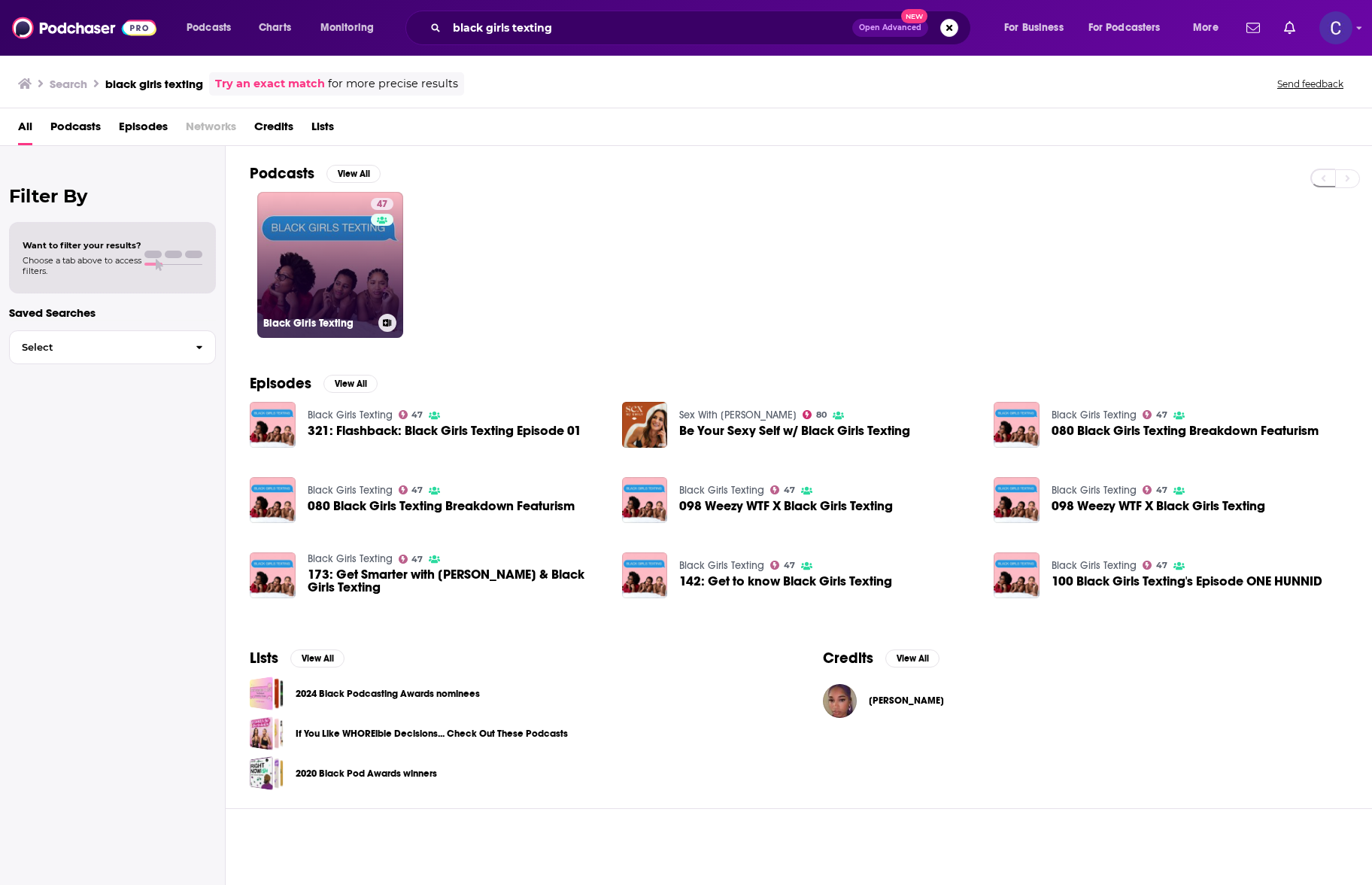
click at [362, 244] on link "47 Black Girls Texting" at bounding box center [330, 265] width 146 height 146
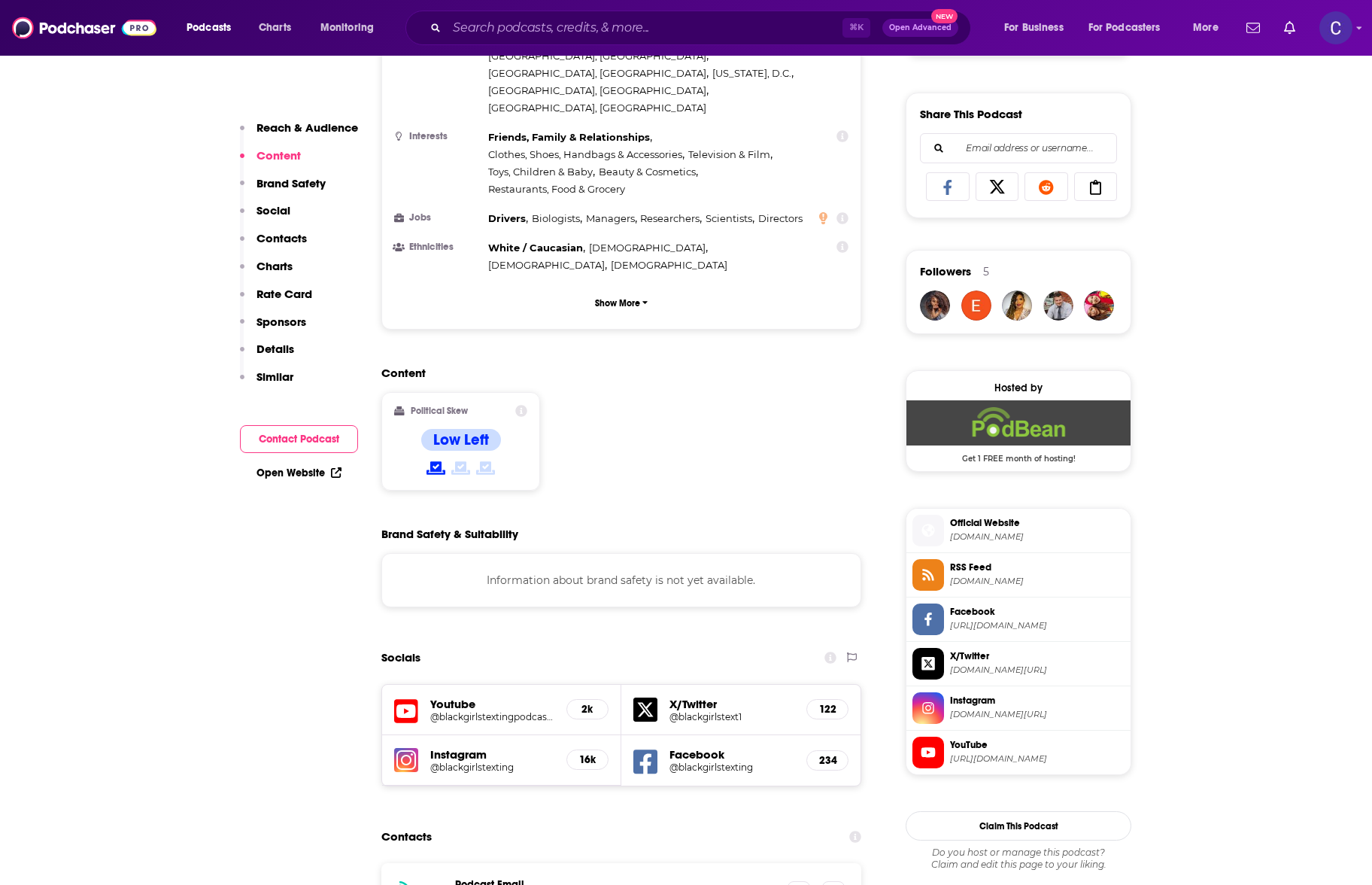
scroll to position [1004, 0]
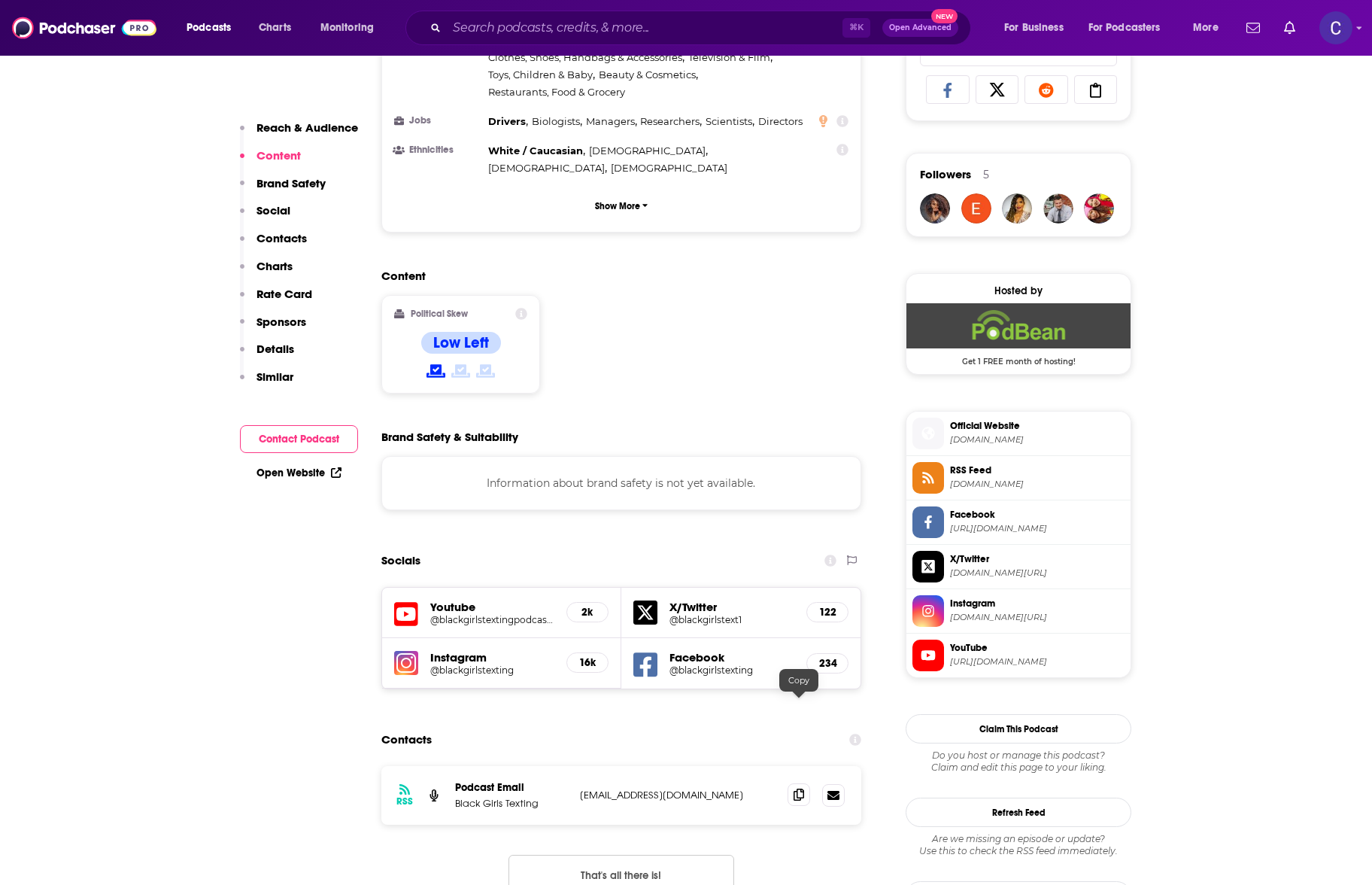
click at [795, 789] on icon at bounding box center [799, 795] width 11 height 12
